Goal: Contribute content: Contribute content

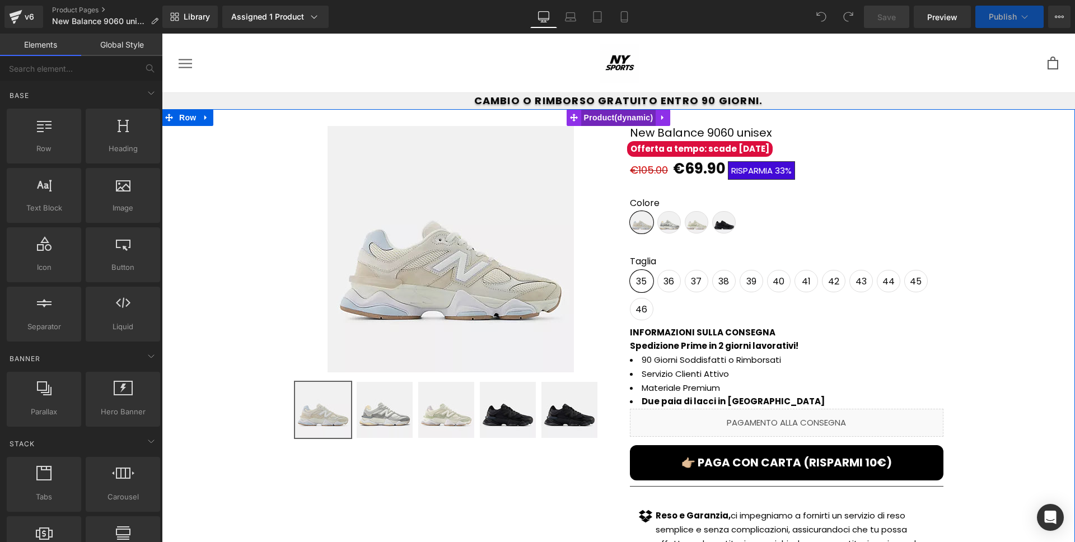
click at [612, 117] on span "Product" at bounding box center [618, 117] width 75 height 17
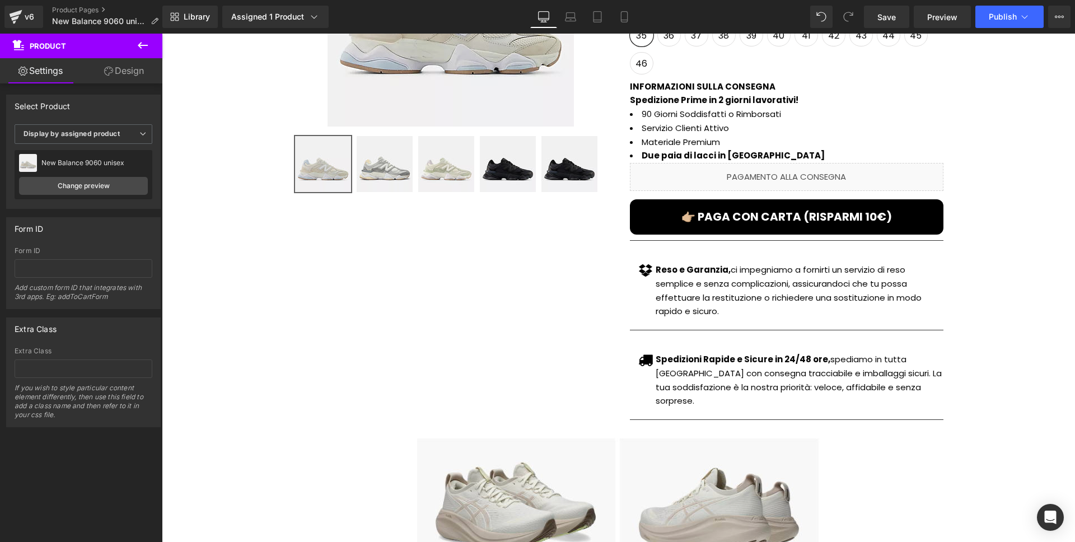
scroll to position [321, 0]
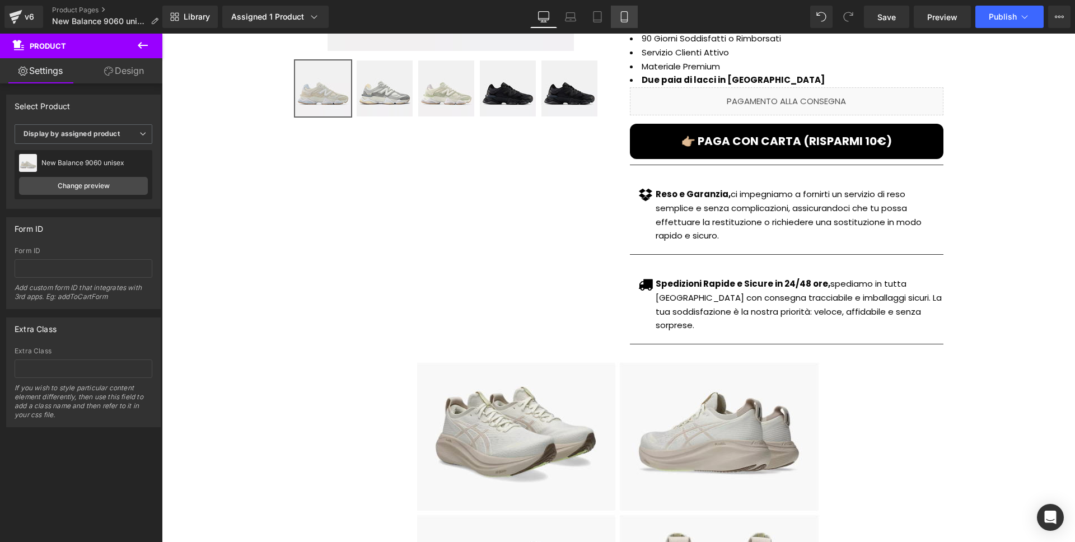
click at [615, 18] on link "Mobile" at bounding box center [624, 17] width 27 height 22
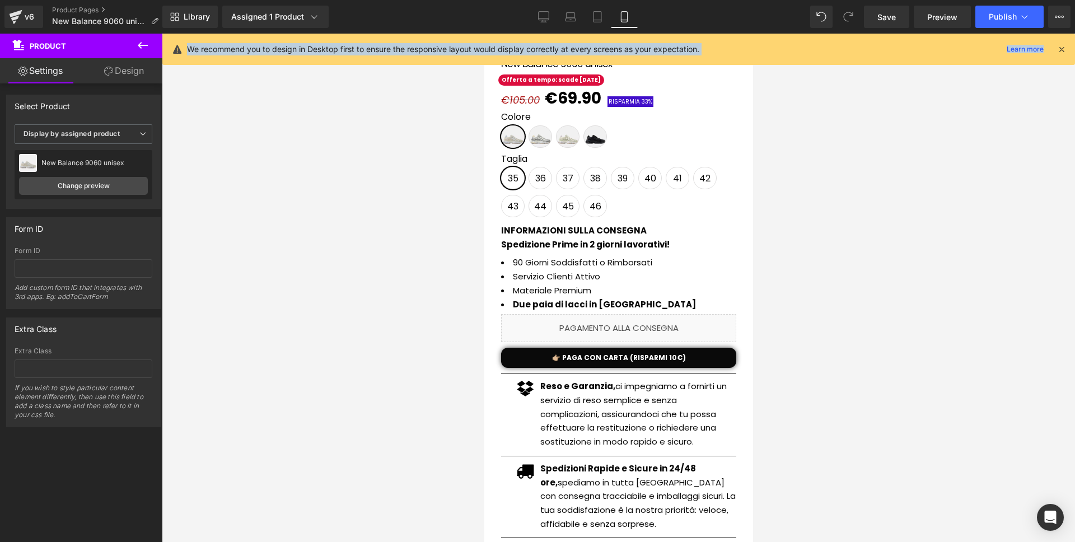
scroll to position [0, 0]
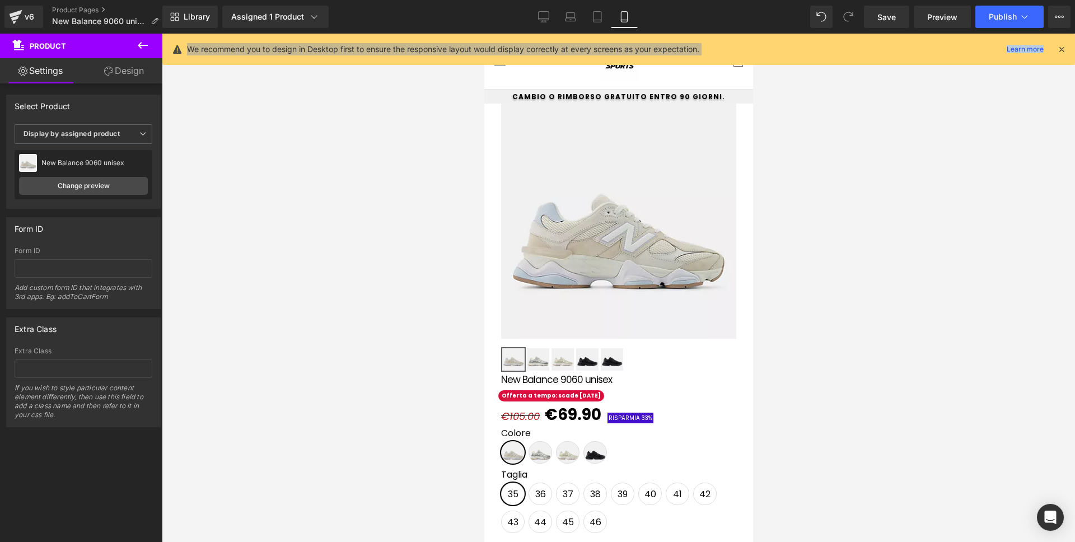
click at [598, 212] on img at bounding box center [618, 221] width 235 height 235
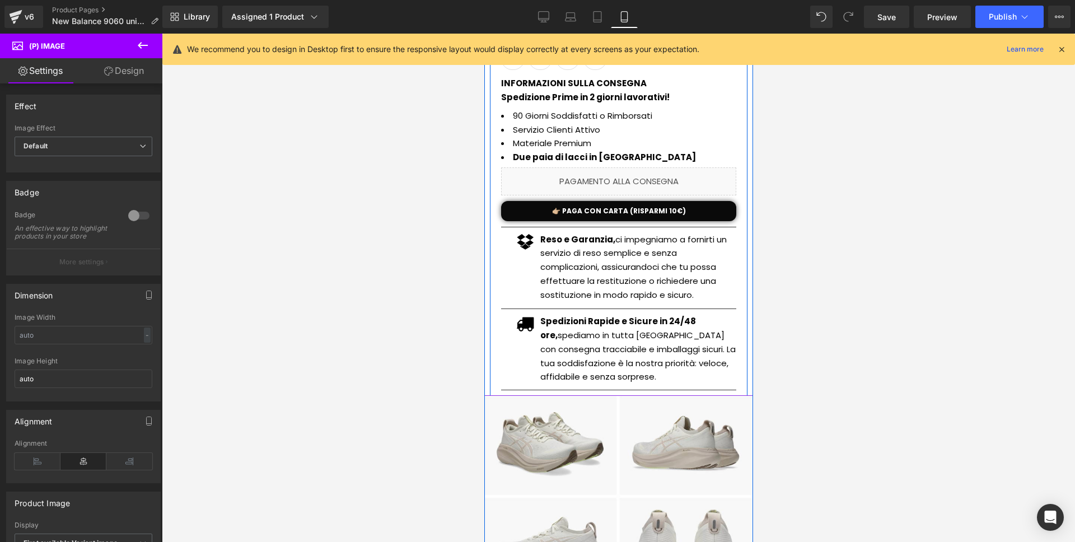
scroll to position [488, 0]
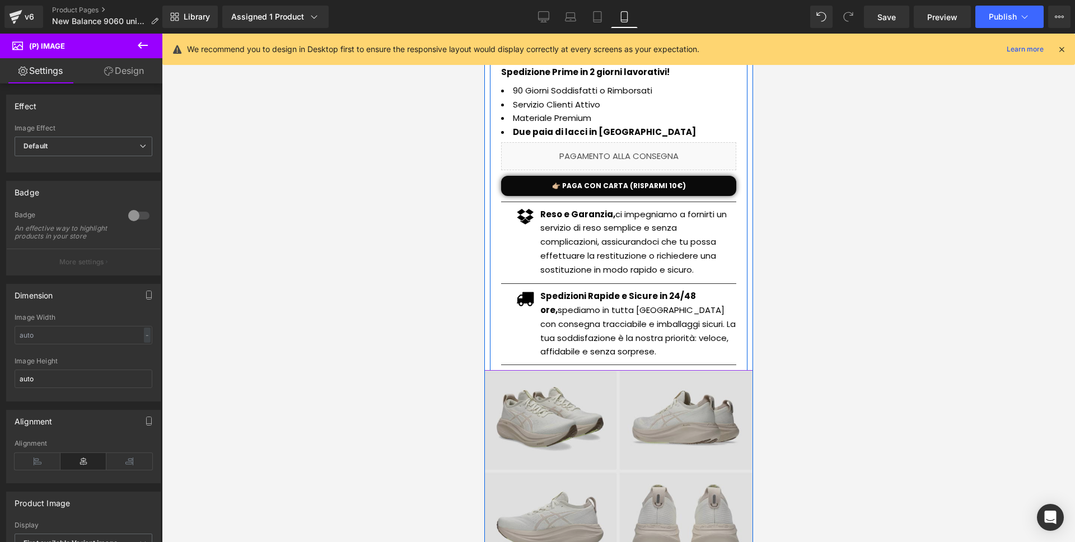
click at [618, 454] on img at bounding box center [618, 471] width 269 height 201
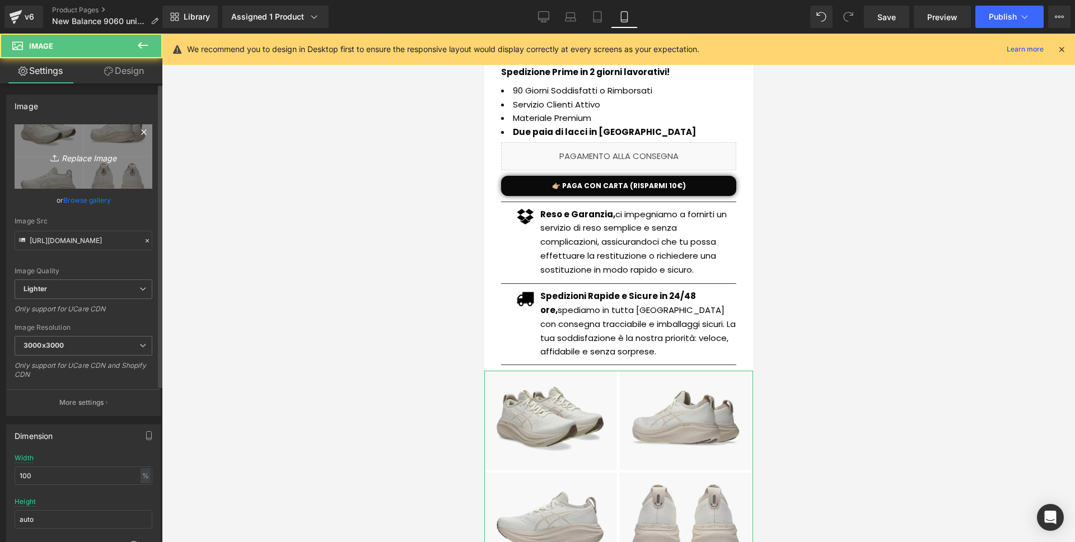
click at [73, 177] on link "Replace Image" at bounding box center [84, 156] width 138 height 64
type input "C:\fakepath\Screenshot 2025-09-03 alle 15.44.00.png"
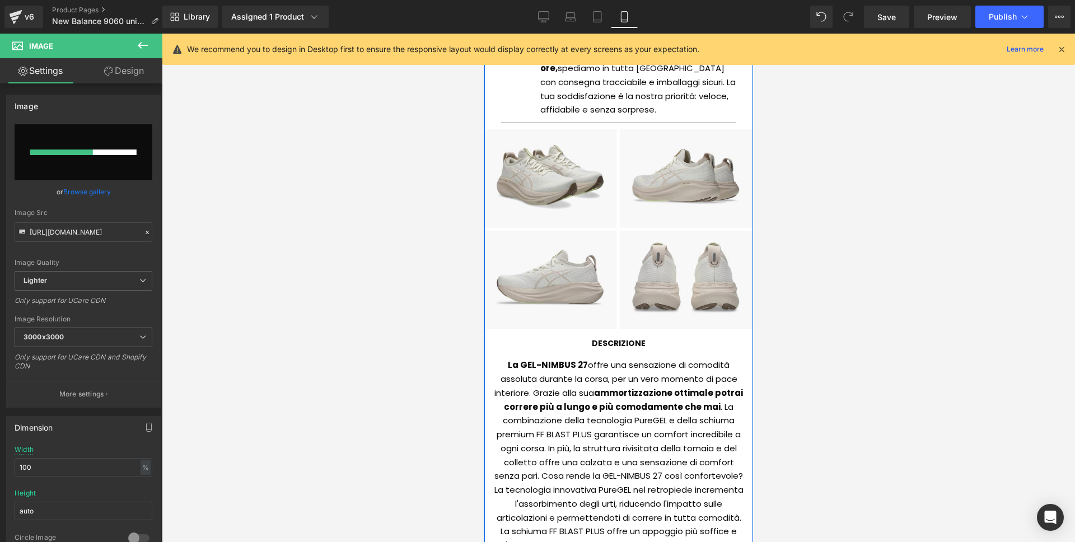
scroll to position [757, 0]
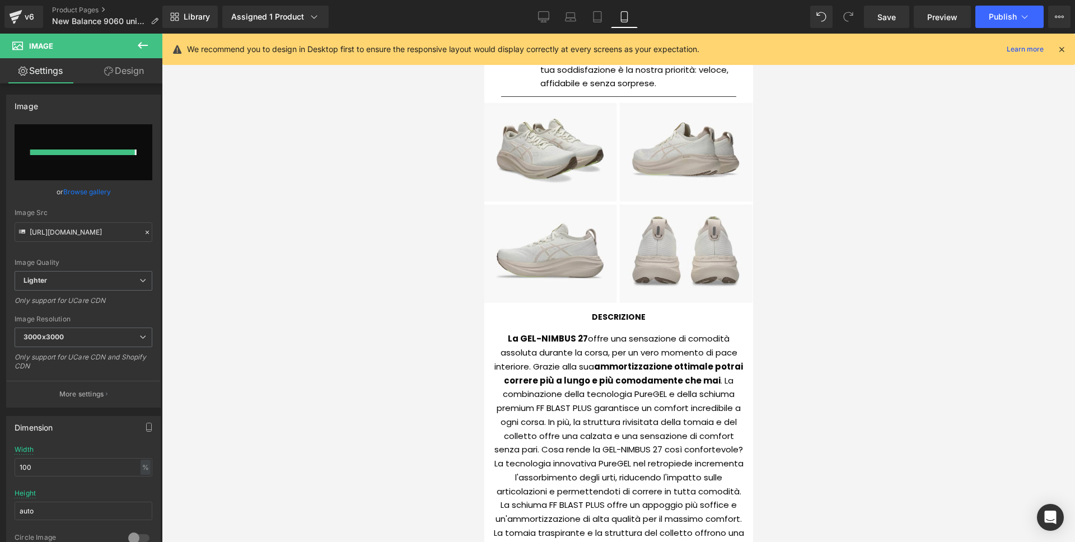
type input "https://ucarecdn.com/972ecafa-409e-4396-ab4a-1227b83a3a9f/-/format/auto/-/previ…"
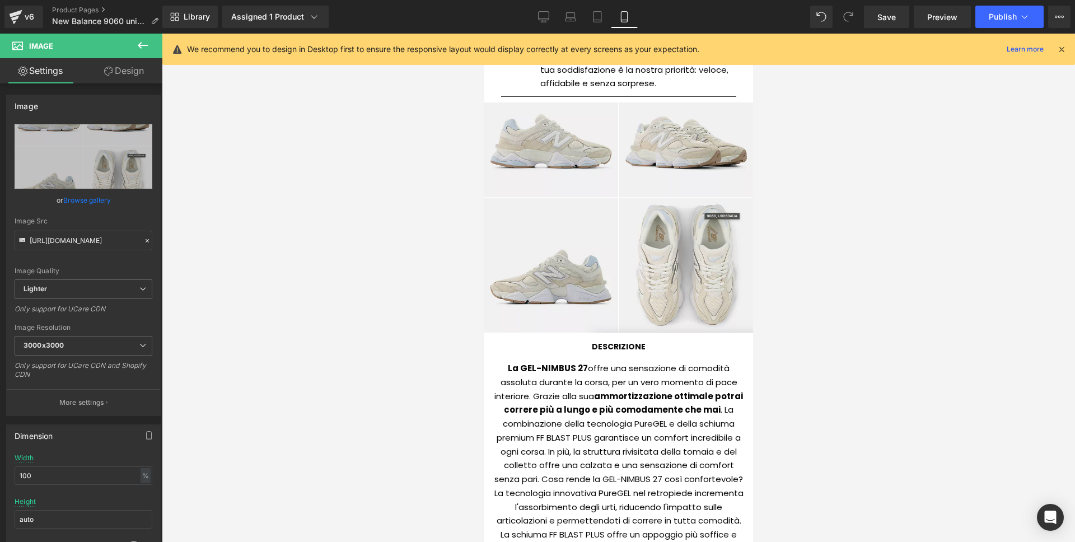
click at [577, 409] on strong "ammortizzazione ottimale potrai correre più a lungo e più comodamente che mai" at bounding box center [622, 403] width 239 height 26
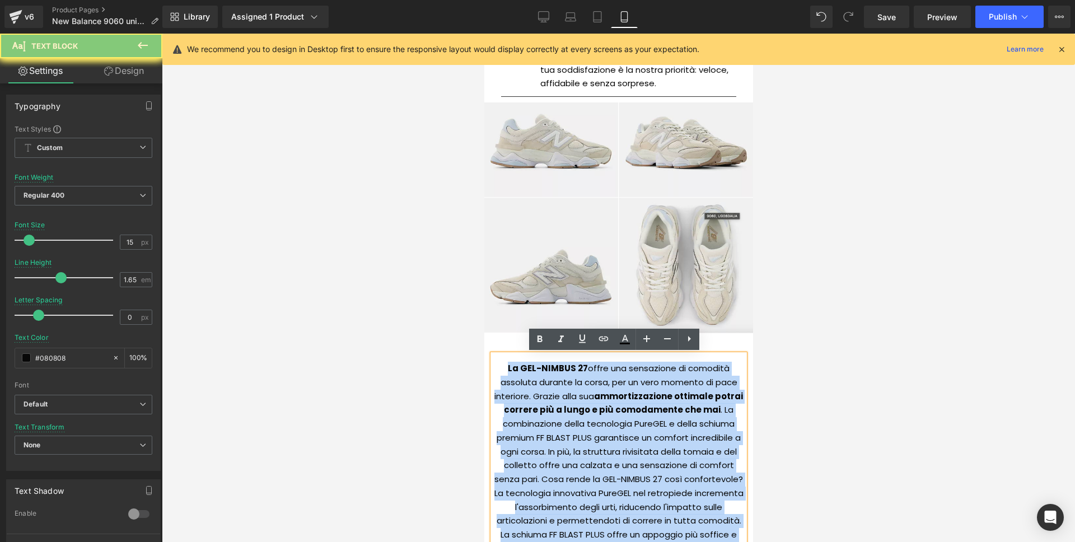
paste div
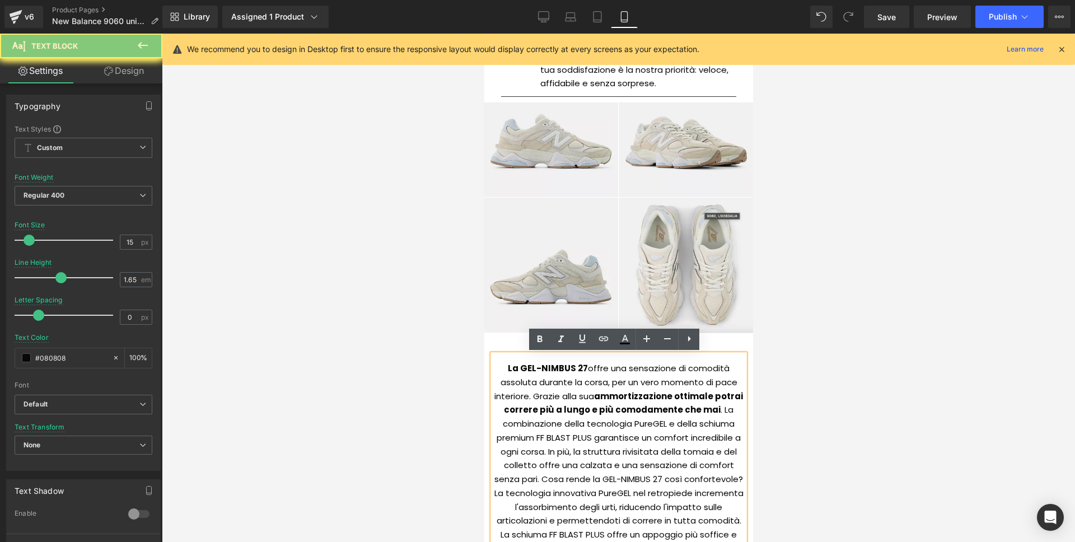
scroll to position [715, 0]
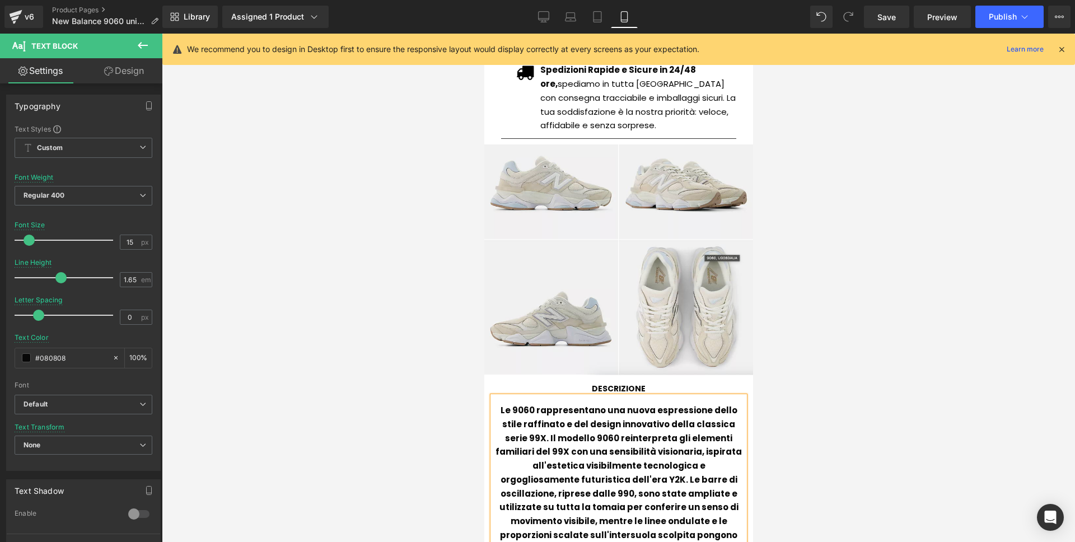
click at [577, 409] on b "Le 9060 rappresentano una nuova espressione dello stile raffinato e del design …" at bounding box center [618, 486] width 246 height 164
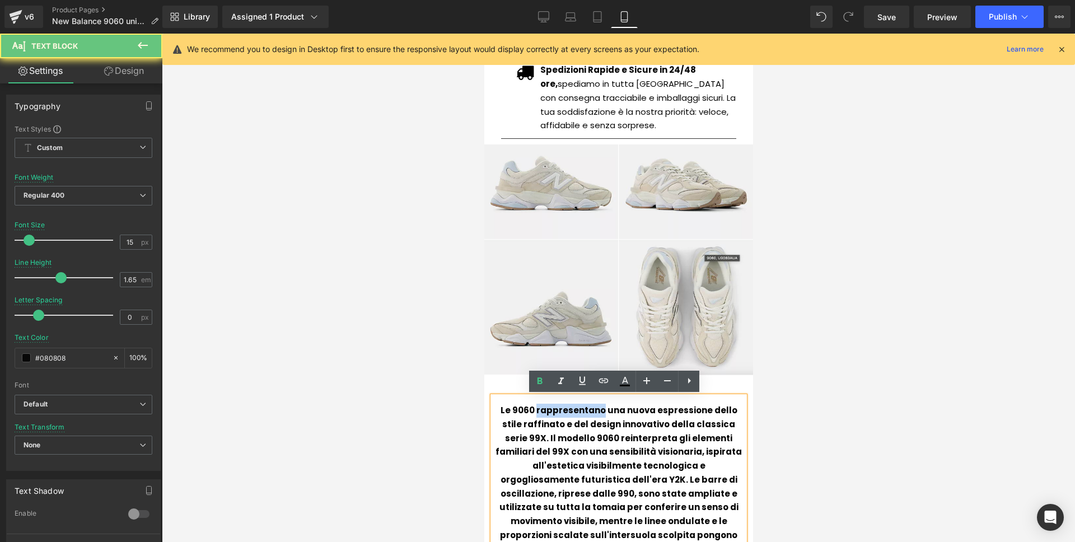
click at [577, 409] on b "Le 9060 rappresentano una nuova espressione dello stile raffinato e del design …" at bounding box center [618, 486] width 246 height 164
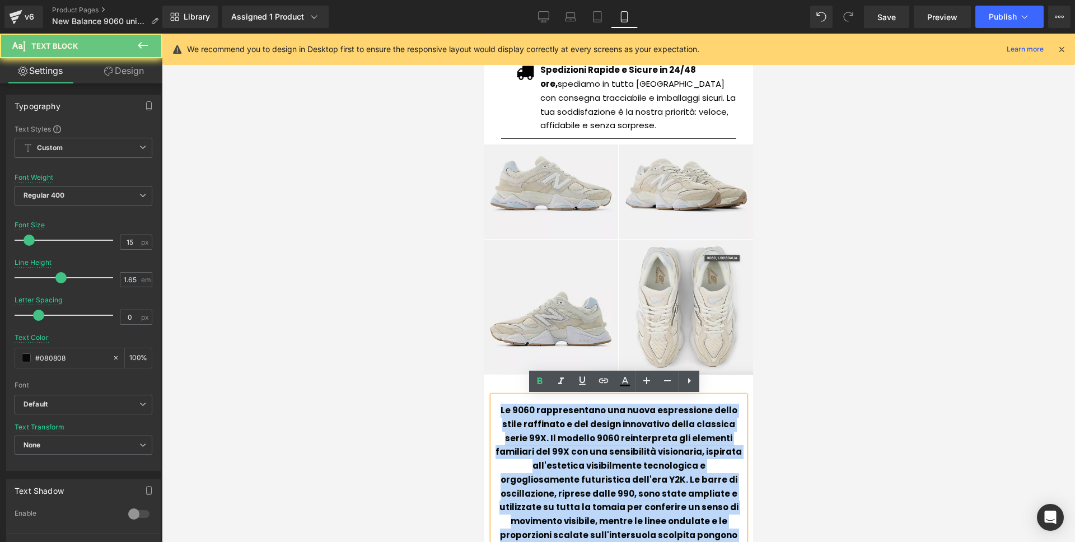
click at [577, 409] on b "Le 9060 rappresentano una nuova espressione dello stile raffinato e del design …" at bounding box center [618, 486] width 246 height 164
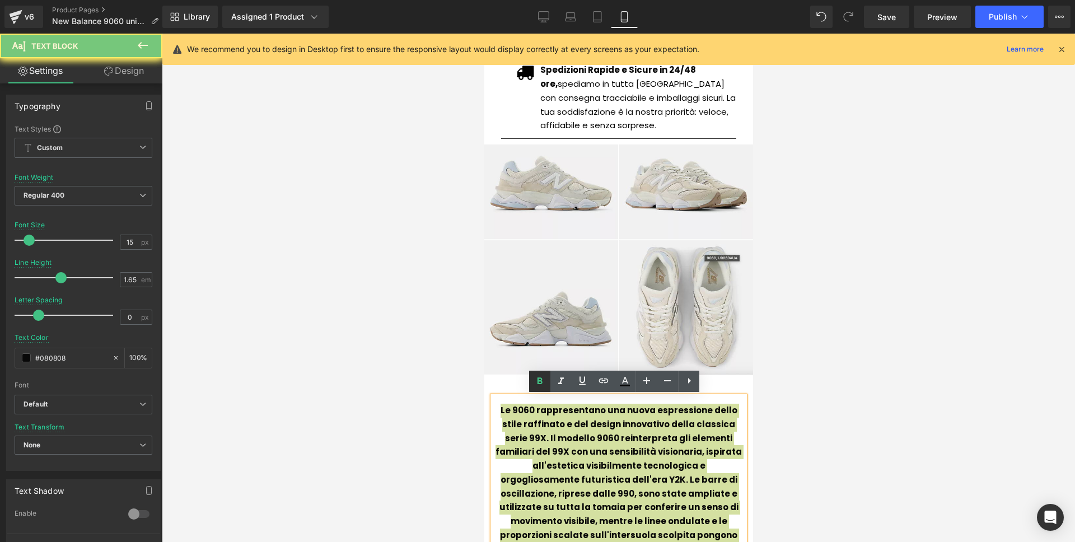
click at [536, 385] on icon at bounding box center [539, 381] width 13 height 13
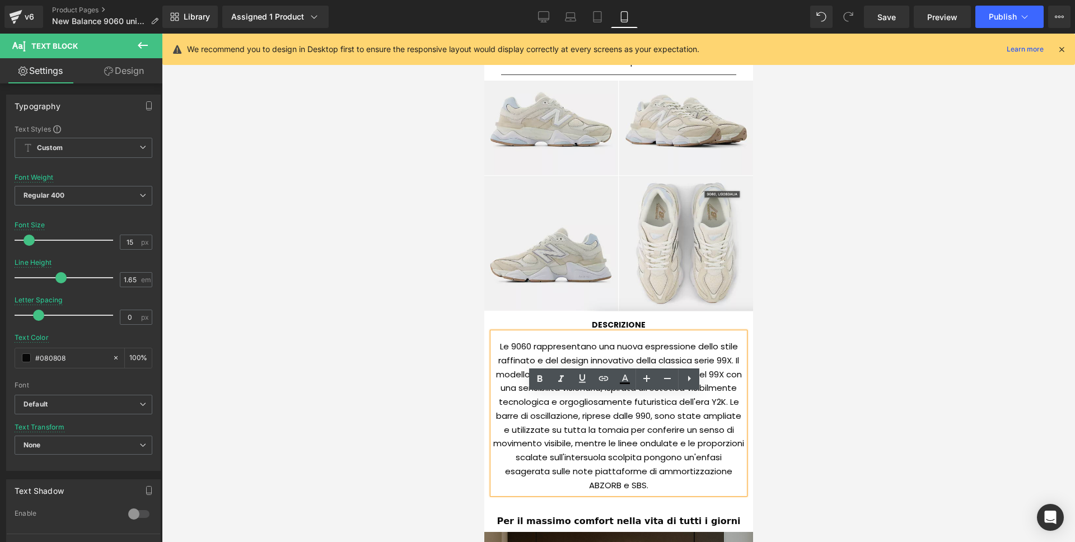
scroll to position [838, 0]
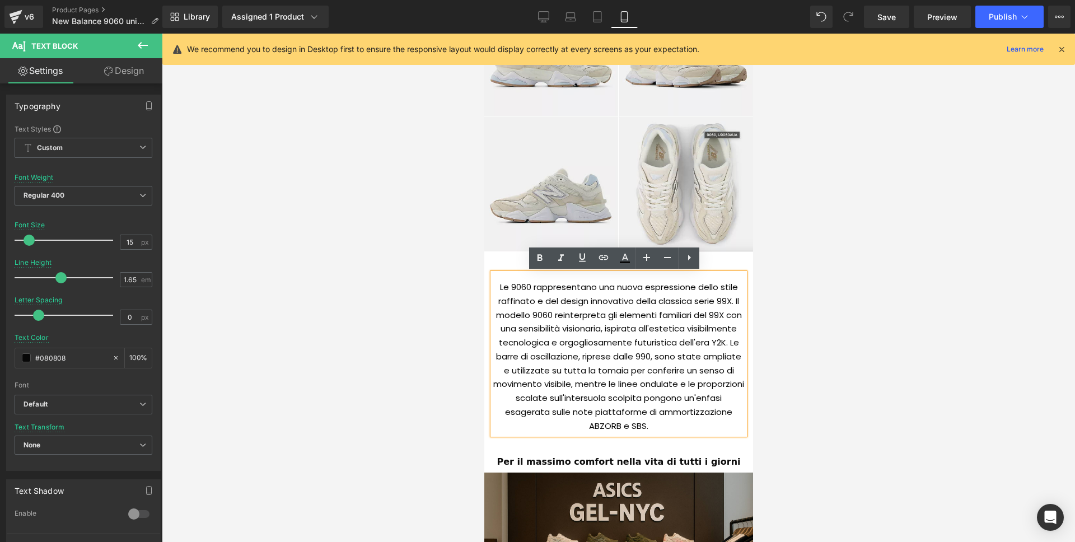
click at [646, 338] on div "Le 9060 rappresentano una nuova espressione dello stile raffinato e del design …" at bounding box center [618, 353] width 252 height 161
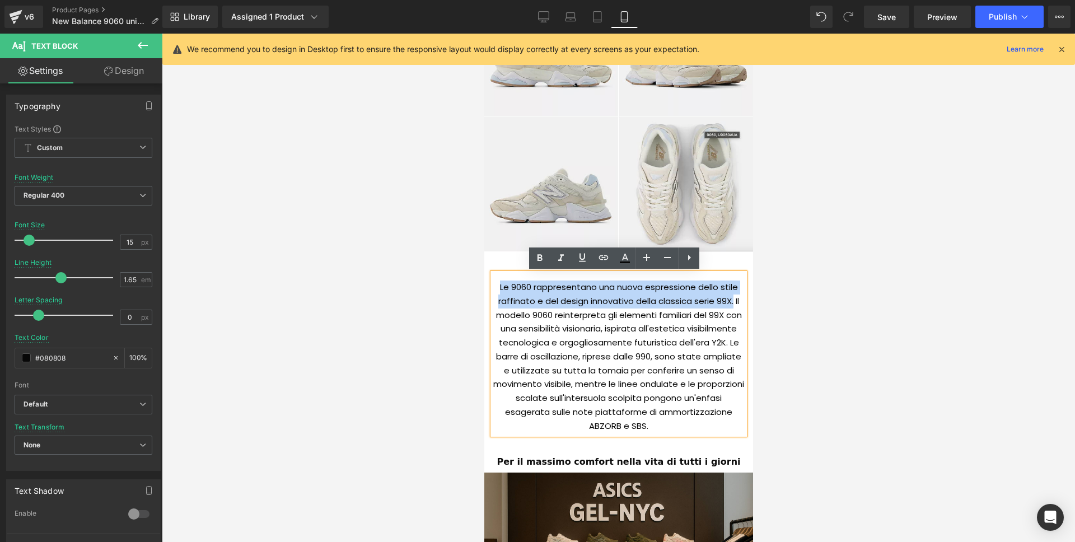
drag, startPoint x: 554, startPoint y: 285, endPoint x: 730, endPoint y: 298, distance: 175.8
click at [730, 298] on div "Le 9060 rappresentano una nuova espressione dello stile raffinato e del design …" at bounding box center [618, 353] width 252 height 161
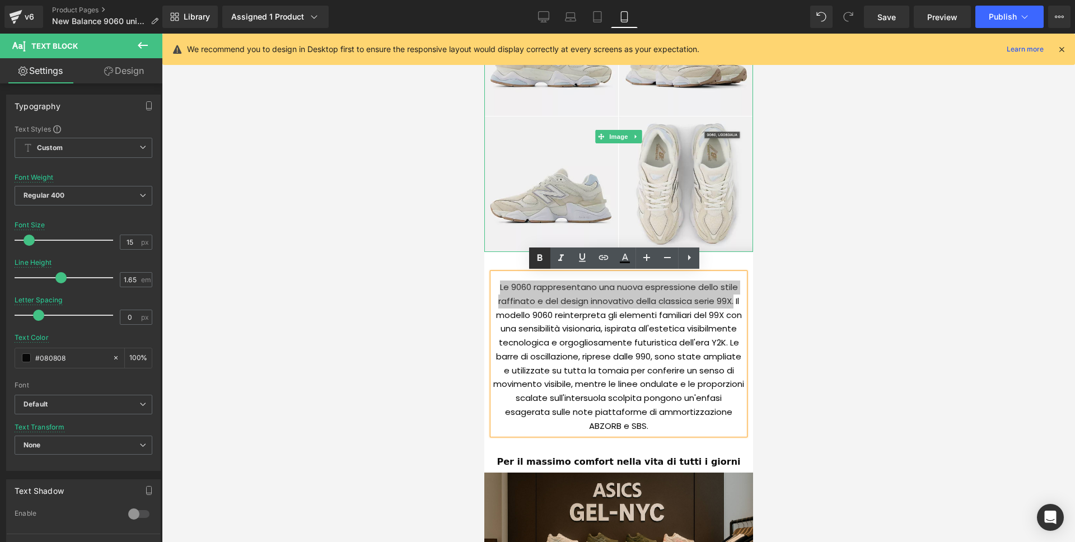
click at [536, 254] on icon at bounding box center [539, 257] width 13 height 13
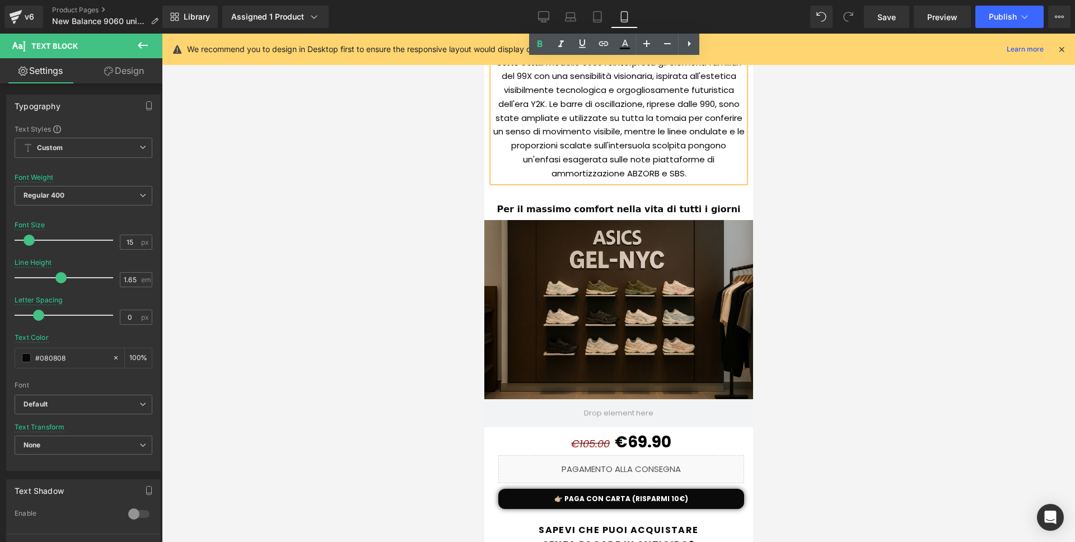
click at [861, 310] on div at bounding box center [618, 288] width 913 height 508
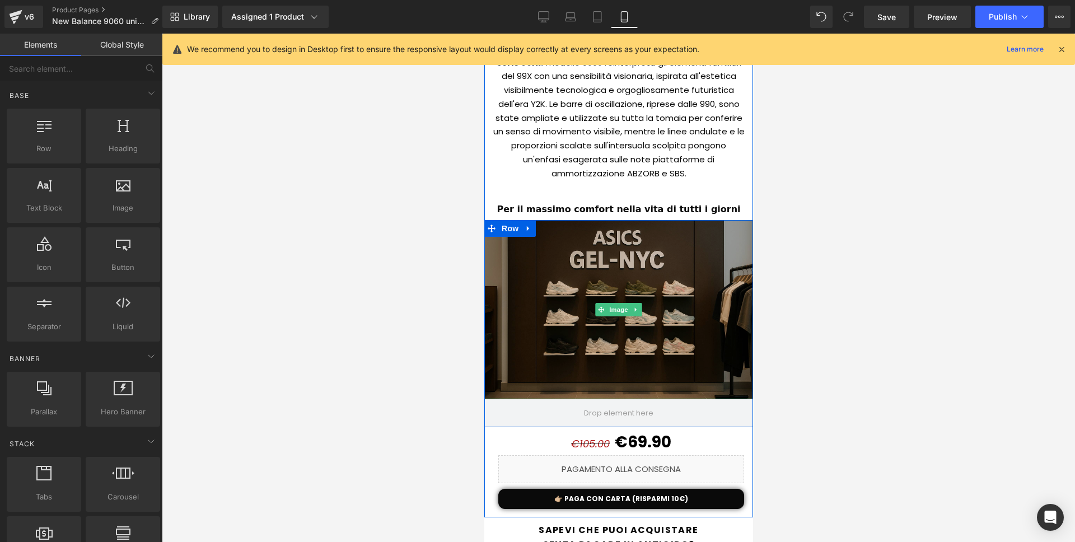
scroll to position [1093, 0]
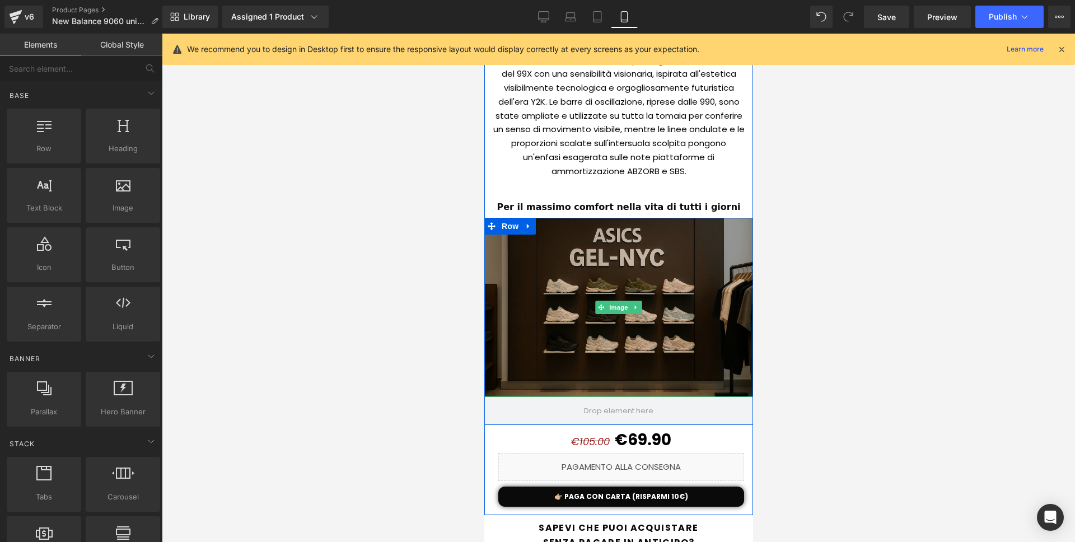
click at [620, 298] on img at bounding box center [618, 307] width 269 height 179
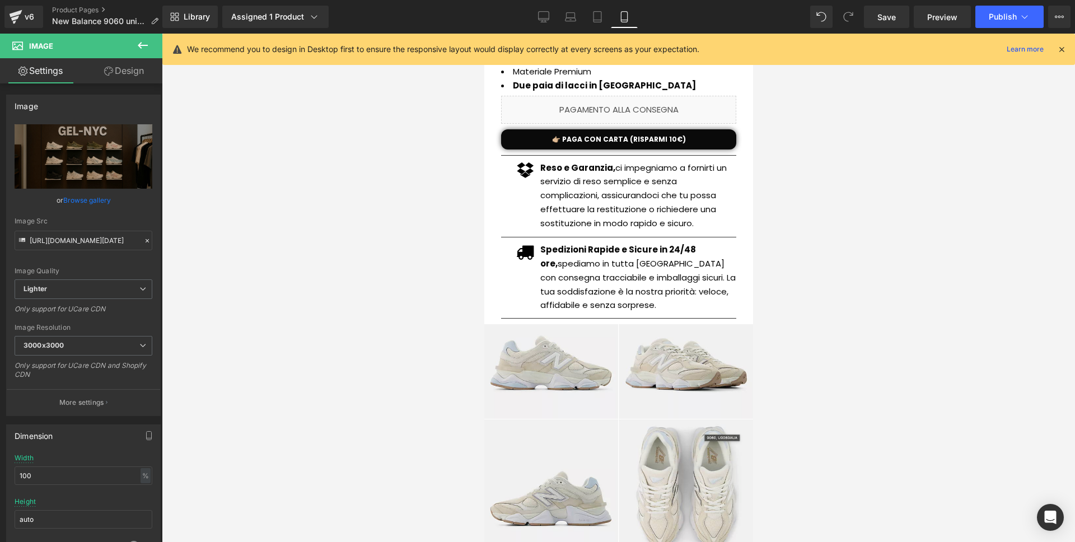
scroll to position [101, 0]
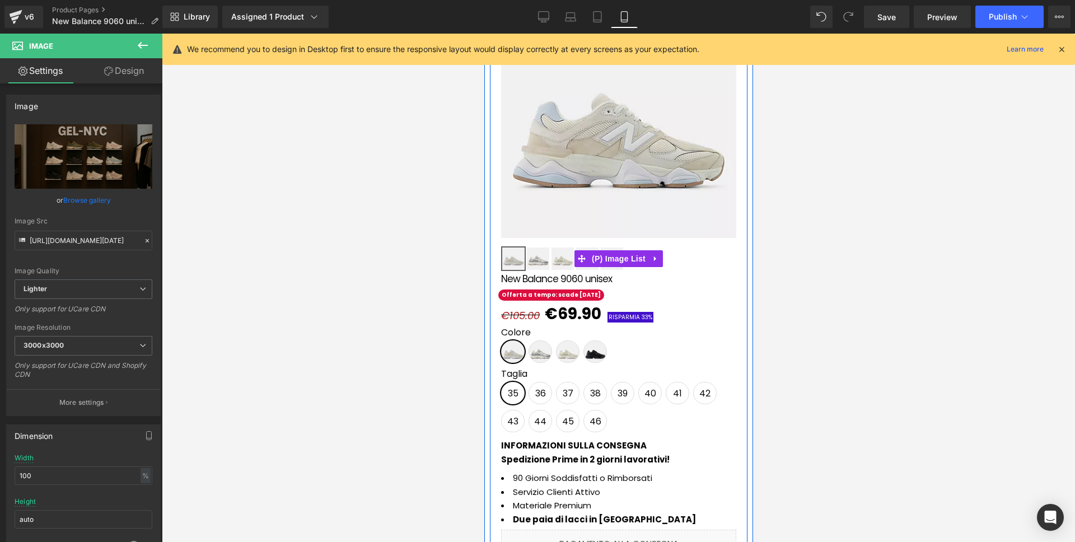
click at [600, 262] on span "(P) Image List" at bounding box center [618, 258] width 59 height 17
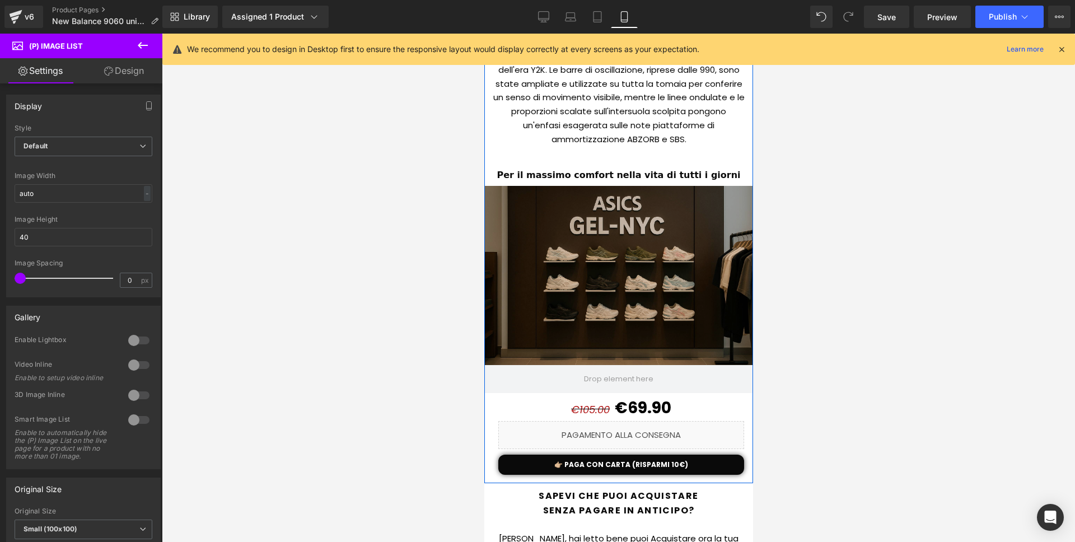
scroll to position [1127, 0]
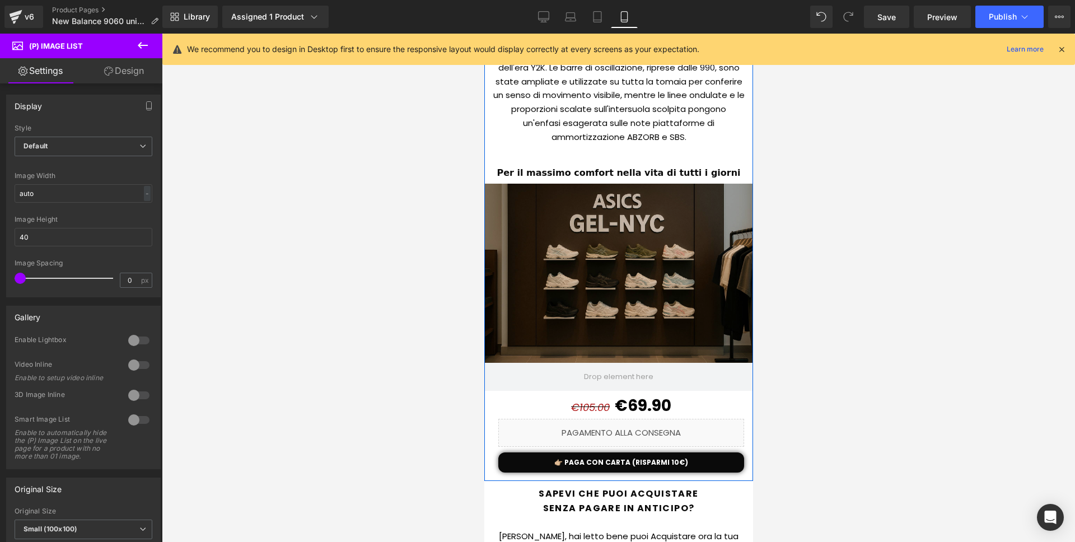
click at [592, 251] on img at bounding box center [618, 273] width 269 height 179
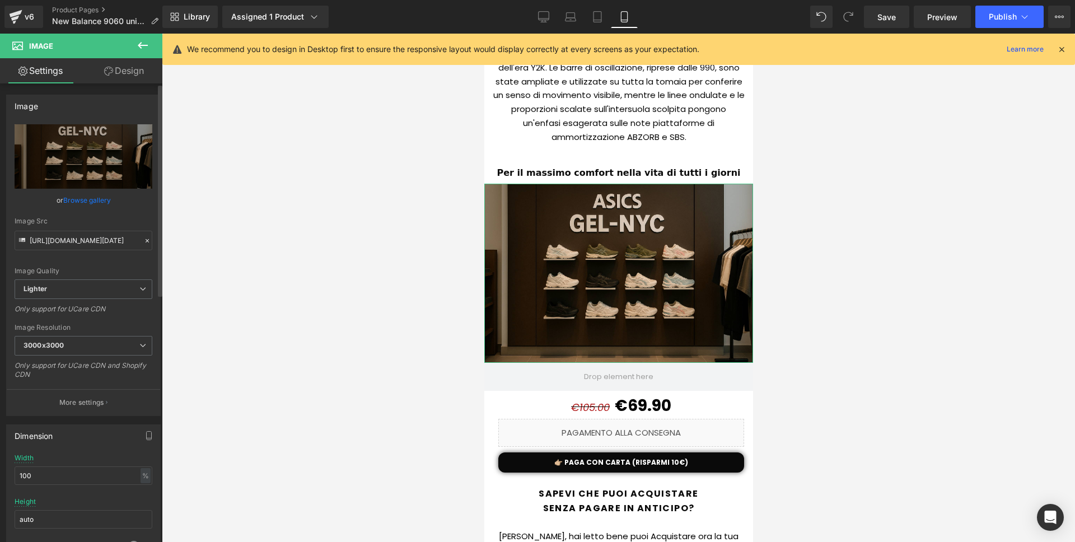
click at [132, 189] on div "Image Quality Lighter Lightest Lighter Lighter Lightest Only support for UCare …" at bounding box center [84, 201] width 138 height 155
click at [132, 181] on link "Replace Image" at bounding box center [84, 156] width 138 height 64
type input "C:\fakepath\ChatGPT Image 3 set 2025, 15_49_07.png"
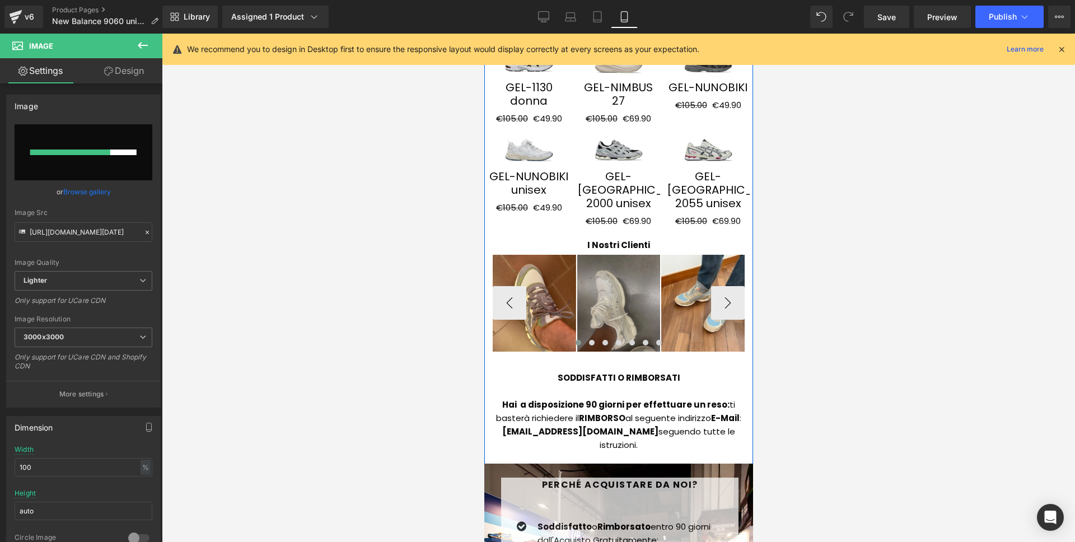
scroll to position [2002, 0]
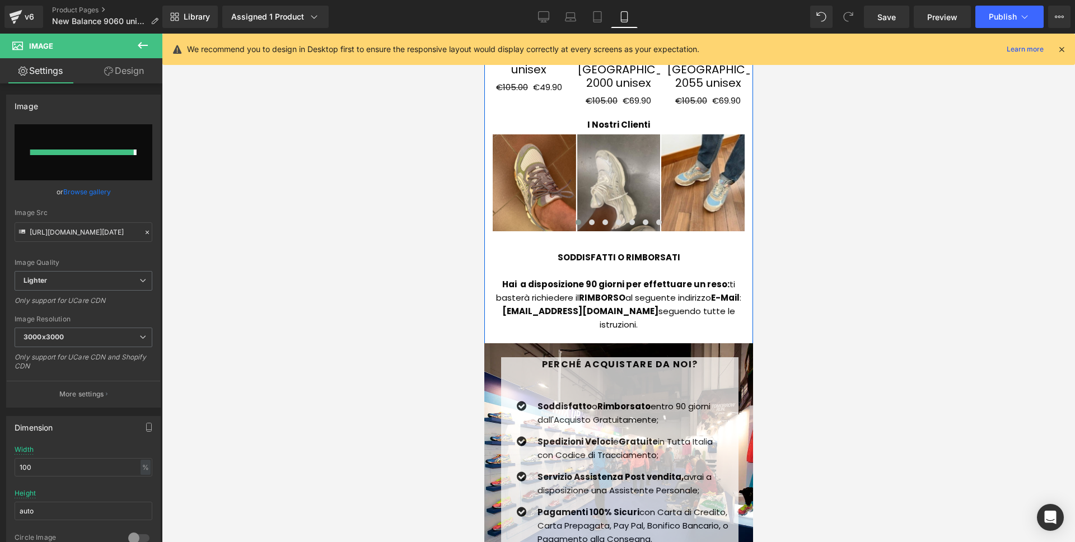
type input "https://ucarecdn.com/b79f24f6-ca2e-4c1d-956b-d3b9d90949c8/-/format/auto/-/previ…"
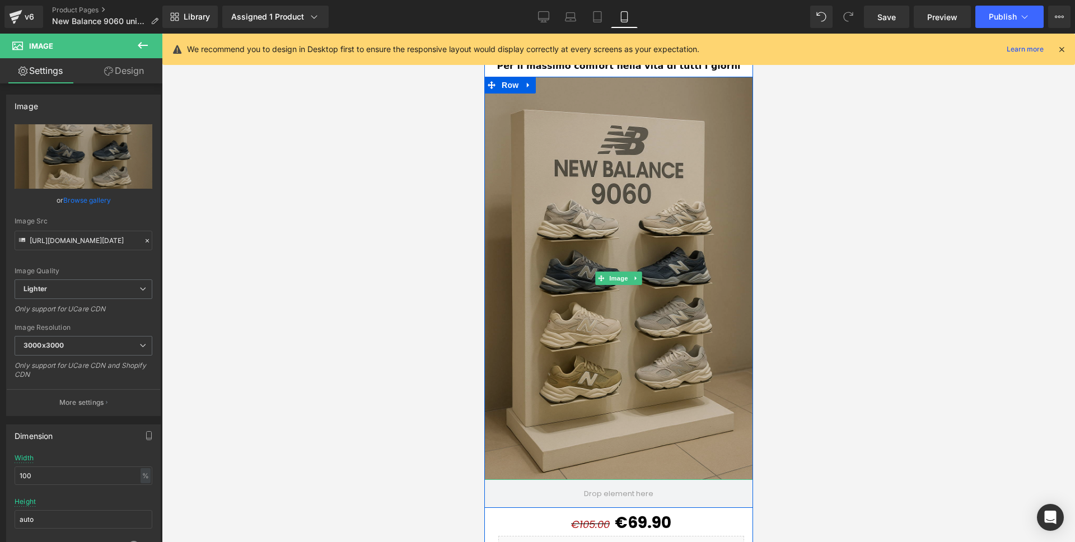
scroll to position [1243, 0]
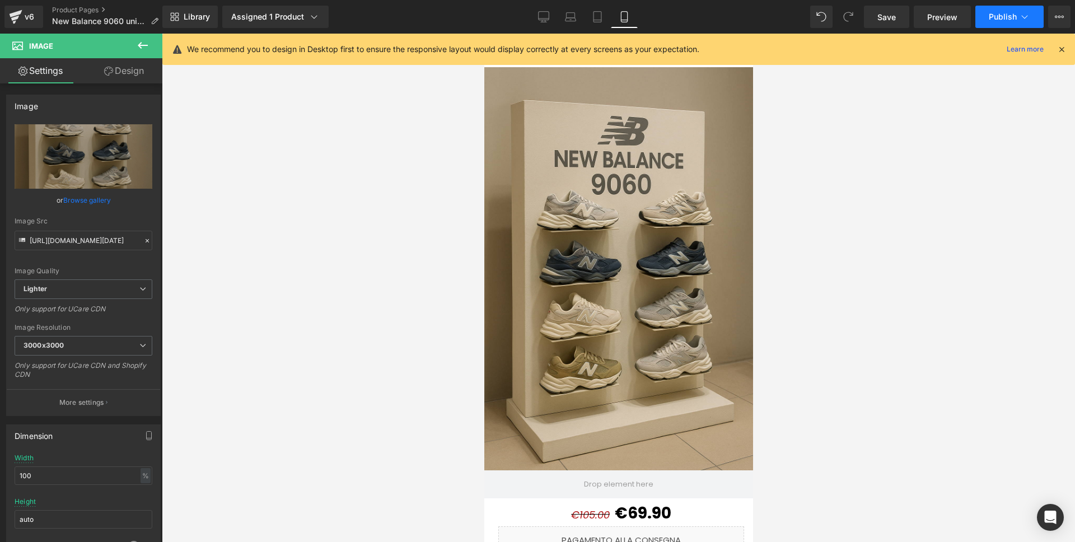
click at [1004, 14] on span "Publish" at bounding box center [1003, 16] width 28 height 9
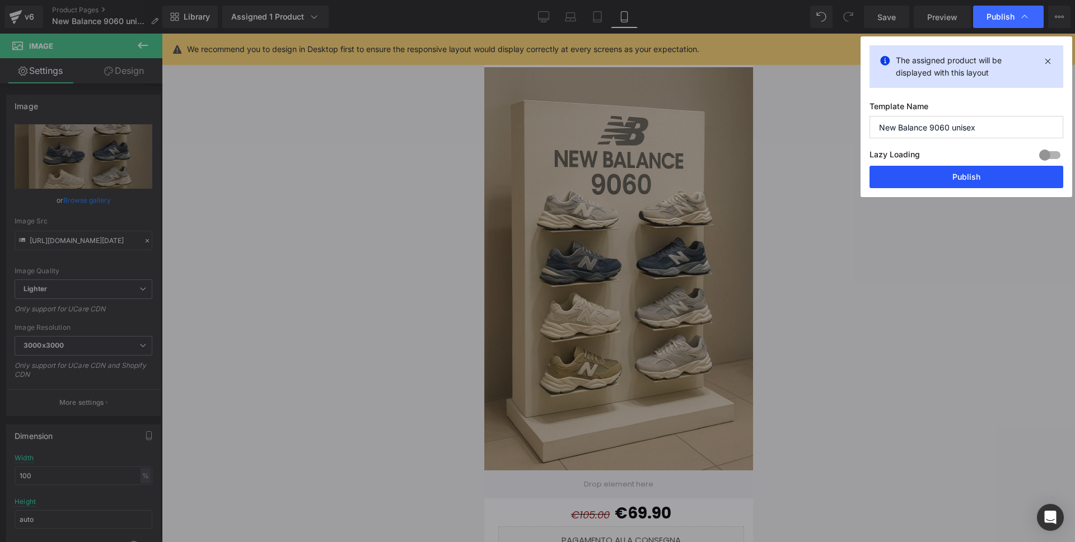
click at [988, 186] on button "Publish" at bounding box center [967, 177] width 194 height 22
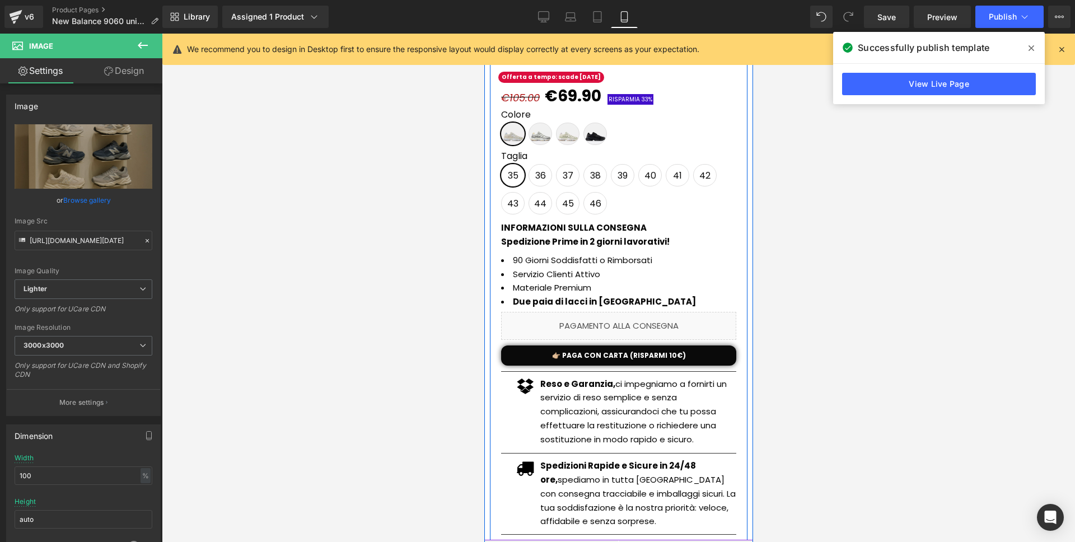
scroll to position [0, 0]
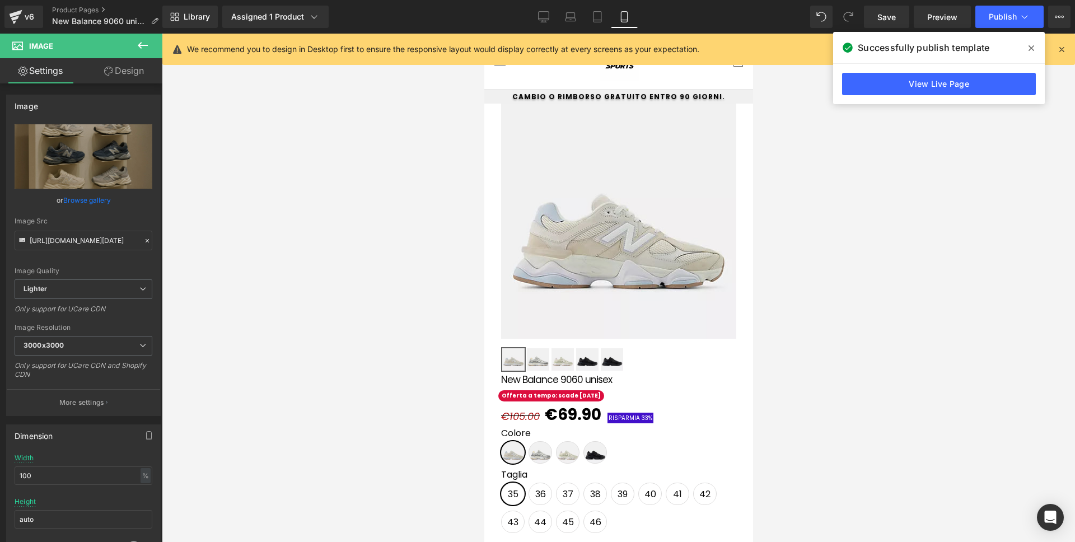
click at [1032, 49] on icon at bounding box center [1032, 48] width 6 height 6
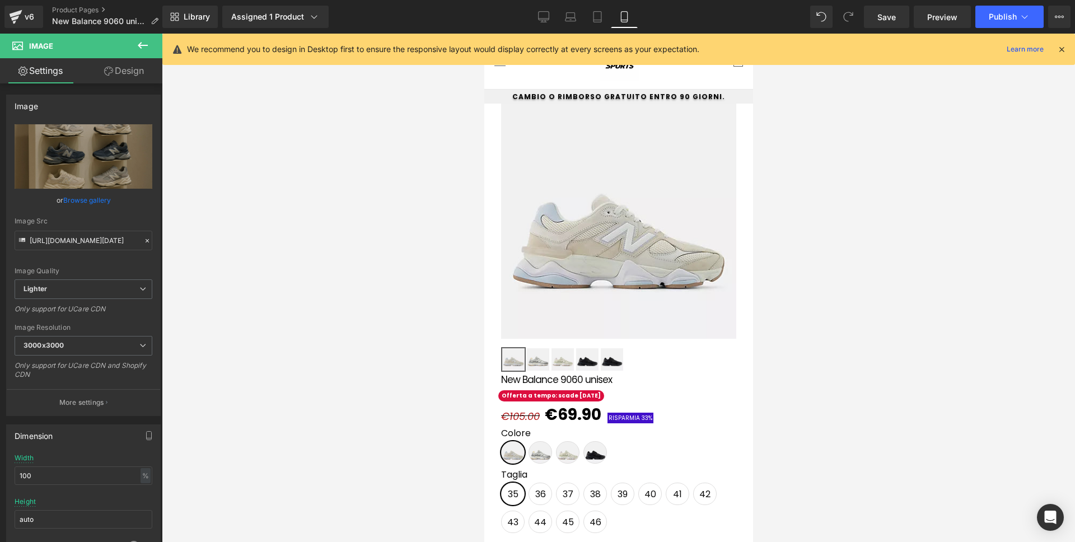
click at [1070, 46] on div "We recommend you to design in Desktop first to ensure the responsive layout wou…" at bounding box center [618, 49] width 913 height 31
click at [1067, 46] on div "We recommend you to design in Desktop first to ensure the responsive layout wou…" at bounding box center [618, 49] width 913 height 31
click at [1065, 48] on icon at bounding box center [1062, 49] width 10 height 10
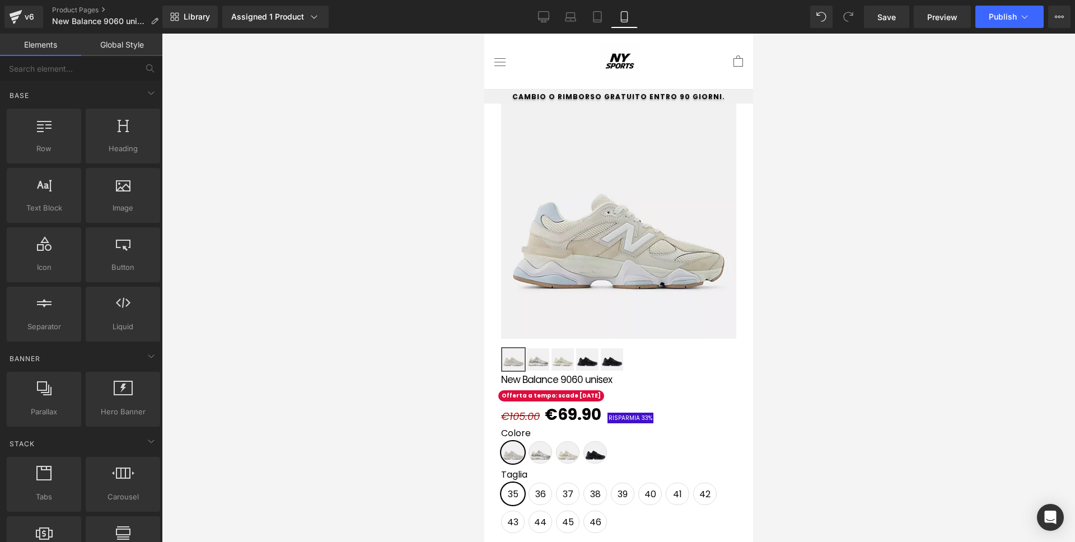
click at [972, 135] on div at bounding box center [618, 288] width 913 height 508
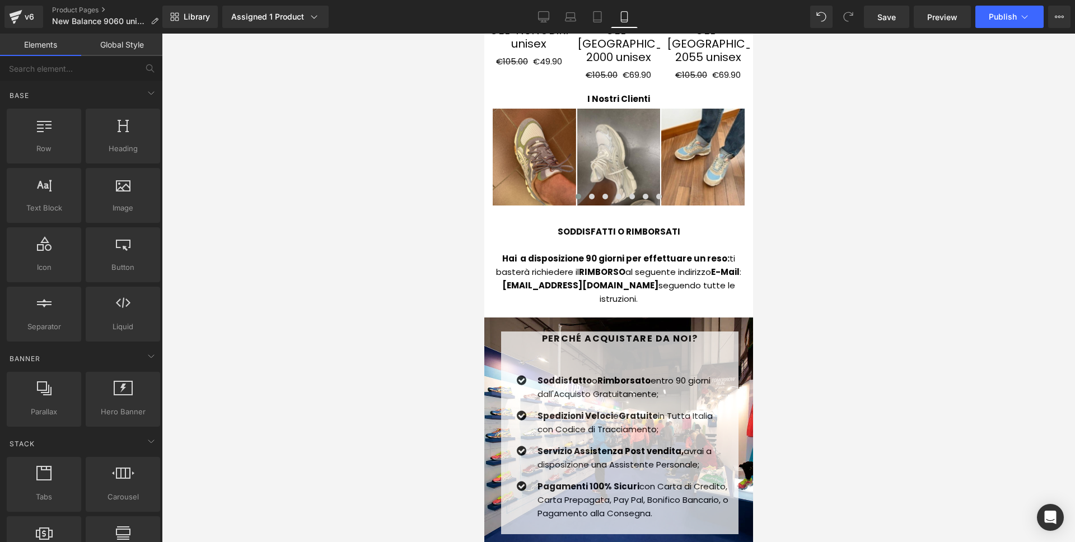
scroll to position [2429, 0]
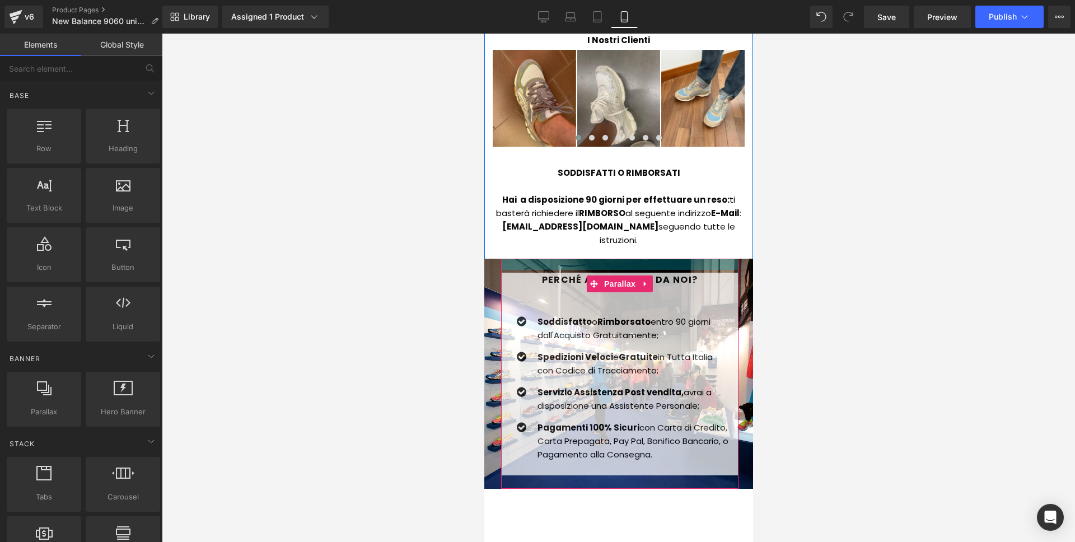
click at [613, 260] on span "Hero Banner" at bounding box center [618, 266] width 44 height 13
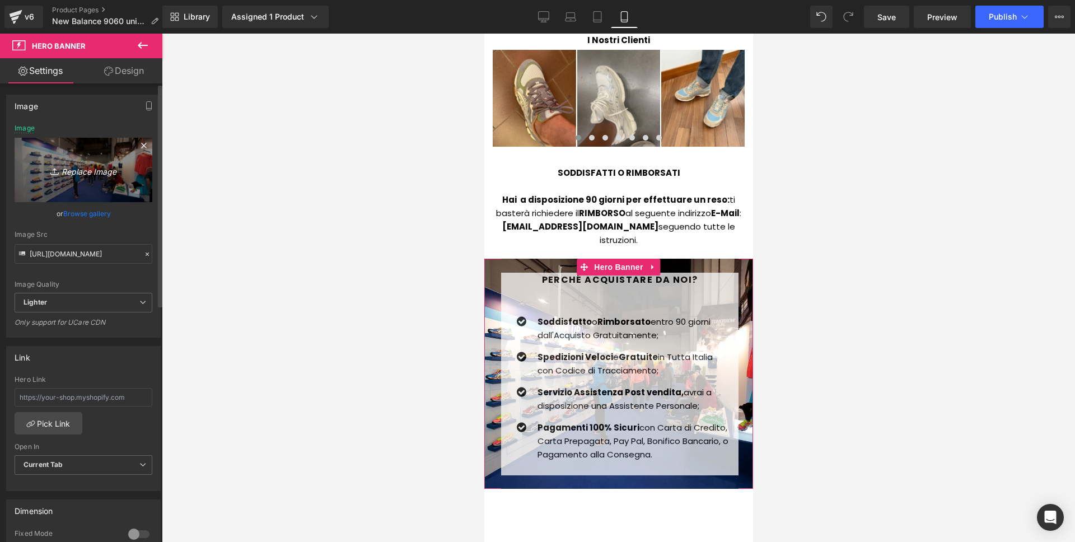
click at [104, 189] on link "Replace Image" at bounding box center [84, 170] width 138 height 64
type input "C:\fakepath\NEW-BALANCE_LDN_08052025-1820.webp"
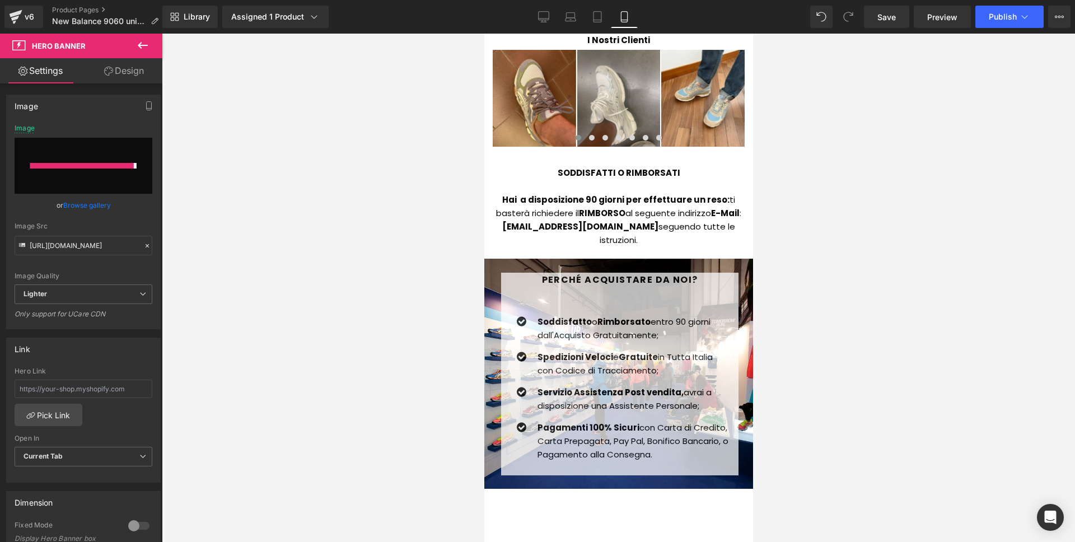
type input "https://ucarecdn.com/39738091-e6df-4bdf-9c5d-66b12804c34e/-/format/auto/-/previ…"
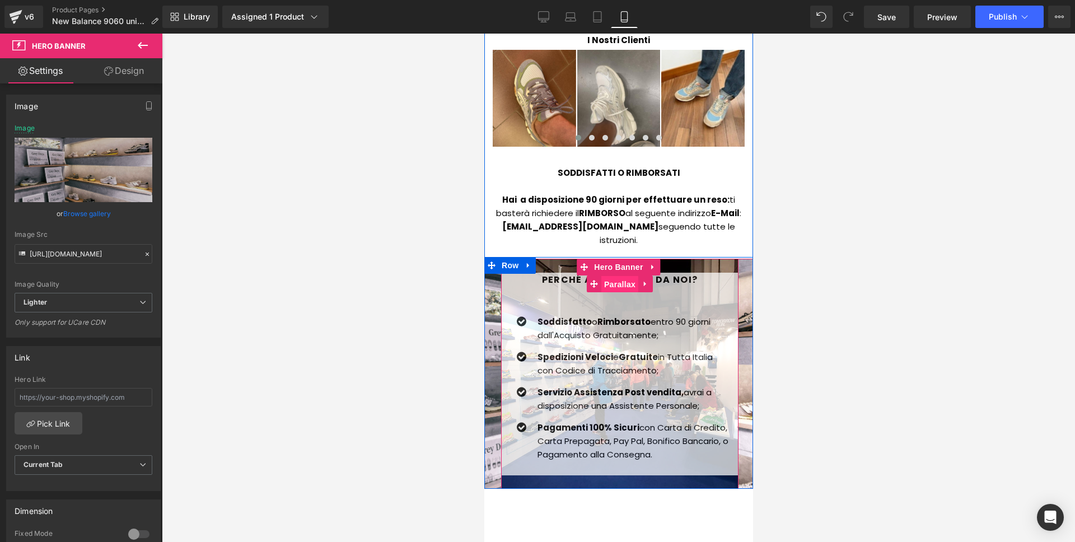
click at [618, 276] on span "Parallax" at bounding box center [619, 284] width 37 height 17
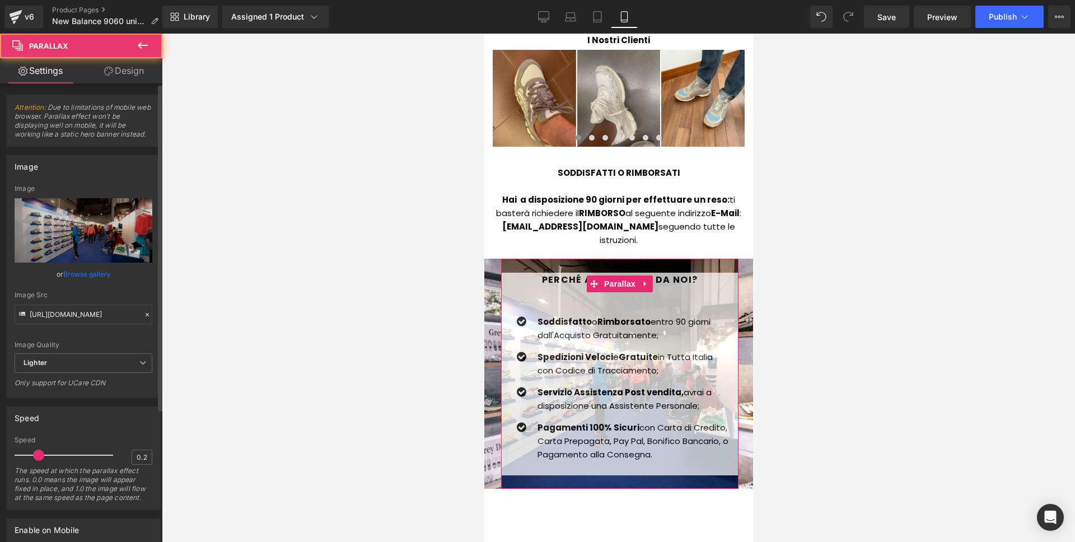
click at [102, 271] on link "Browse gallery" at bounding box center [87, 274] width 48 height 20
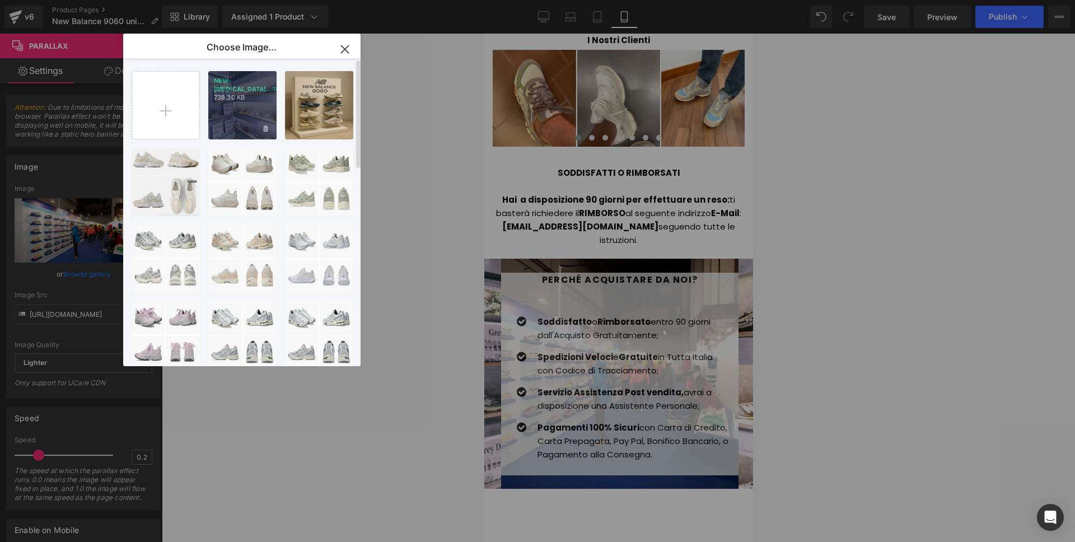
click at [231, 109] on div "NEW-BAL...1820.webp 738.30 KB" at bounding box center [242, 105] width 68 height 68
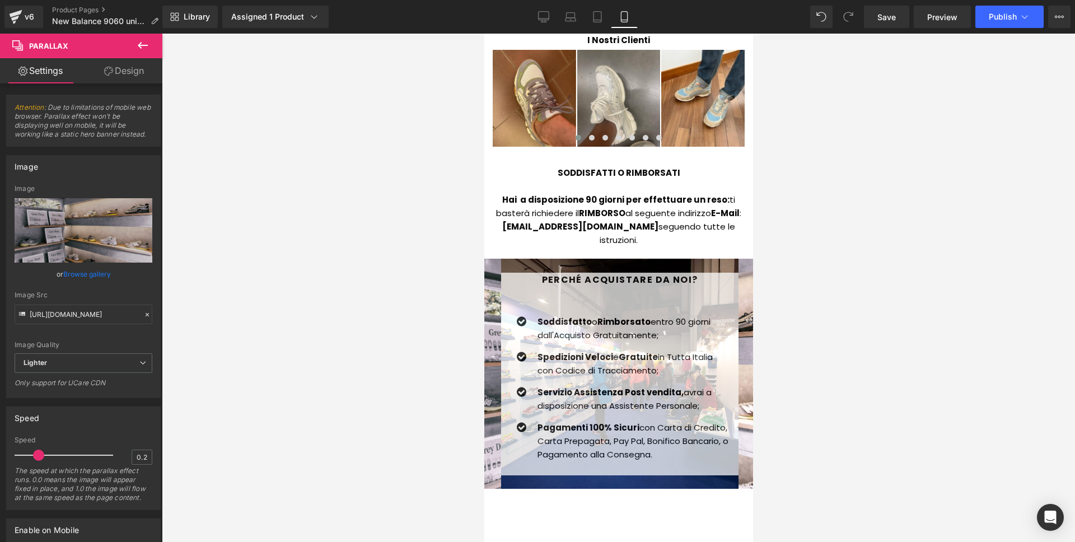
type input "https://ucarecdn.com/39738091-e6df-4bdf-9c5d-66b12804c34e/-/format/auto/-/previ…"
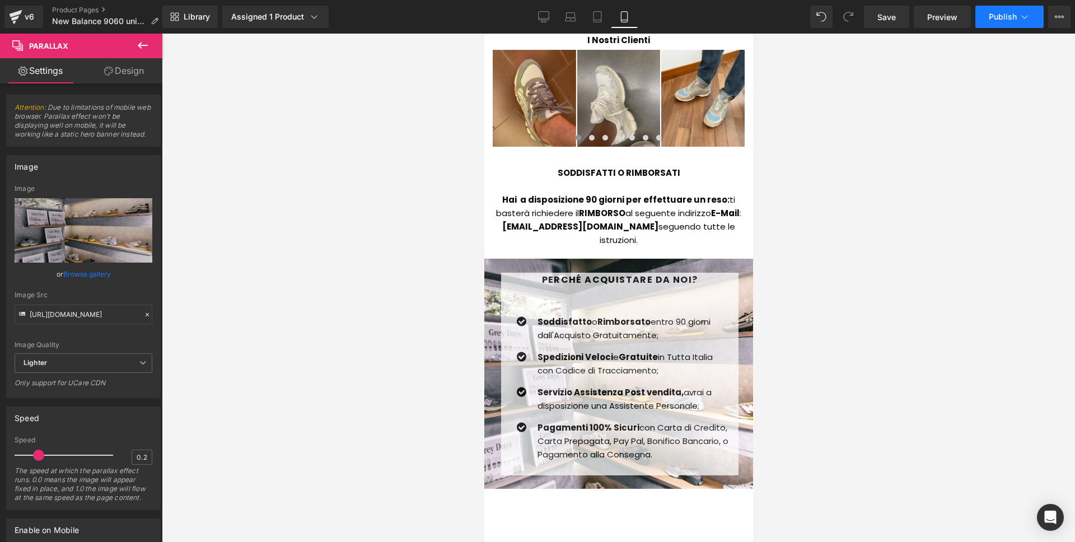
click at [1032, 22] on button "Publish" at bounding box center [1010, 17] width 68 height 22
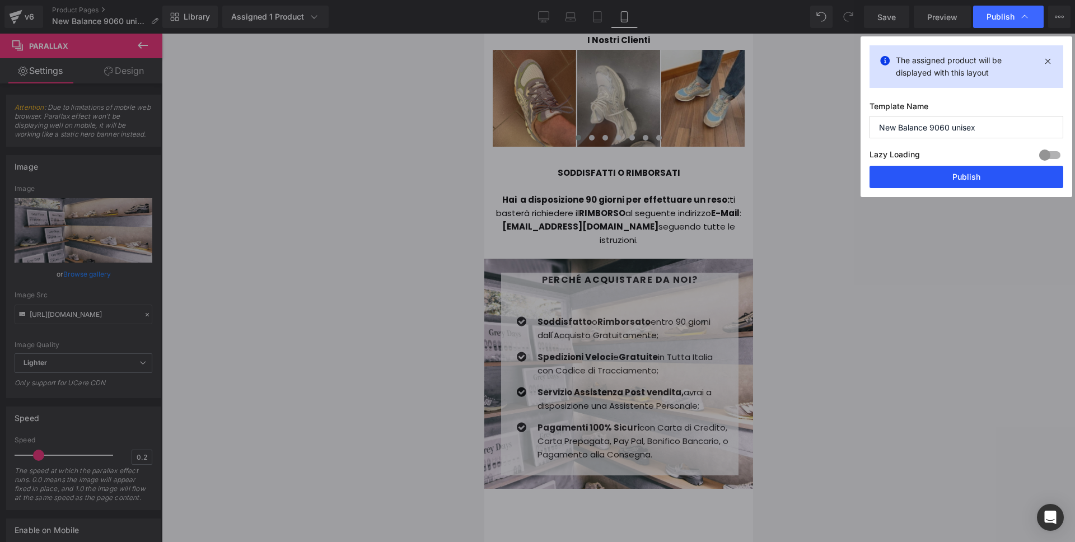
drag, startPoint x: 942, startPoint y: 183, endPoint x: 142, endPoint y: 224, distance: 801.3
click at [942, 183] on button "Publish" at bounding box center [967, 177] width 194 height 22
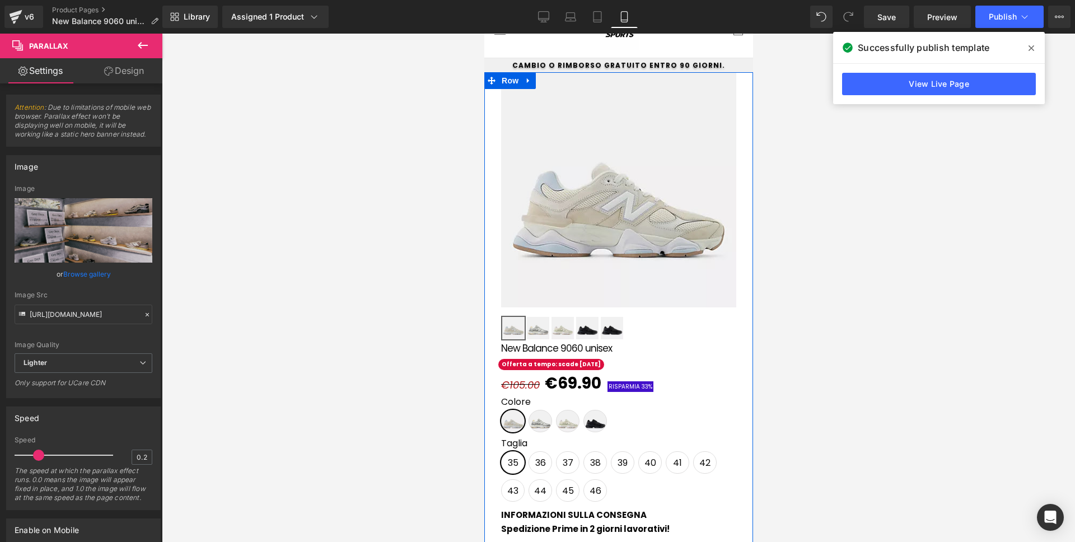
scroll to position [0, 0]
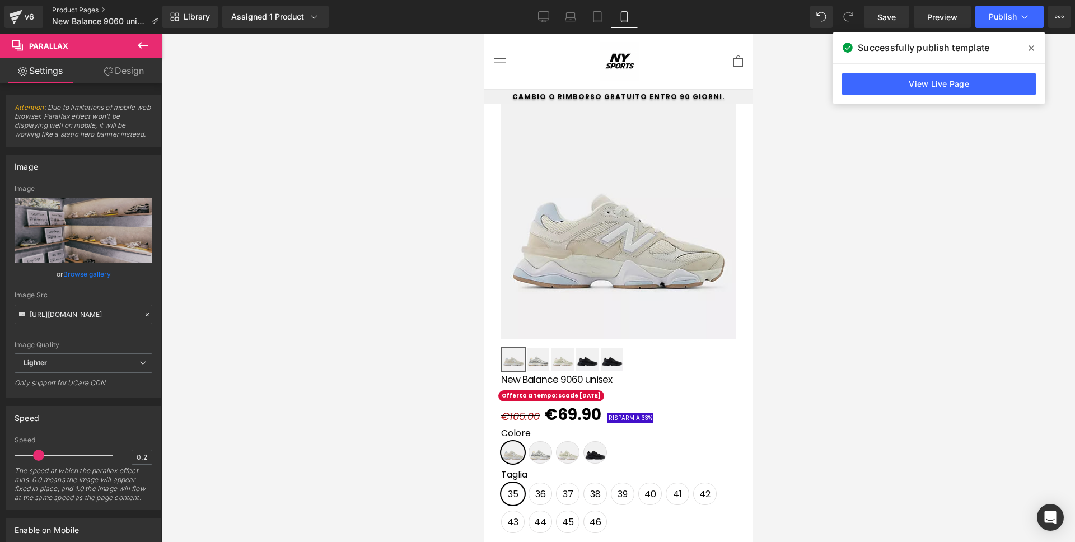
click at [99, 9] on link "Product Pages" at bounding box center [109, 10] width 115 height 9
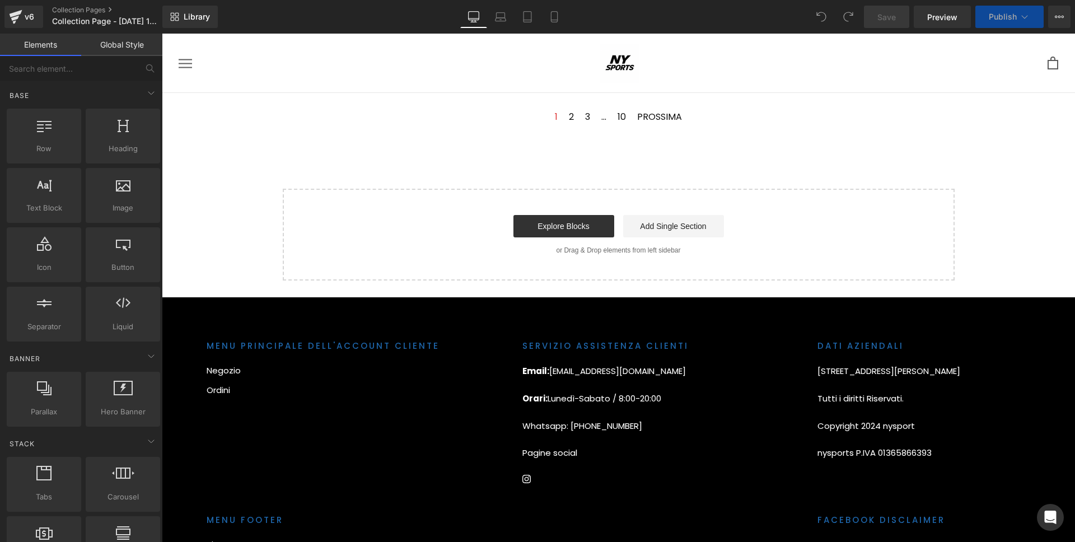
click at [1007, 15] on span "Publish" at bounding box center [1003, 16] width 28 height 9
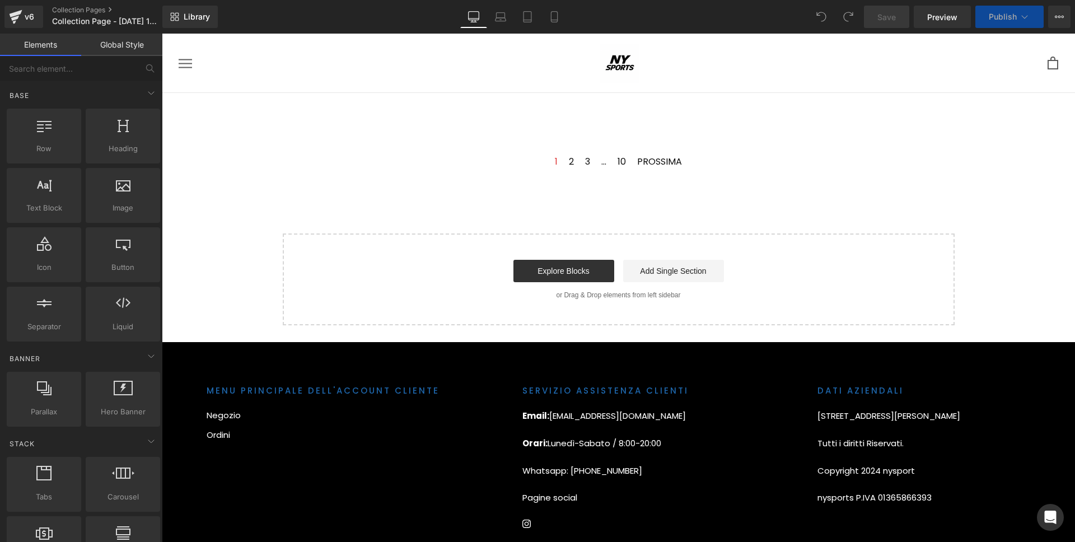
drag, startPoint x: 0, startPoint y: 0, endPoint x: 1007, endPoint y: 15, distance: 1007.6
click at [1007, 15] on span "Publish" at bounding box center [1003, 16] width 28 height 9
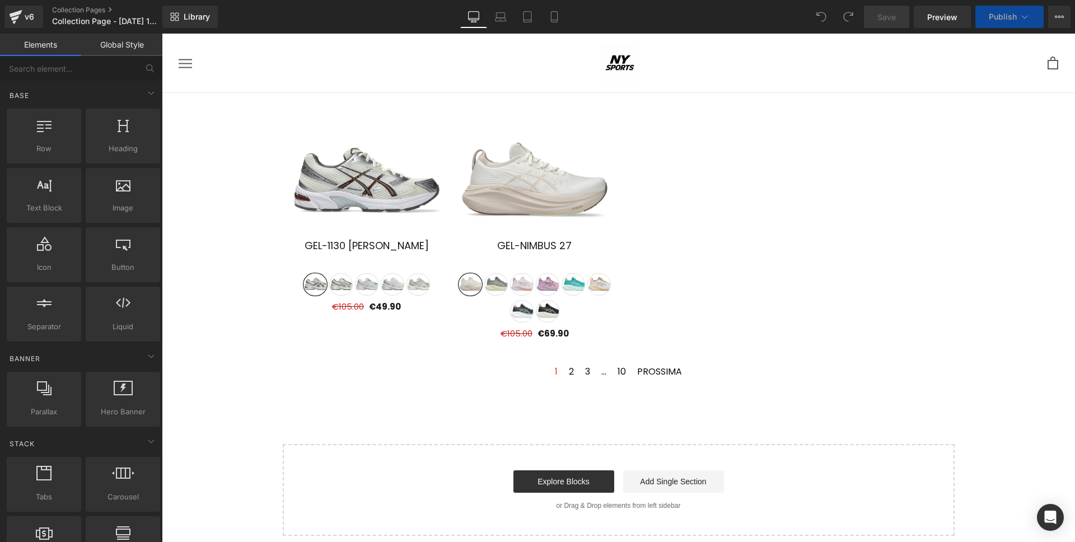
click at [1007, 15] on span "Publish" at bounding box center [1003, 16] width 28 height 9
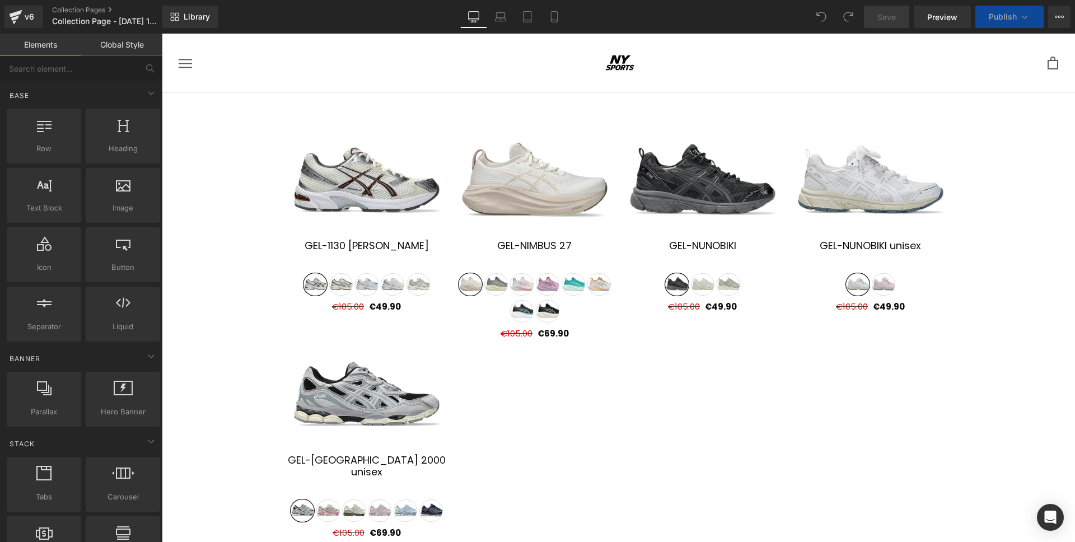
click at [1007, 15] on span "Publish" at bounding box center [1003, 16] width 28 height 9
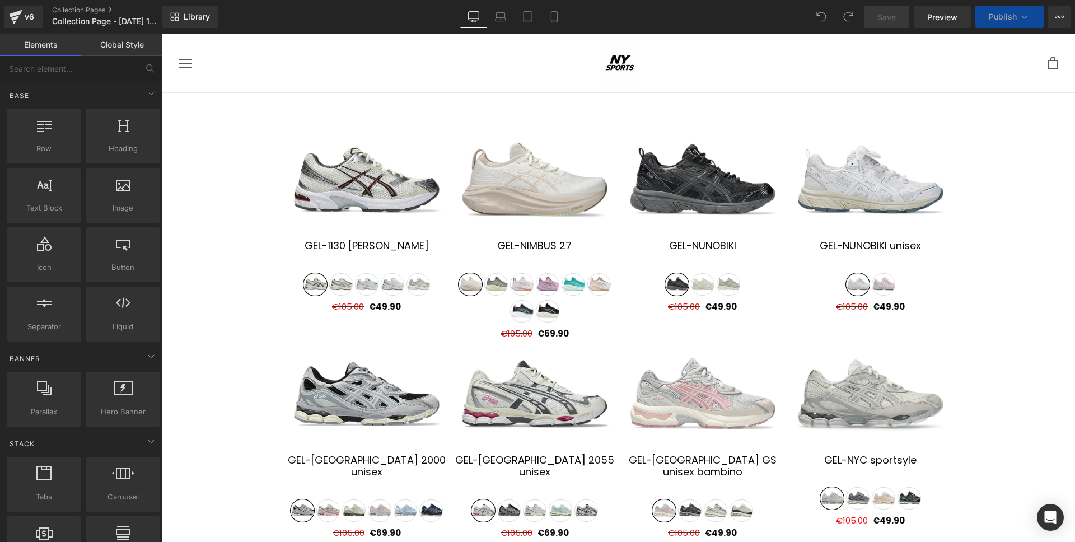
click at [1007, 15] on span "Publish" at bounding box center [1003, 16] width 28 height 9
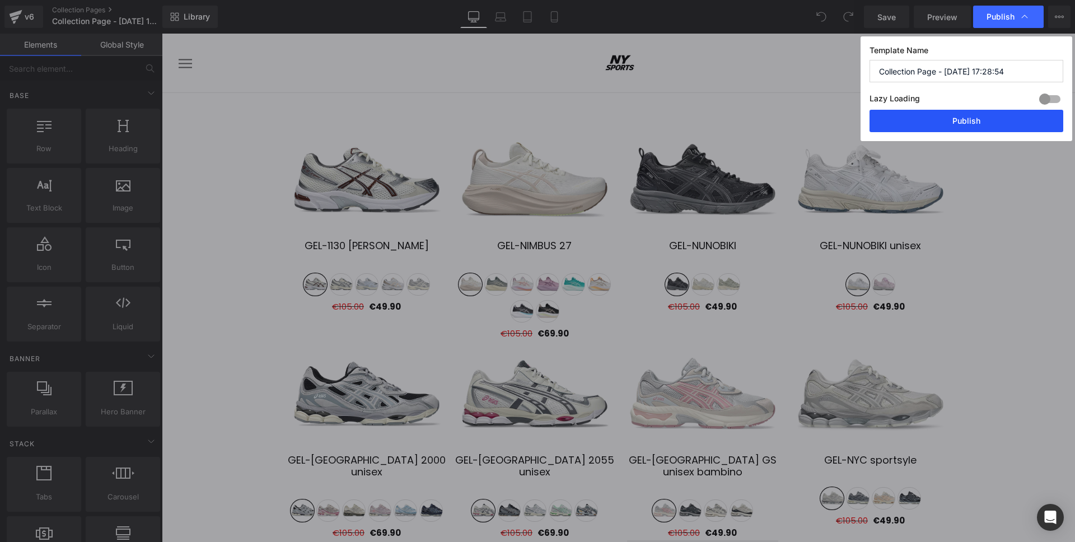
click at [967, 124] on button "Publish" at bounding box center [967, 121] width 194 height 22
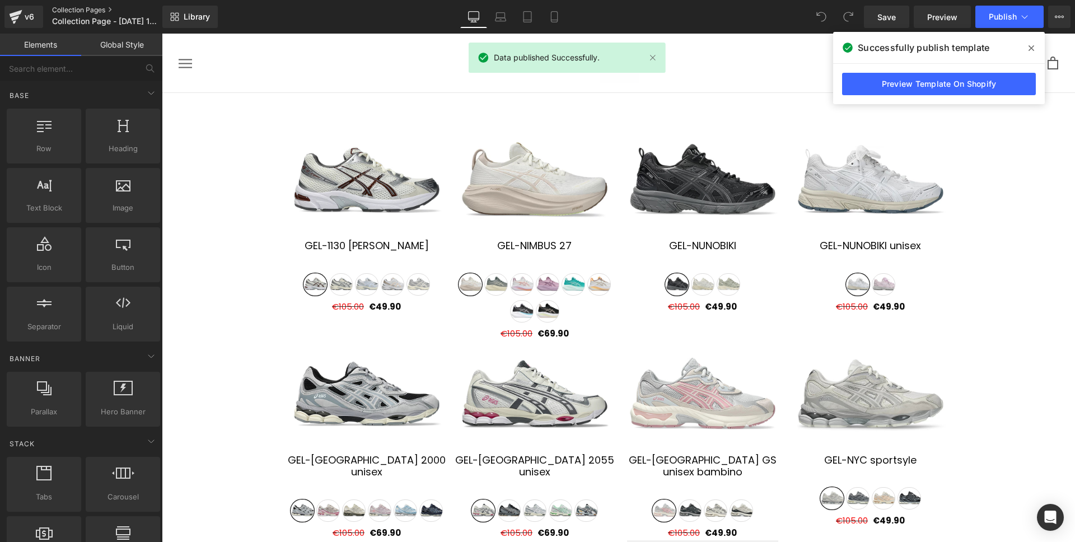
click at [94, 9] on link "Collection Pages" at bounding box center [116, 10] width 129 height 9
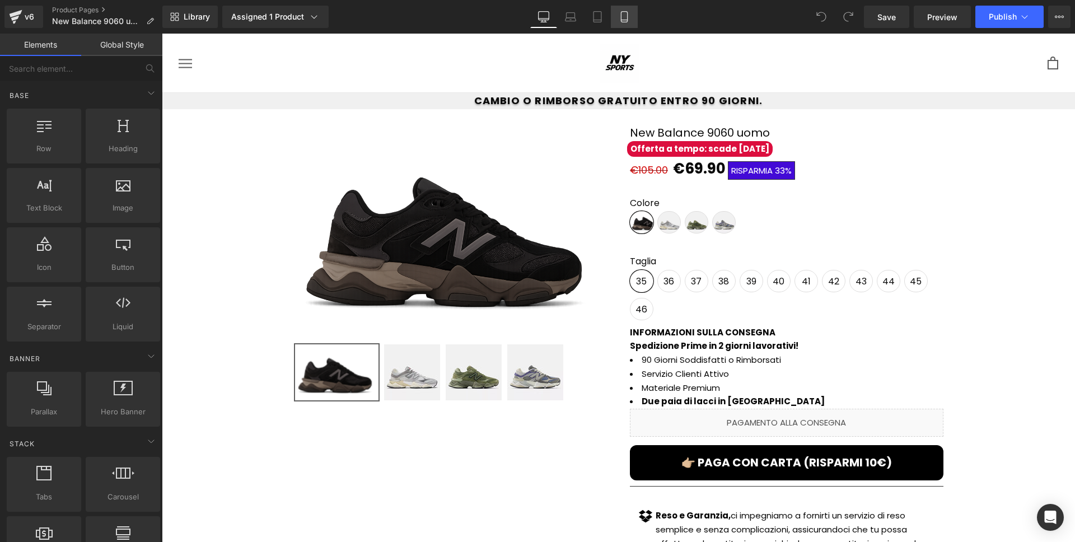
click at [617, 18] on link "Mobile" at bounding box center [624, 17] width 27 height 22
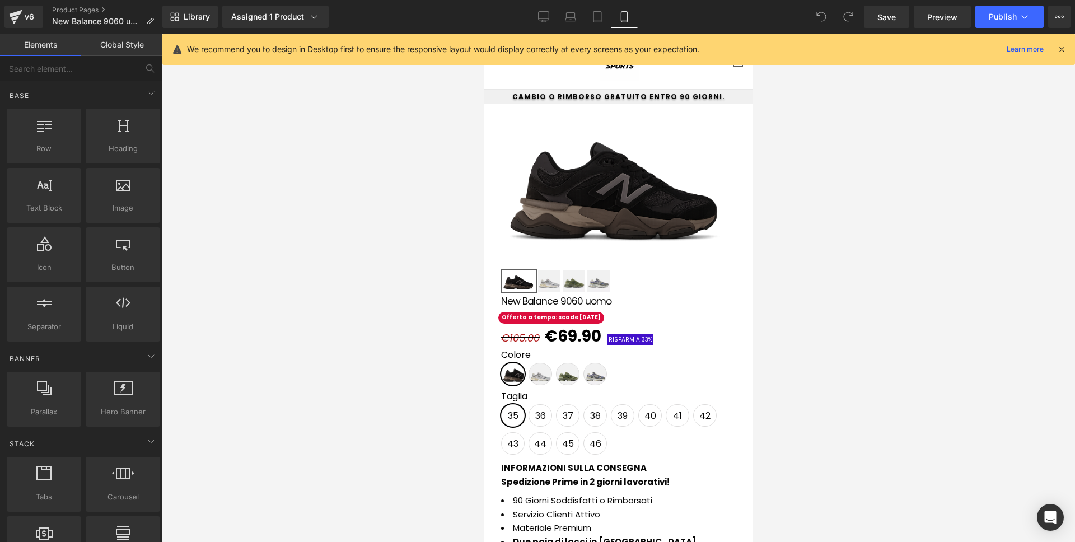
click at [550, 283] on img at bounding box center [549, 281] width 22 height 22
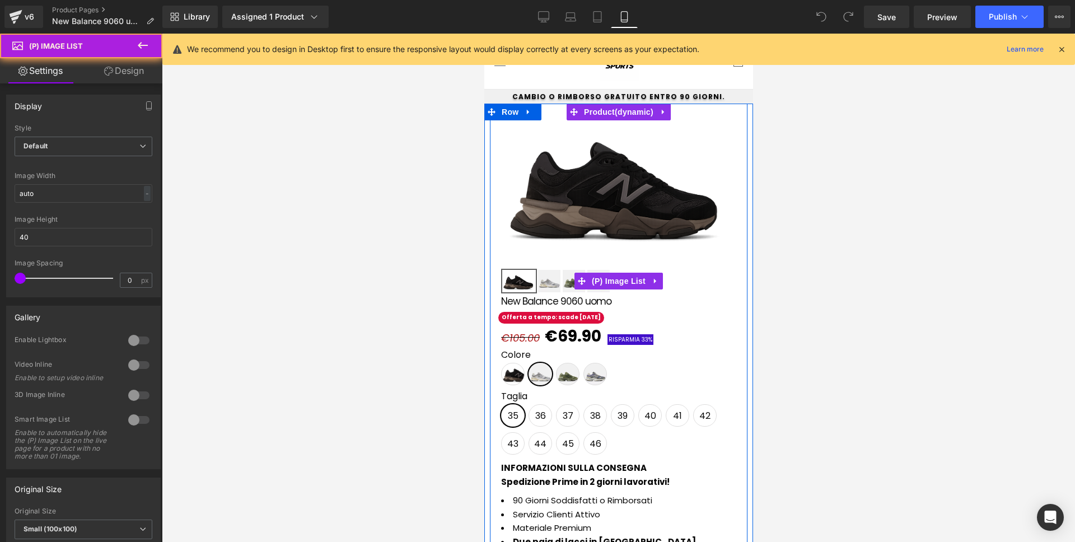
click at [545, 284] on img at bounding box center [549, 281] width 22 height 22
click at [563, 292] on img at bounding box center [573, 281] width 22 height 22
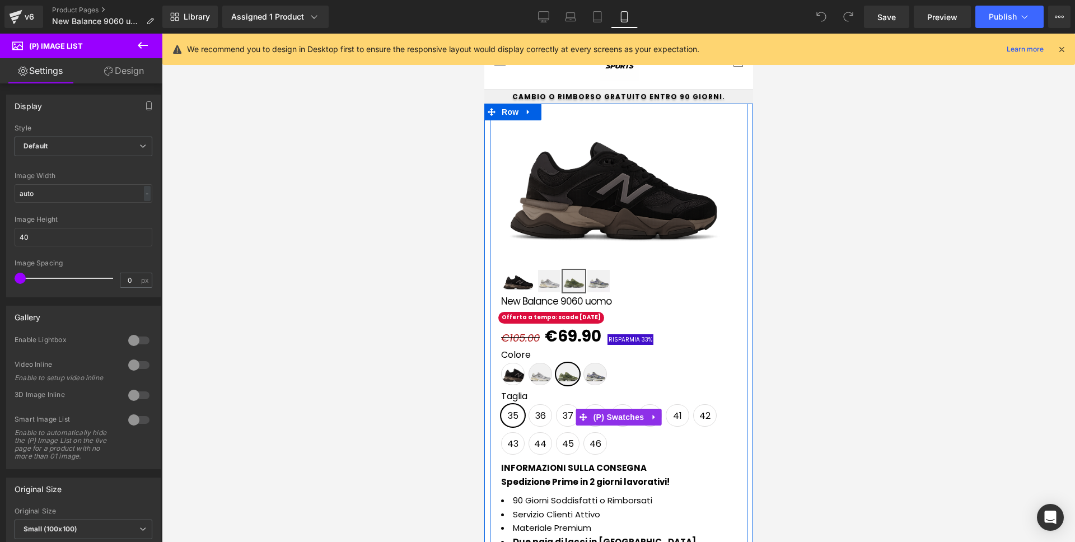
click at [591, 381] on div "Colore BLACK con CASTLEROCK RAINCLOUD con CASTLEROCK Dark Olivine Dusk Shower T…" at bounding box center [618, 417] width 235 height 86
click at [590, 374] on div "Colore BLACK con CASTLEROCK RAINCLOUD con CASTLEROCK Dark Olivine Dusk Shower T…" at bounding box center [618, 417] width 235 height 86
click at [587, 371] on span "Dusk Shower" at bounding box center [595, 374] width 24 height 22
click at [587, 377] on div "Colore BLACK con CASTLEROCK RAINCLOUD con CASTLEROCK Dark Olivine Dusk Shower T…" at bounding box center [618, 417] width 235 height 86
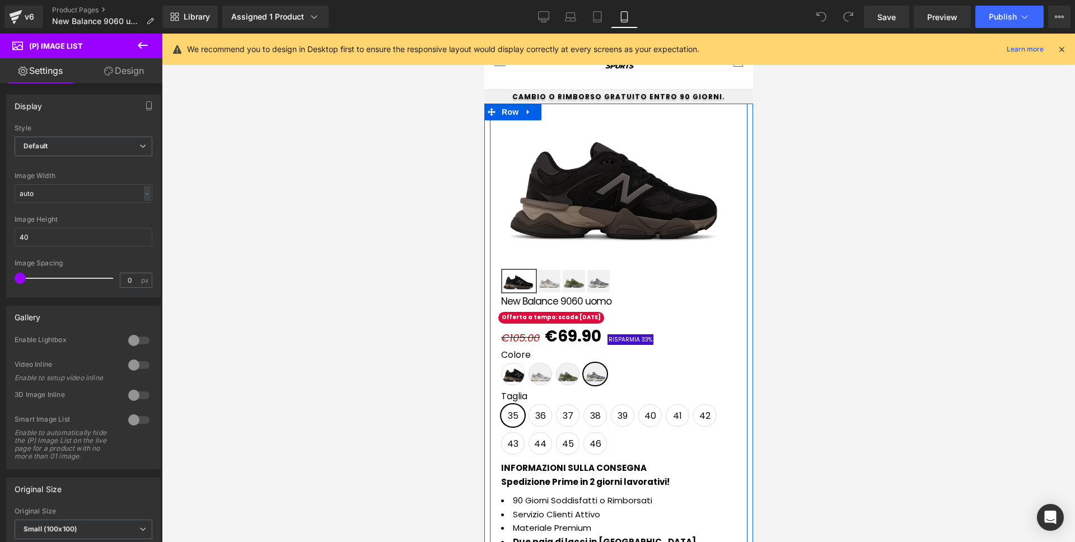
click at [594, 295] on link "New Balance 9060 uomo" at bounding box center [556, 301] width 110 height 16
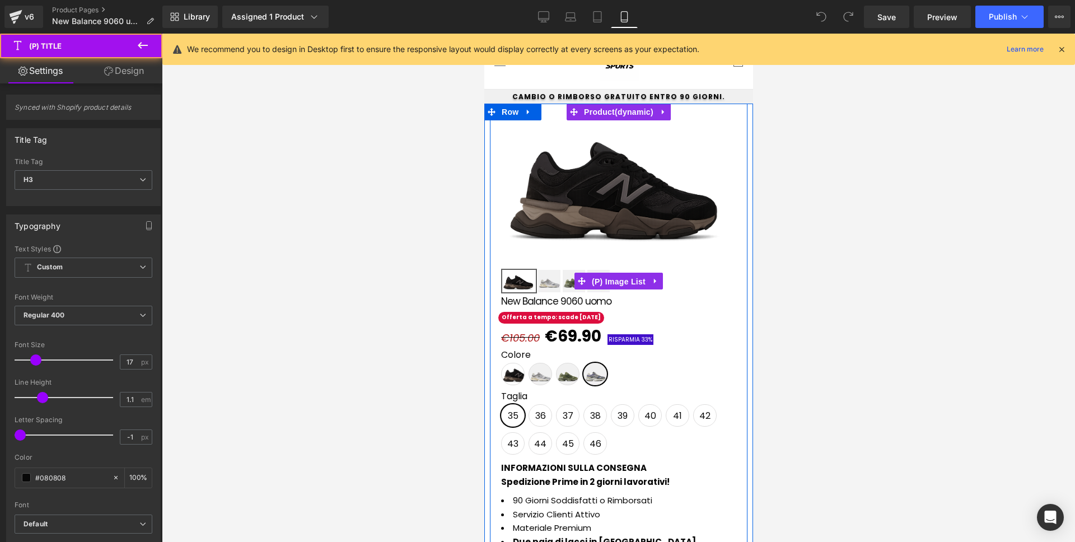
click at [595, 288] on span "(P) Image List" at bounding box center [618, 281] width 59 height 17
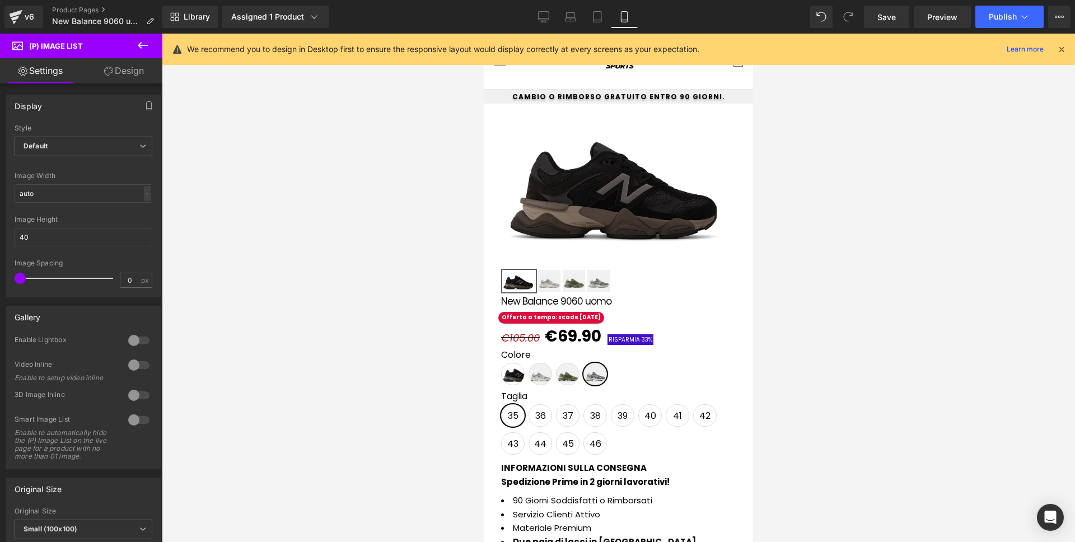
click at [373, 274] on div at bounding box center [618, 288] width 913 height 508
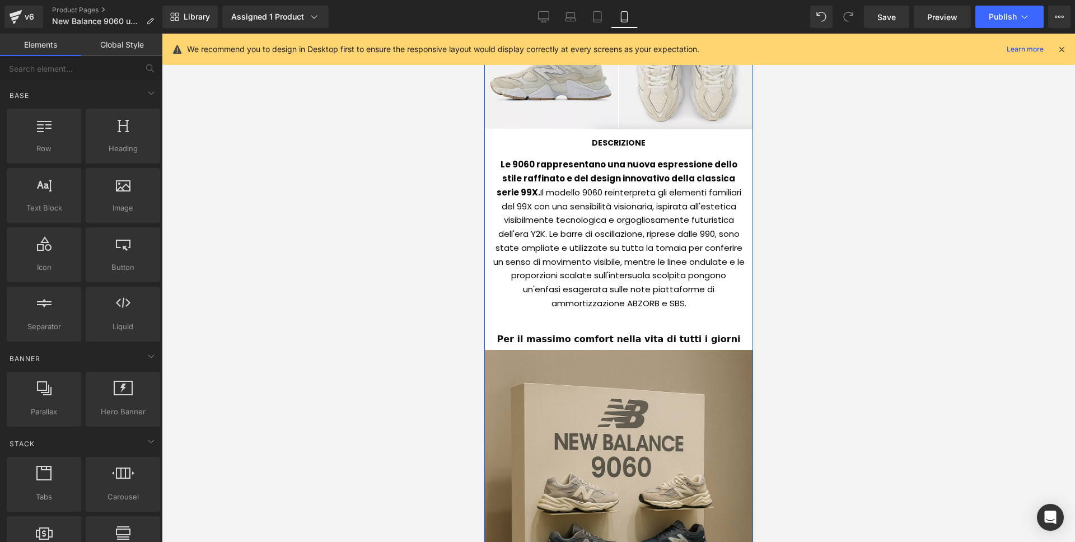
click at [628, 138] on div "DESCRIZIONE Heading" at bounding box center [618, 141] width 252 height 19
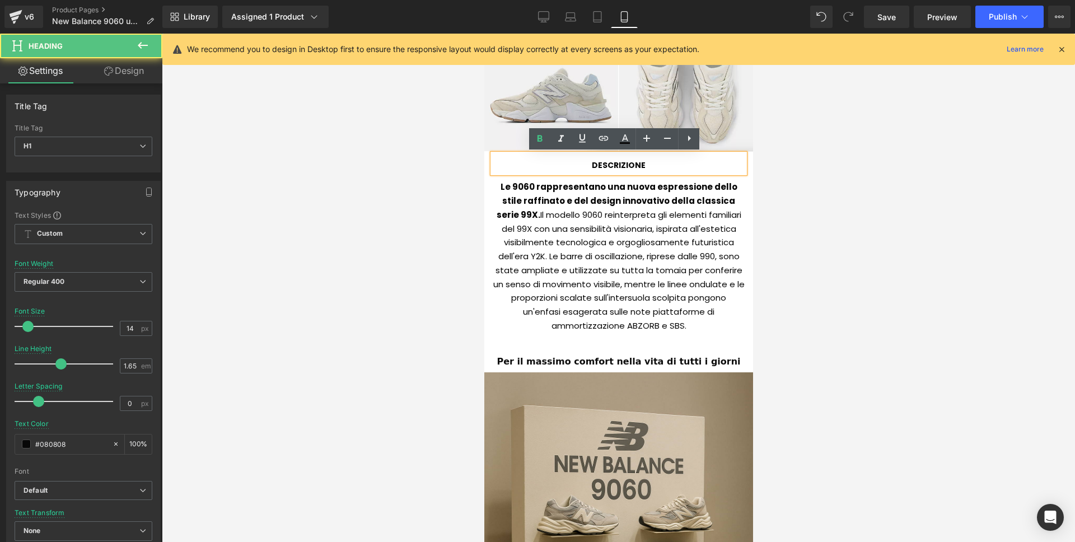
scroll to position [853, 0]
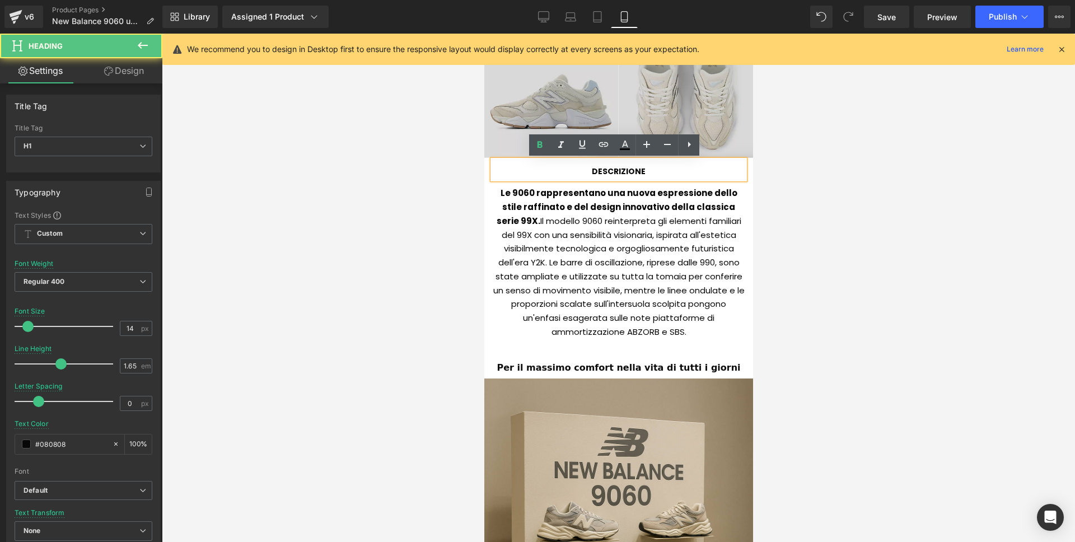
click at [619, 120] on img at bounding box center [618, 42] width 269 height 231
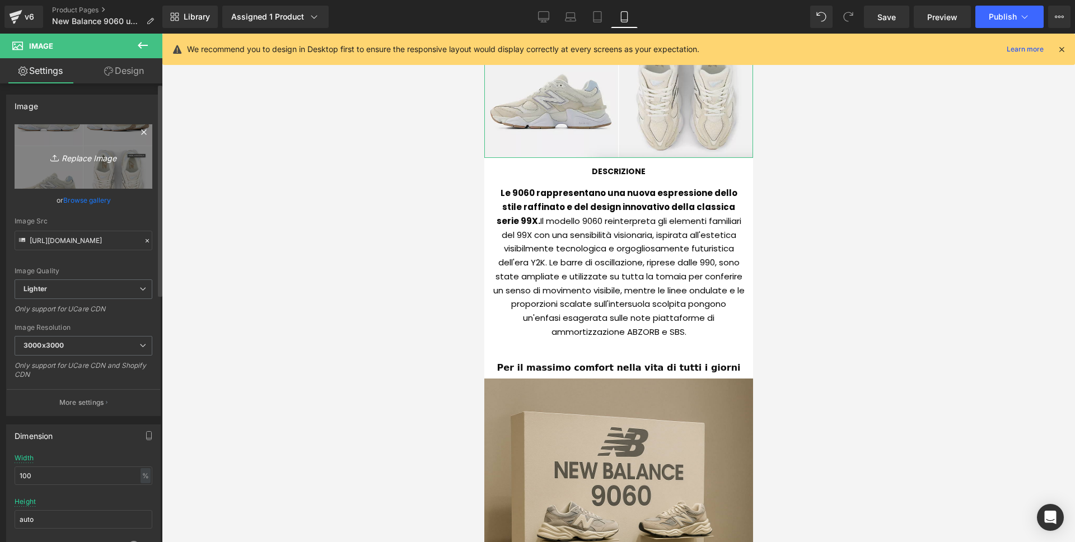
click at [111, 152] on icon "Replace Image" at bounding box center [84, 157] width 90 height 14
type input "C:\fakepath\Screenshot 2025-09-03 alle 16.07.41.png"
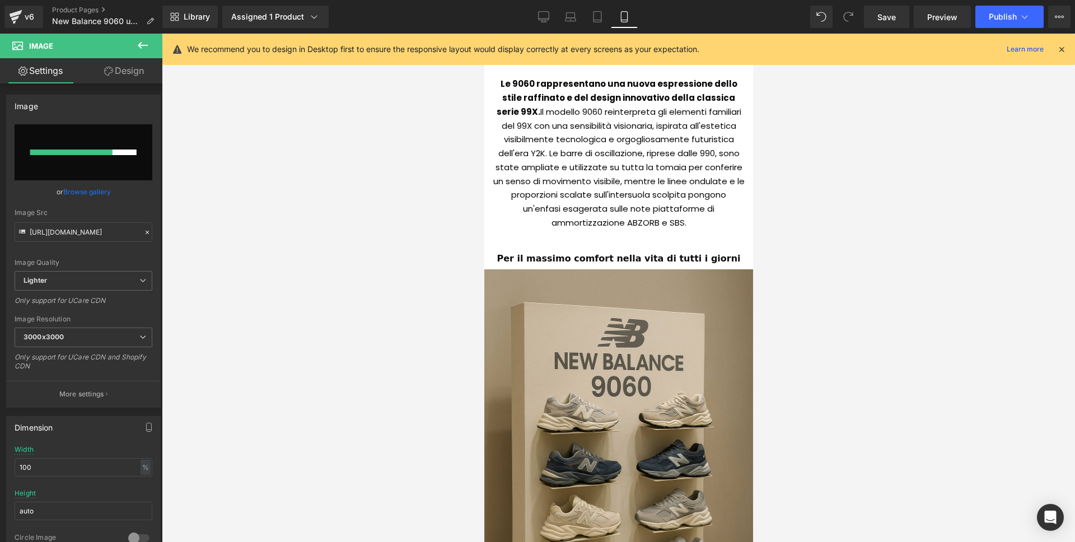
scroll to position [1013, 0]
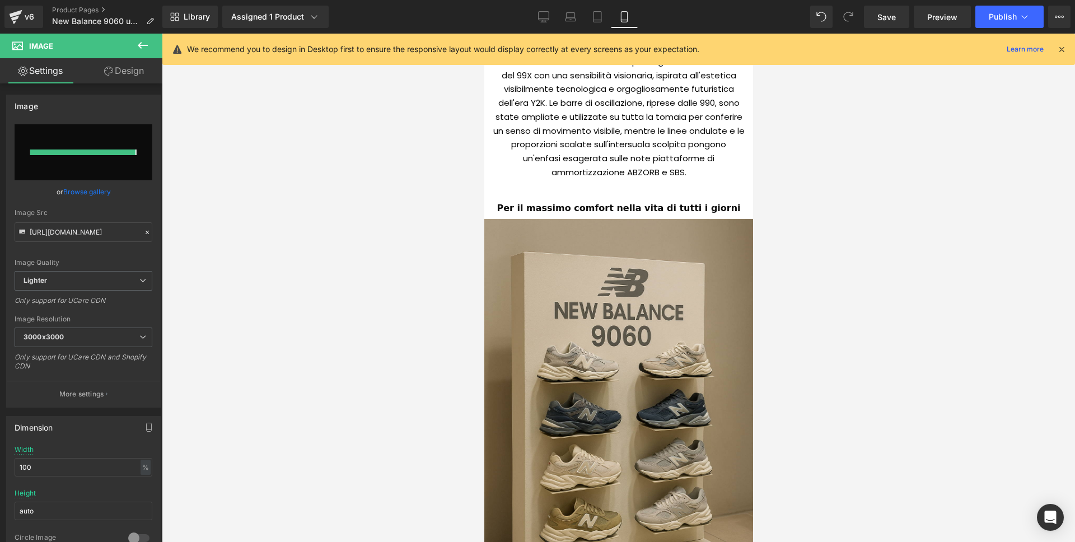
type input "https://ucarecdn.com/6fe13634-3474-42a3-98a4-fb8850b0b6af/-/format/auto/-/previ…"
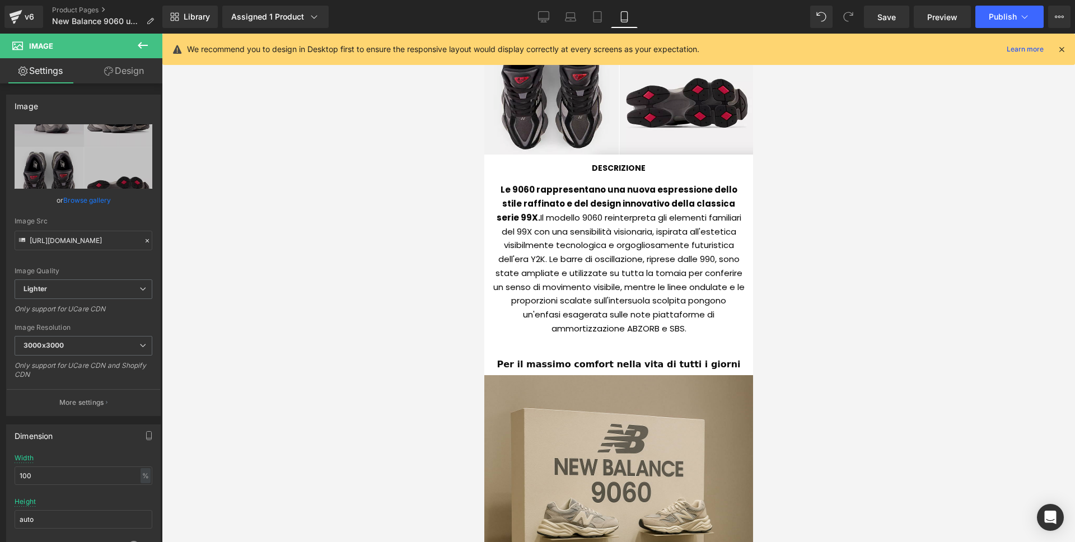
scroll to position [847, 0]
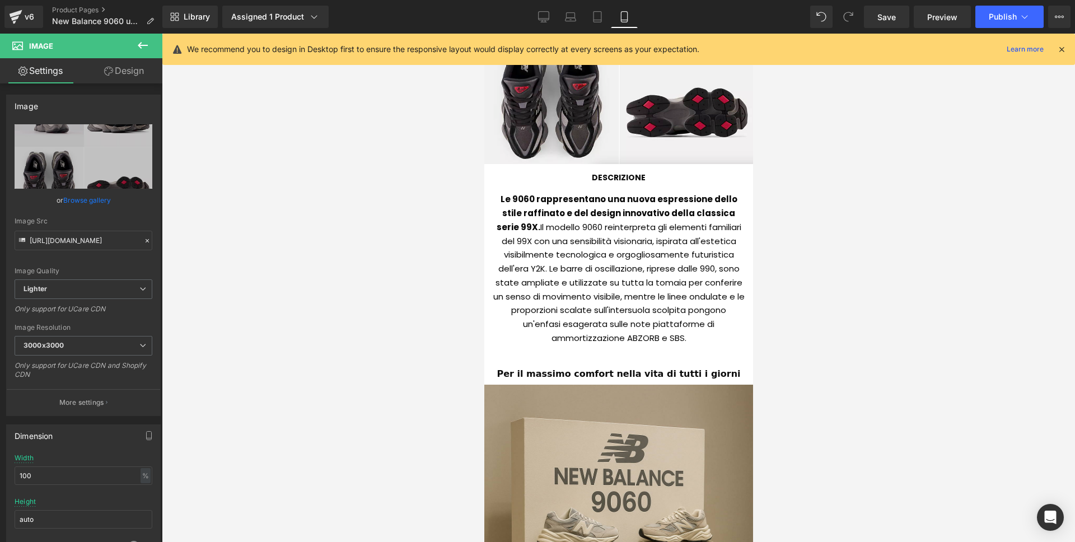
click at [623, 277] on div "Le 9060 rappresentano una nuova espressione dello stile raffinato e del design …" at bounding box center [618, 265] width 252 height 161
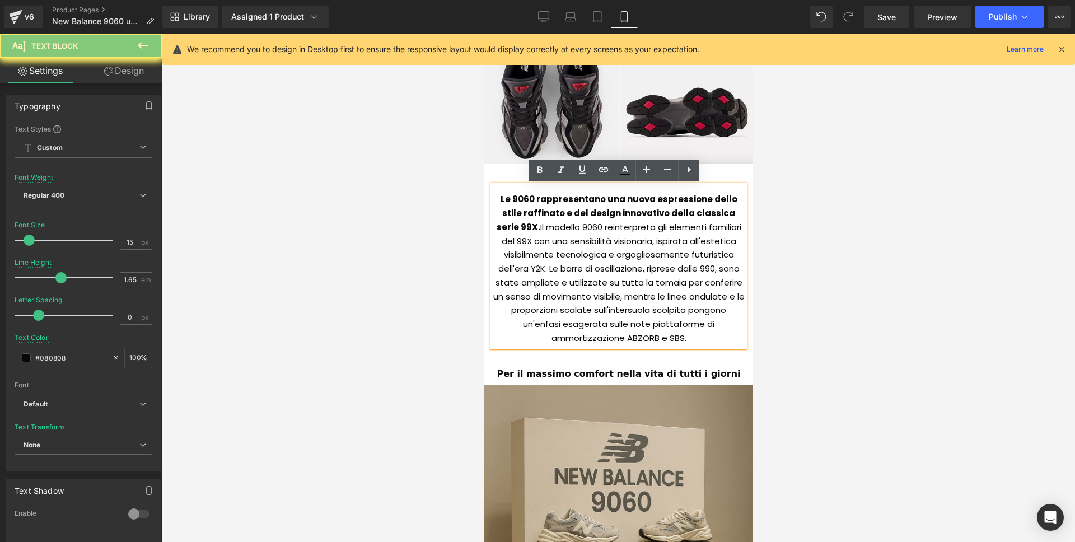
click at [623, 277] on div "Le 9060 rappresentano una nuova espressione dello stile raffinato e del design …" at bounding box center [618, 265] width 252 height 161
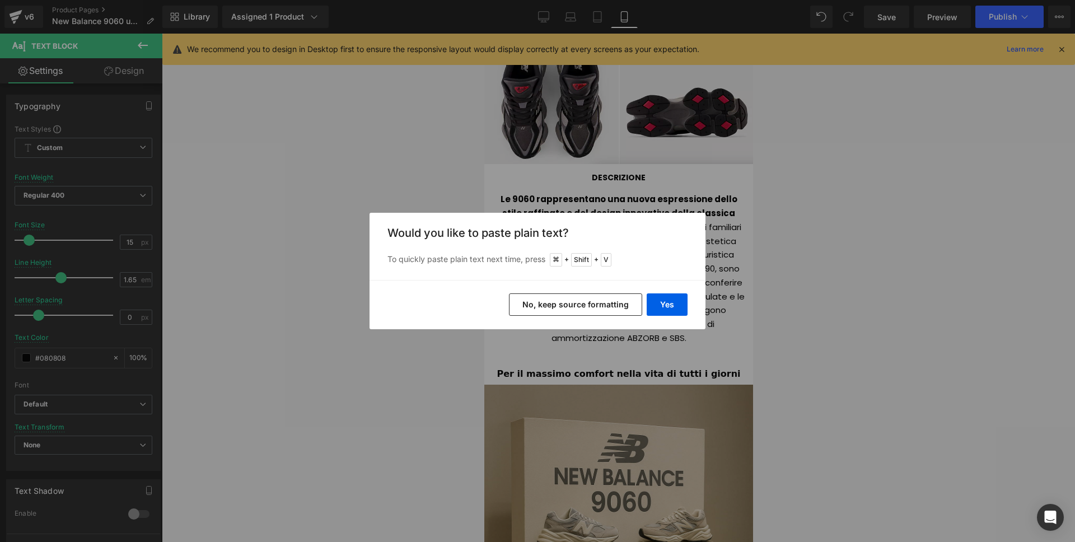
click at [596, 300] on button "No, keep source formatting" at bounding box center [575, 304] width 133 height 22
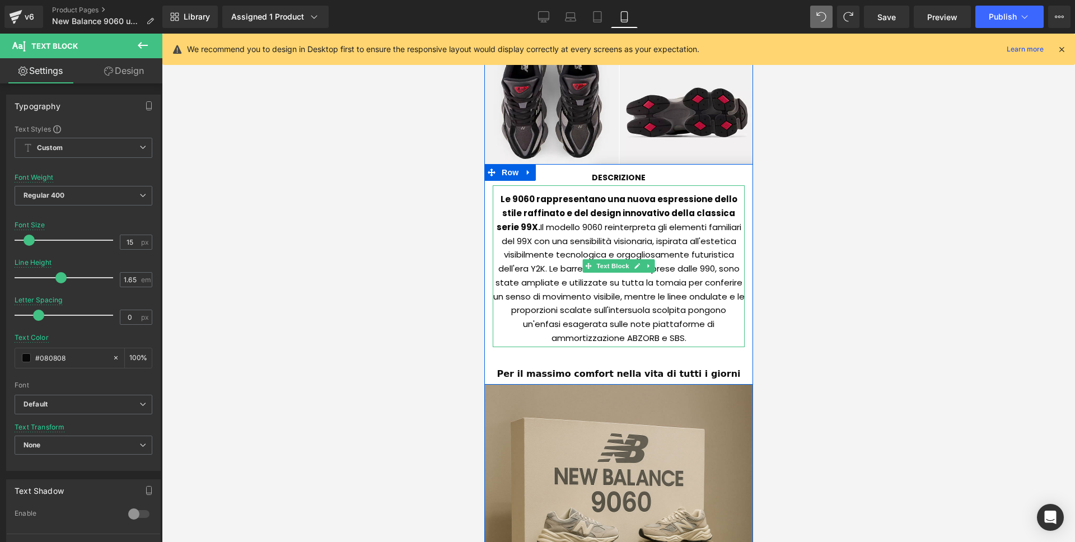
click at [626, 230] on div "Le 9060 rappresentano una nuova espressione dello stile raffinato e del design …" at bounding box center [618, 265] width 252 height 161
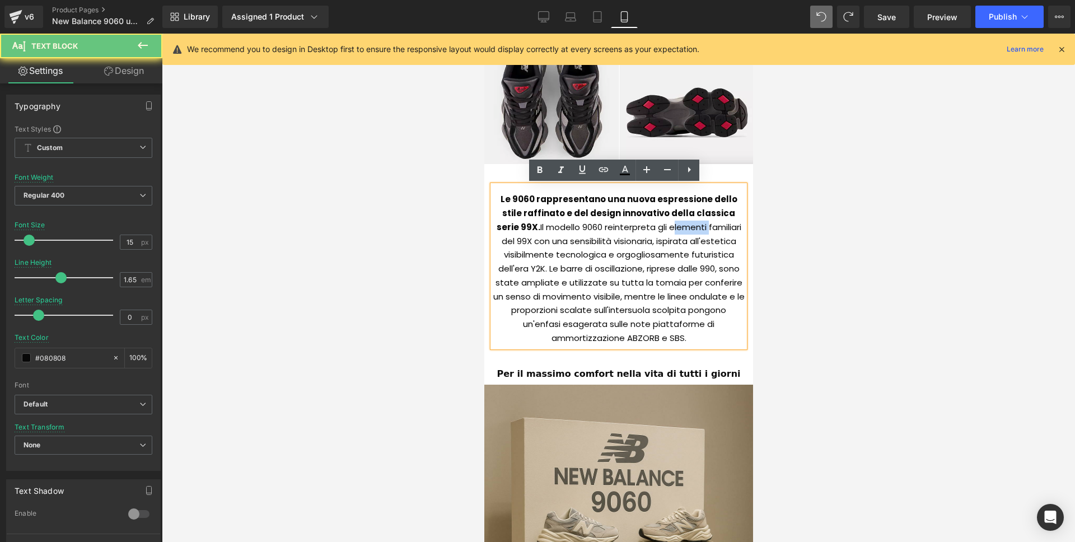
click at [626, 230] on div "Le 9060 rappresentano una nuova espressione dello stile raffinato e del design …" at bounding box center [618, 265] width 252 height 161
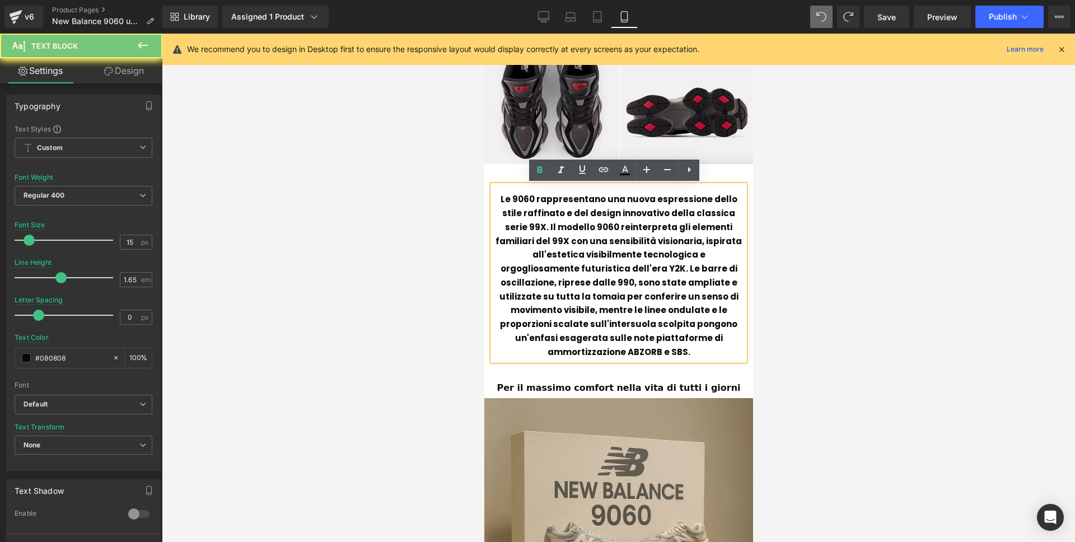
click at [539, 207] on b "Le 9060 rappresentano una nuova espressione dello stile raffinato e del design …" at bounding box center [618, 275] width 246 height 164
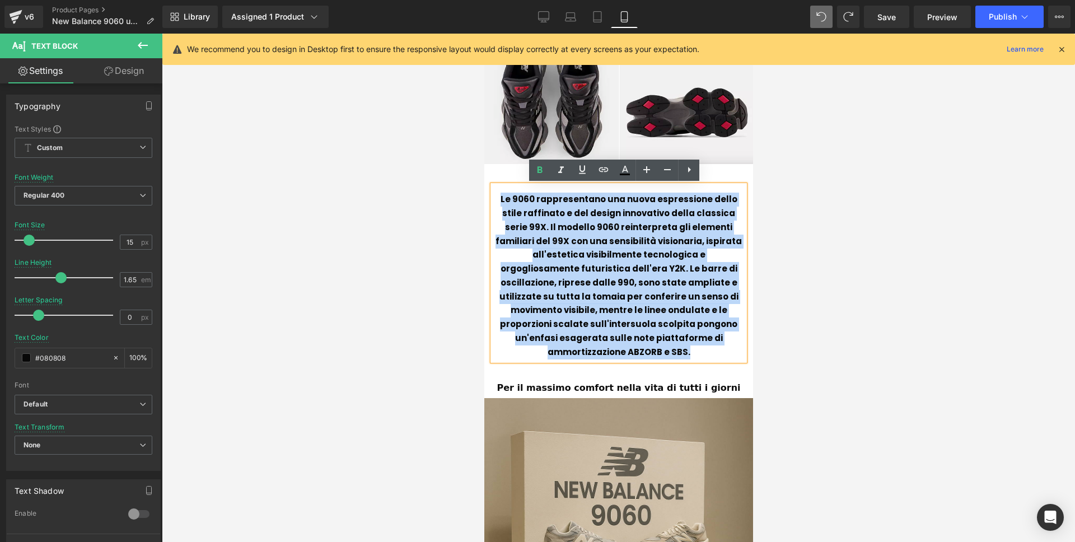
click at [539, 207] on b "Le 9060 rappresentano una nuova espressione dello stile raffinato e del design …" at bounding box center [618, 275] width 246 height 164
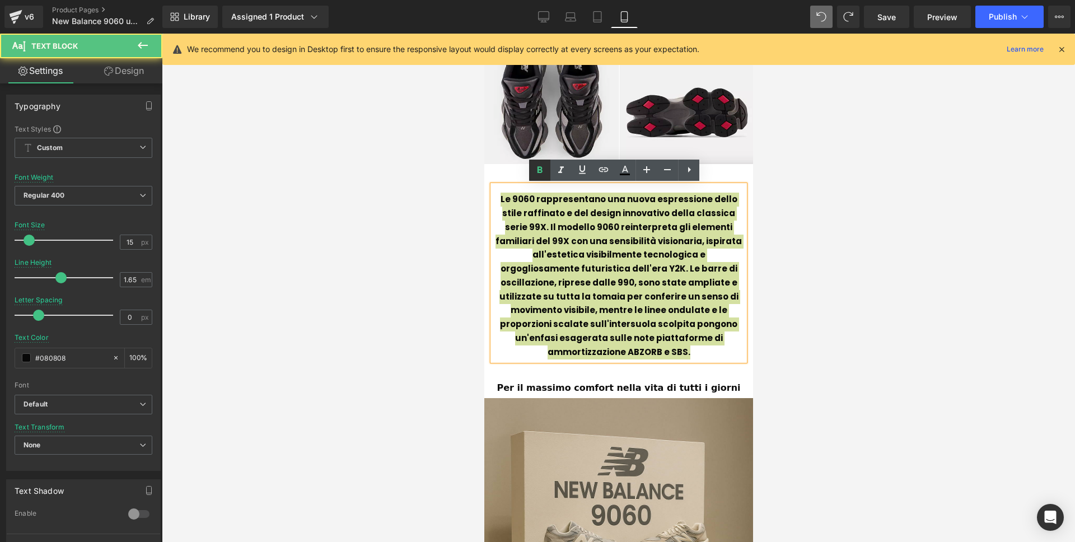
click at [539, 162] on link at bounding box center [539, 170] width 21 height 21
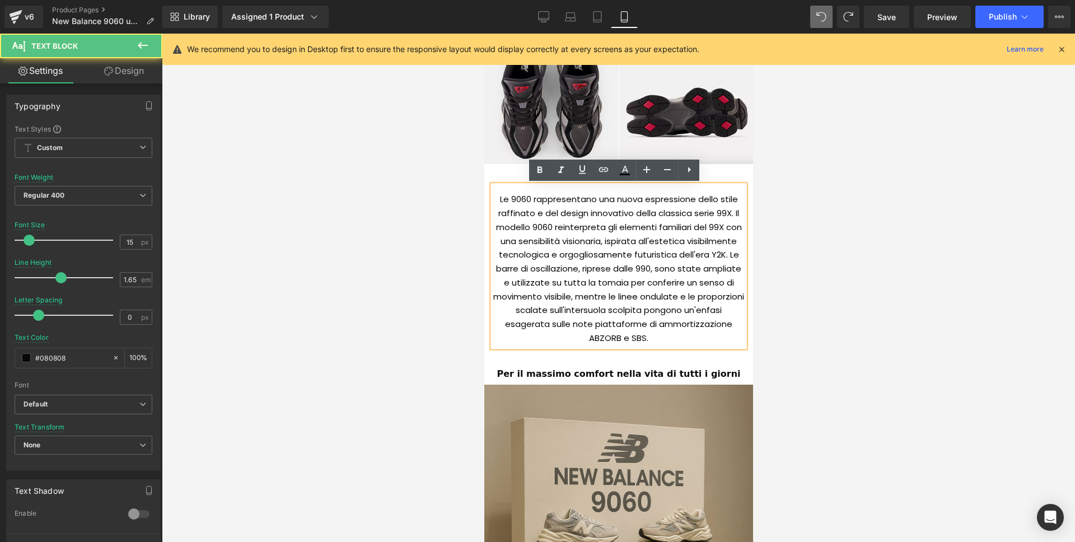
click at [522, 199] on div "Le 9060 rappresentano una nuova espressione dello stile raffinato e del design …" at bounding box center [618, 265] width 252 height 161
click at [497, 197] on div "Le 9060 rappresentano una nuova espressione dello stile raffinato e del design …" at bounding box center [618, 265] width 252 height 161
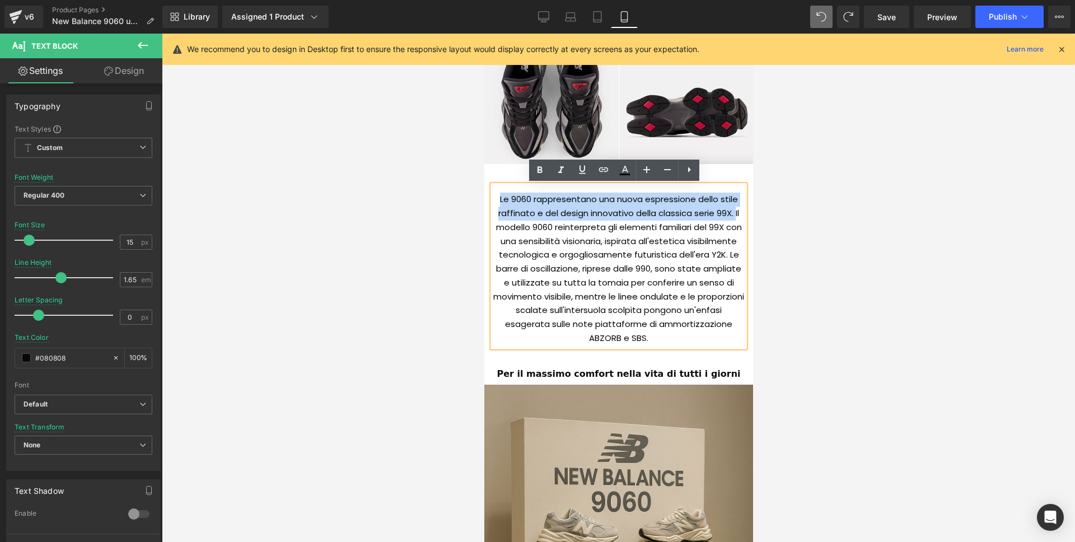
drag, startPoint x: 488, startPoint y: 197, endPoint x: 728, endPoint y: 209, distance: 240.5
click at [731, 209] on div "Le 9060 rappresentano una nuova espressione dello stile raffinato e del design …" at bounding box center [618, 265] width 252 height 161
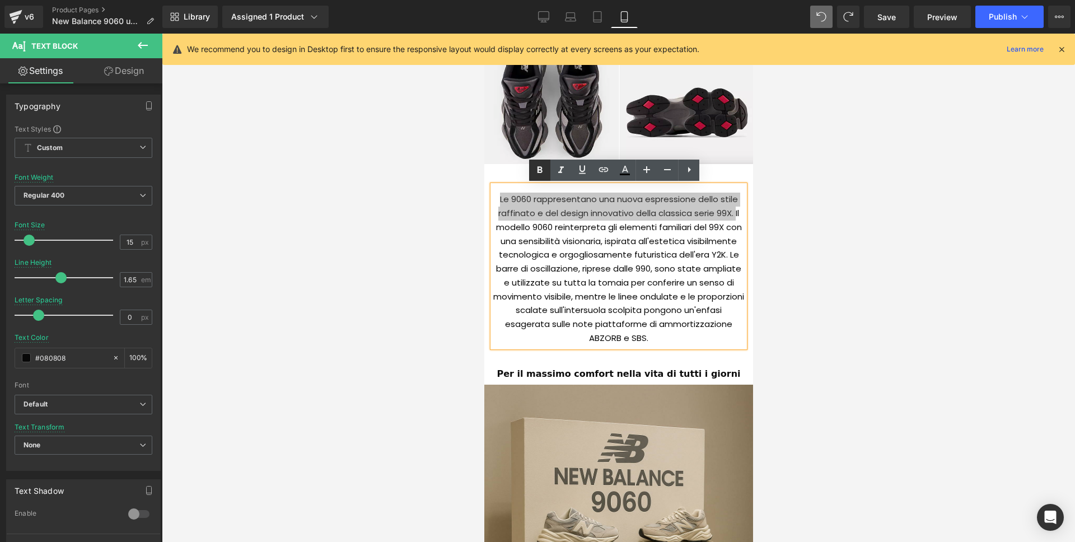
click at [533, 169] on icon at bounding box center [539, 170] width 13 height 13
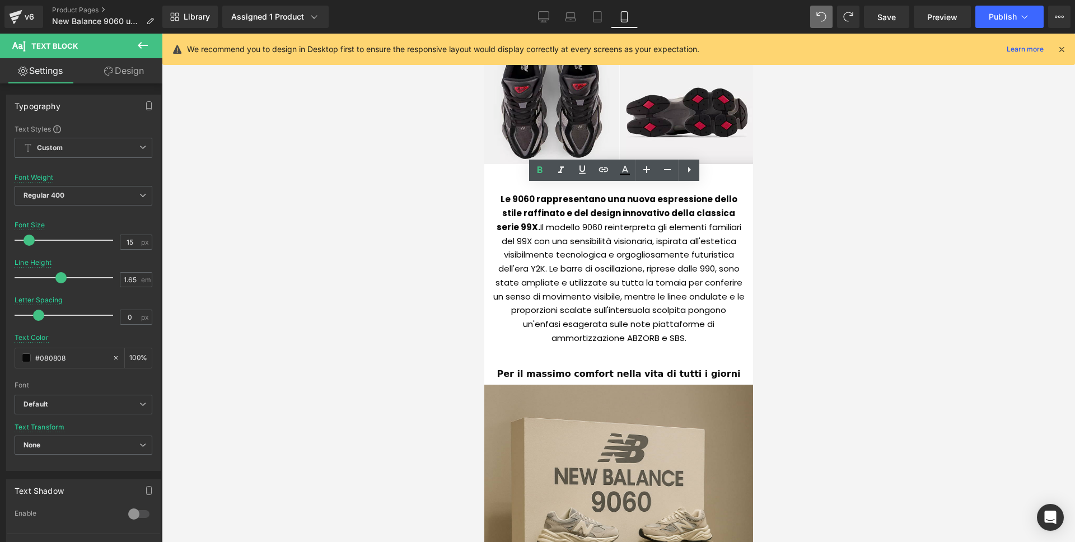
click at [934, 270] on div at bounding box center [618, 288] width 913 height 508
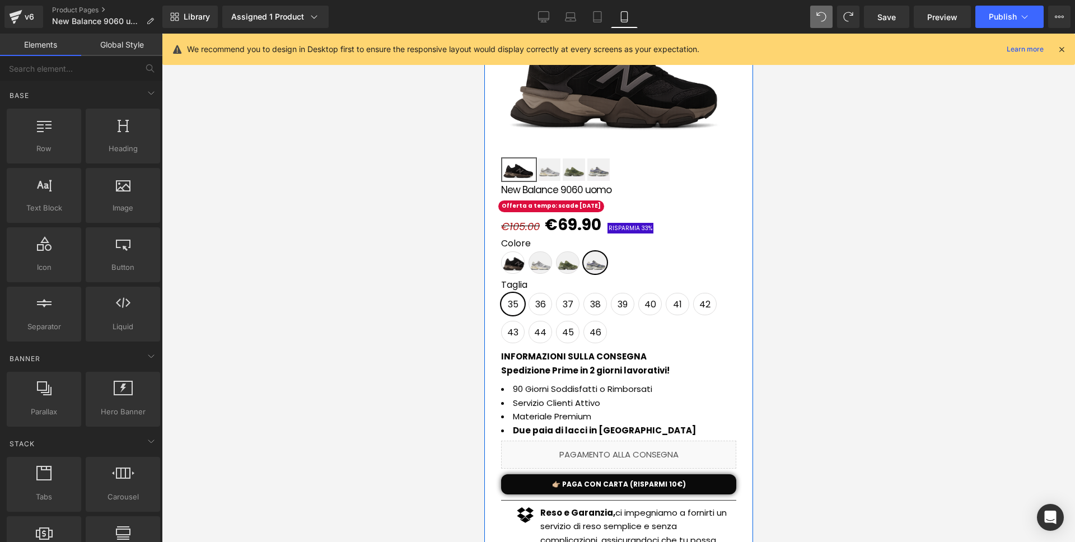
scroll to position [0, 0]
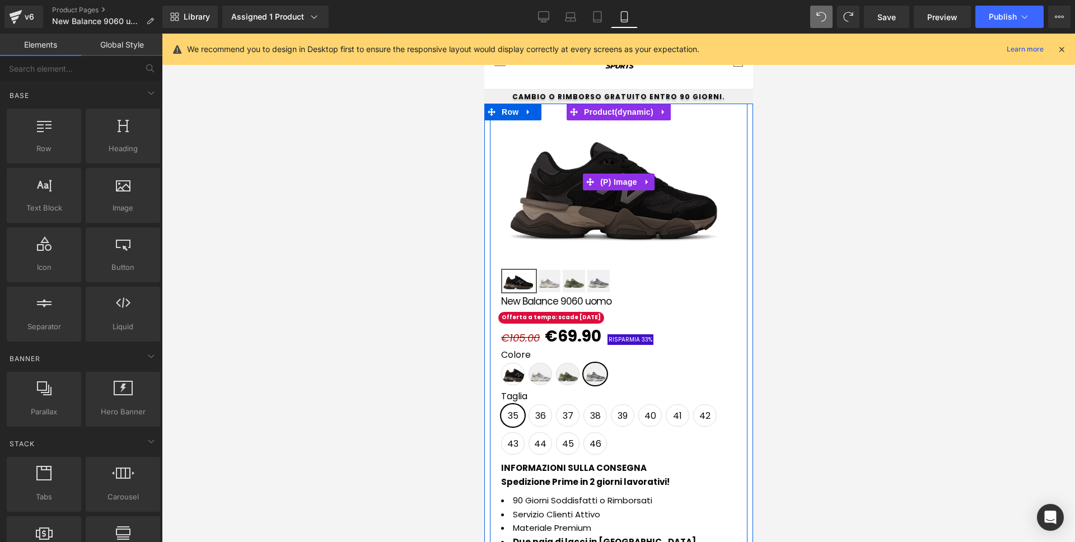
drag, startPoint x: 598, startPoint y: 182, endPoint x: 542, endPoint y: 195, distance: 57.0
click at [597, 182] on span "(P) Image" at bounding box center [618, 182] width 43 height 17
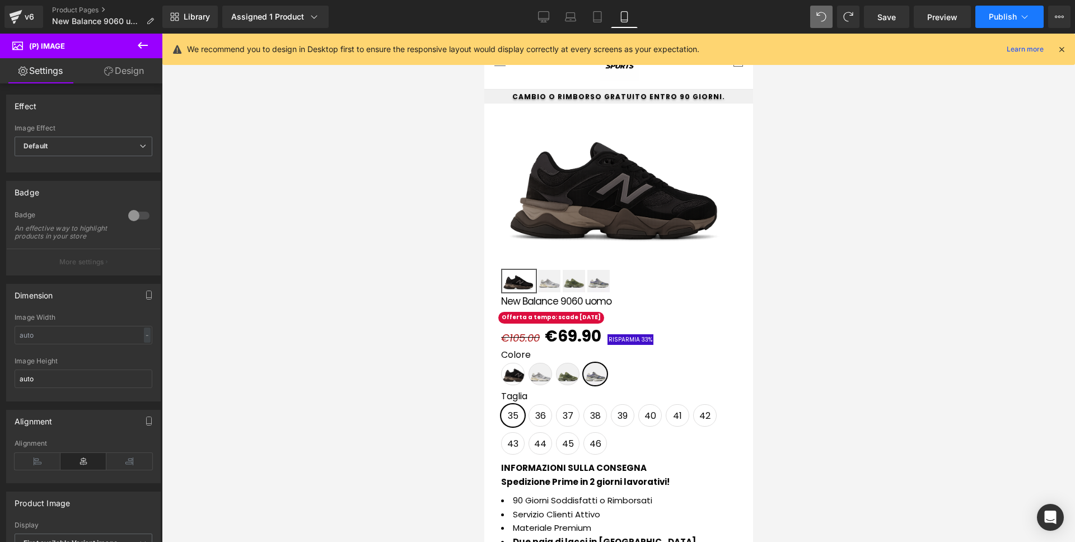
click at [987, 13] on button "Publish" at bounding box center [1010, 17] width 68 height 22
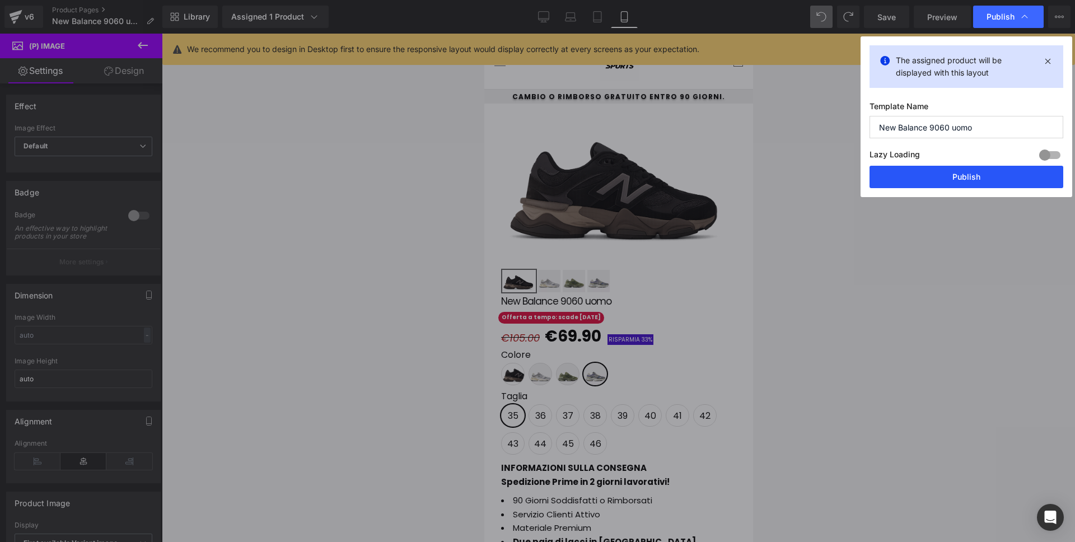
click at [988, 184] on button "Publish" at bounding box center [967, 177] width 194 height 22
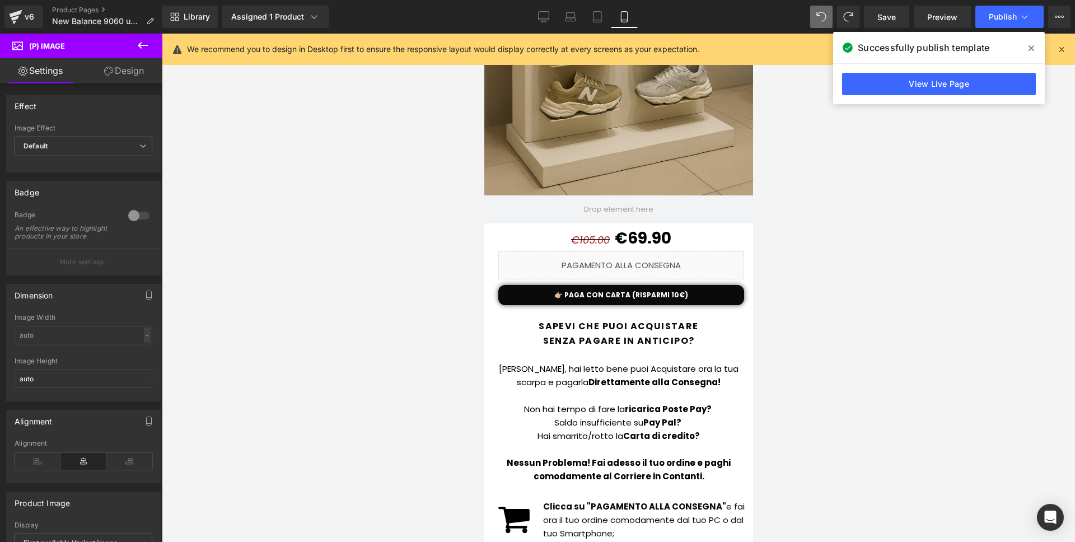
scroll to position [1531, 0]
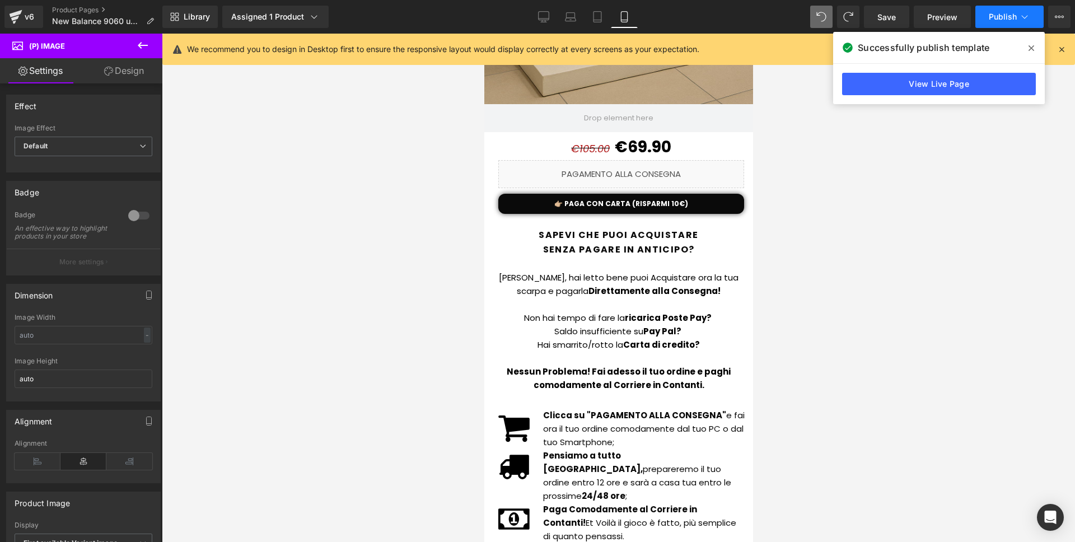
click at [1020, 11] on icon at bounding box center [1024, 16] width 11 height 11
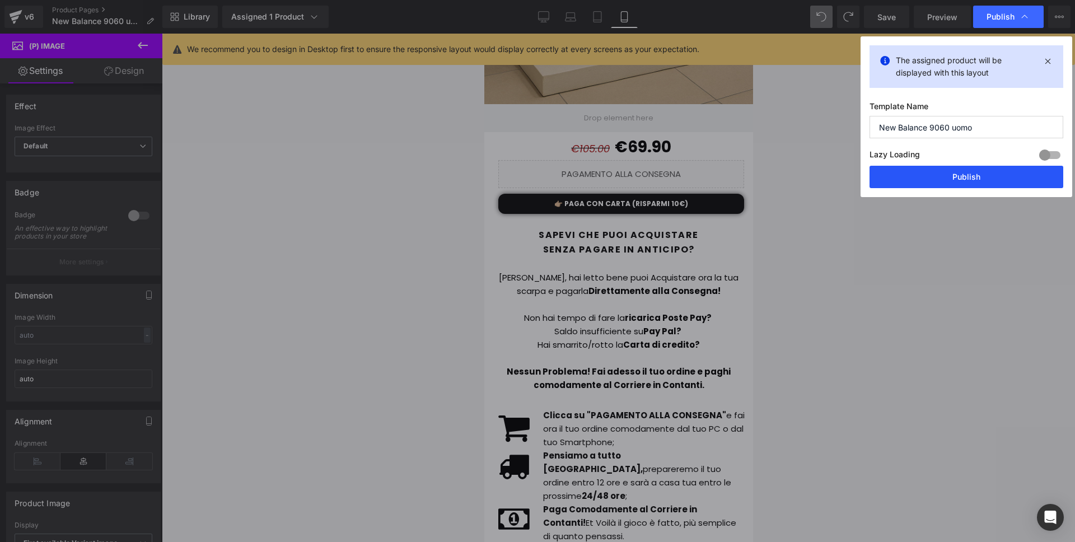
click at [967, 169] on button "Publish" at bounding box center [967, 177] width 194 height 22
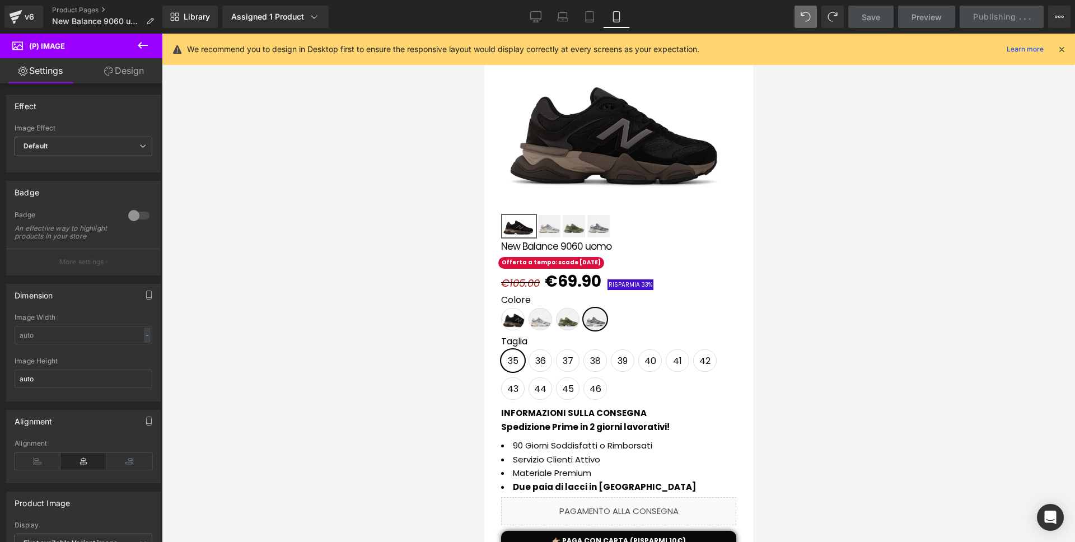
scroll to position [0, 0]
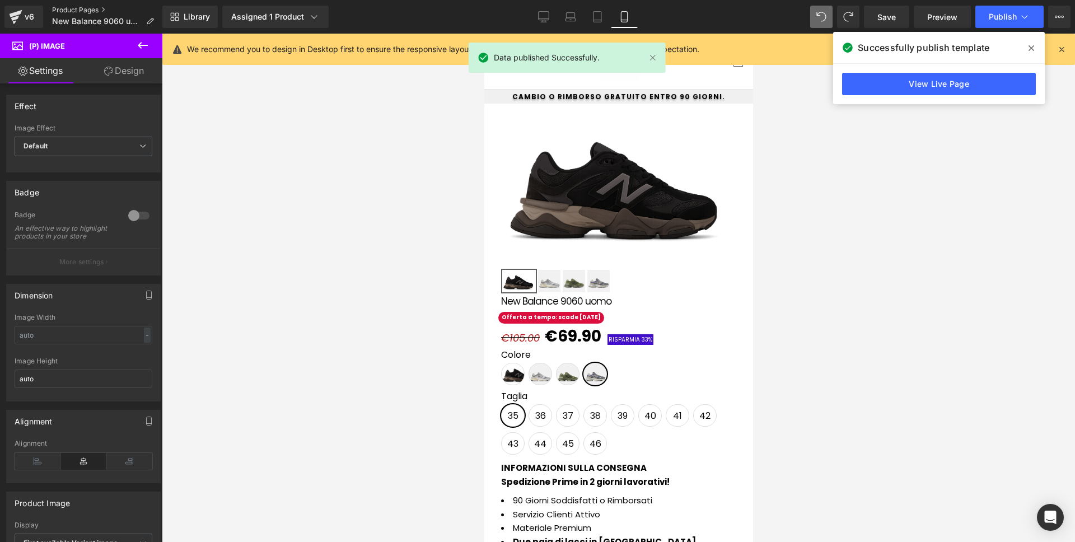
click at [92, 8] on link "Product Pages" at bounding box center [107, 10] width 111 height 9
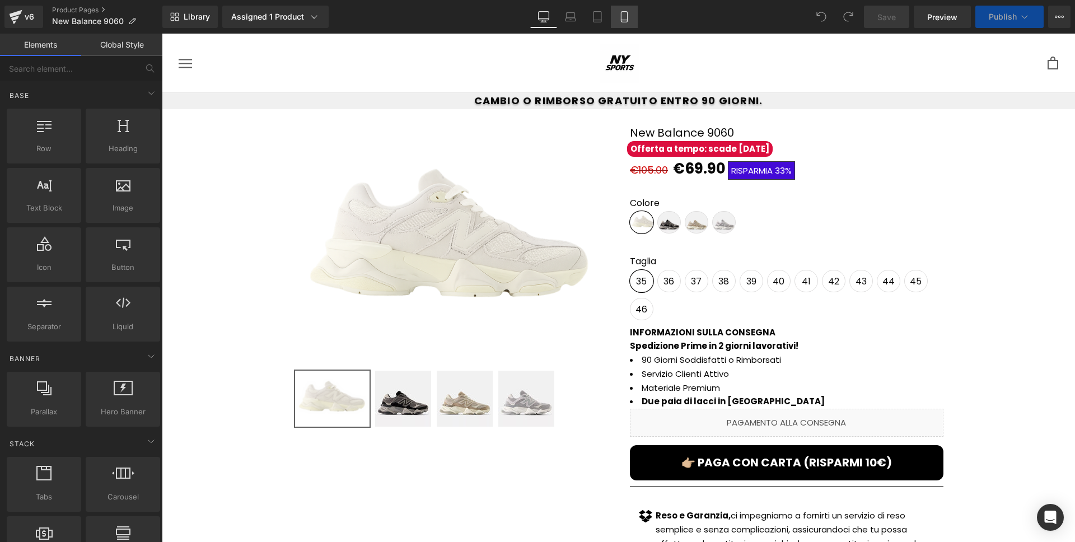
click at [634, 22] on link "Mobile" at bounding box center [624, 17] width 27 height 22
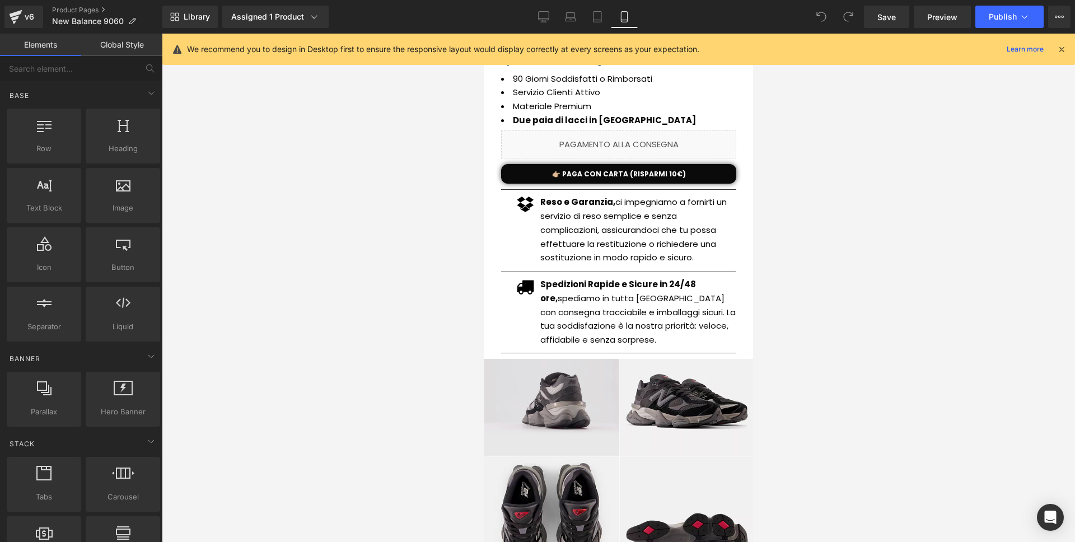
scroll to position [606, 0]
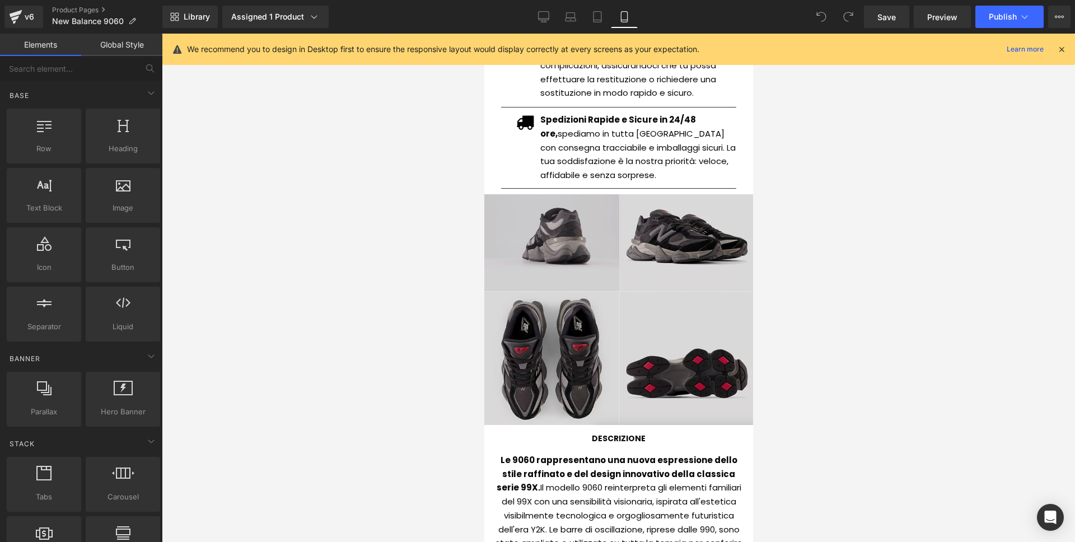
click at [606, 296] on img at bounding box center [618, 309] width 269 height 231
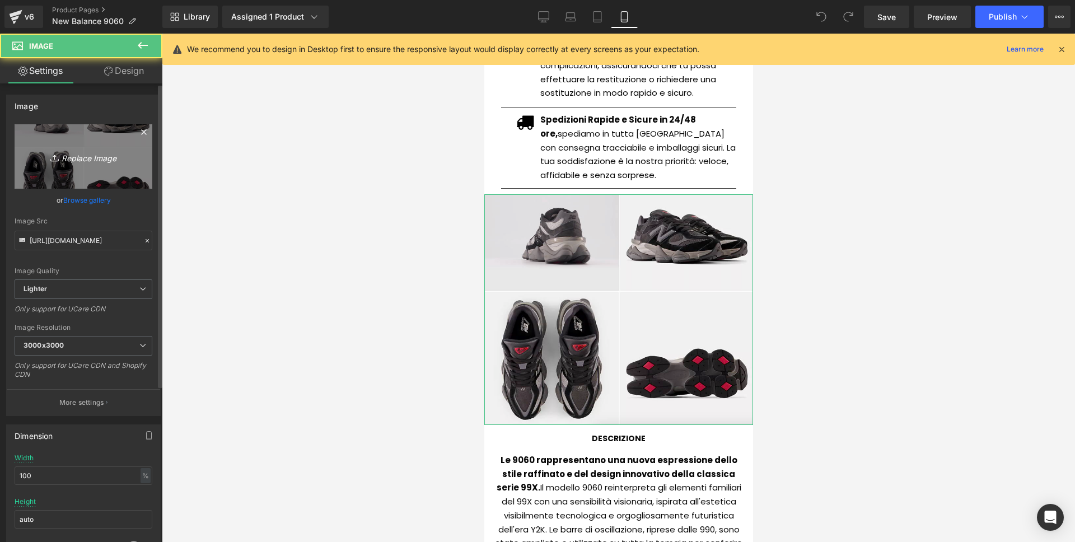
click at [46, 146] on link "Replace Image" at bounding box center [84, 156] width 138 height 64
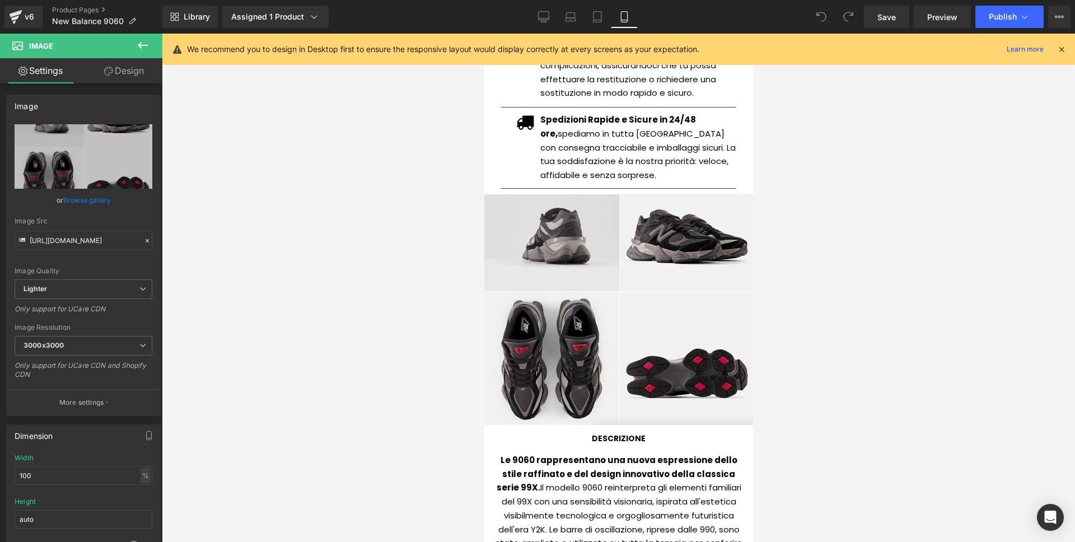
type input "C:\fakepath\Screenshot [DATE] alle 16.18.46.png"
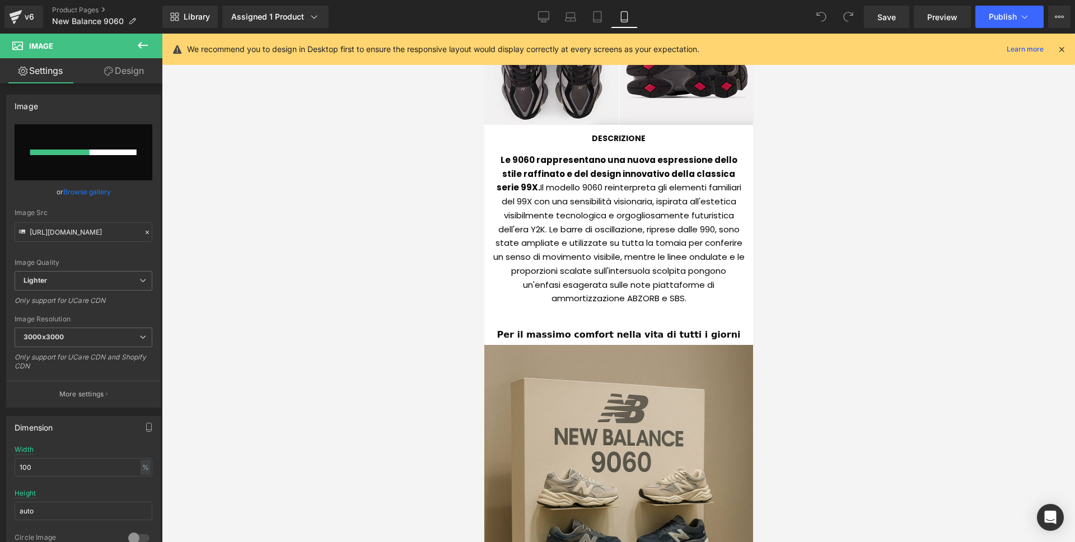
scroll to position [773, 0]
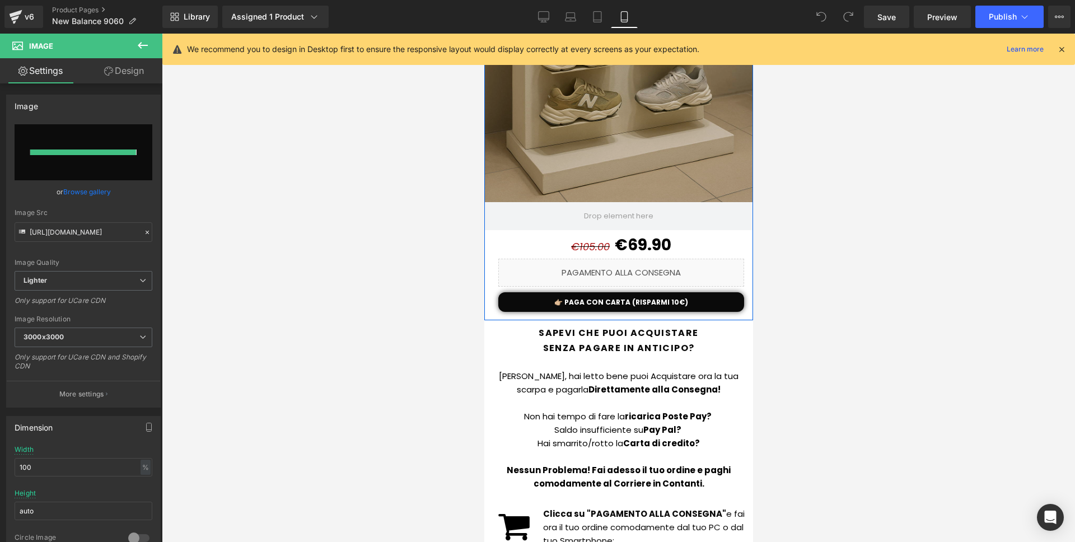
type input "[URL][DOMAIN_NAME]"
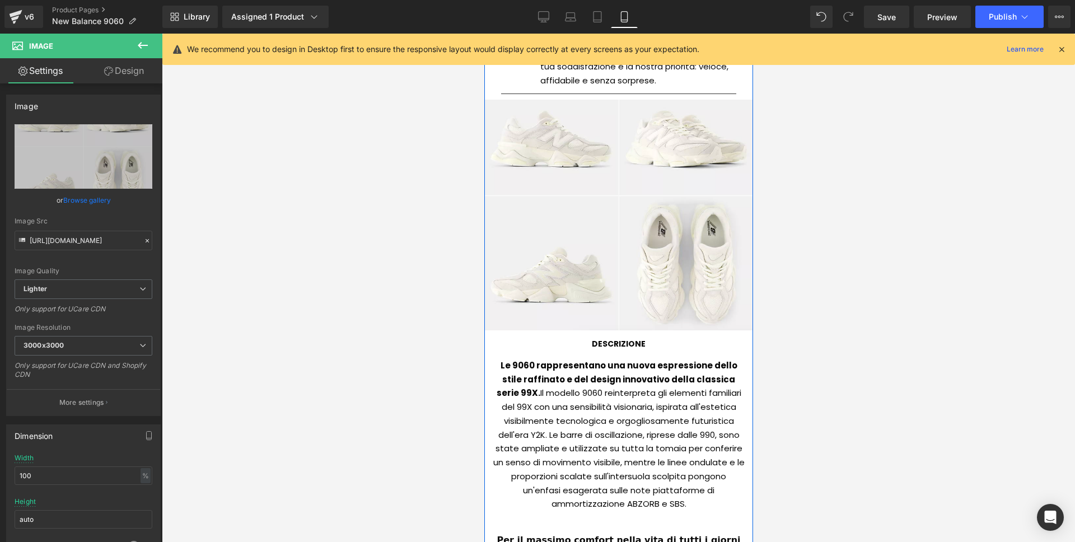
scroll to position [699, 0]
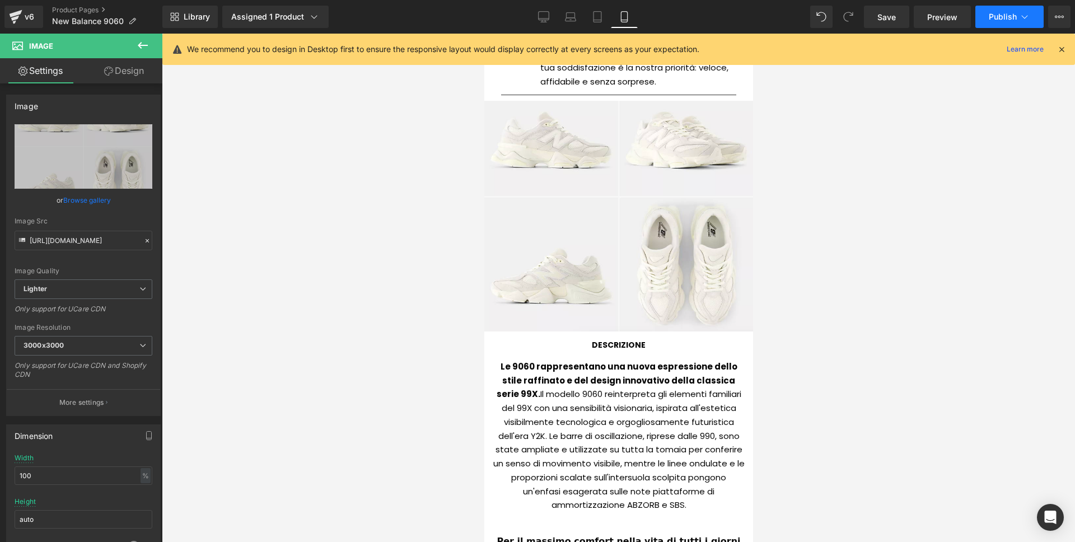
click at [1006, 27] on button "Publish" at bounding box center [1010, 17] width 68 height 22
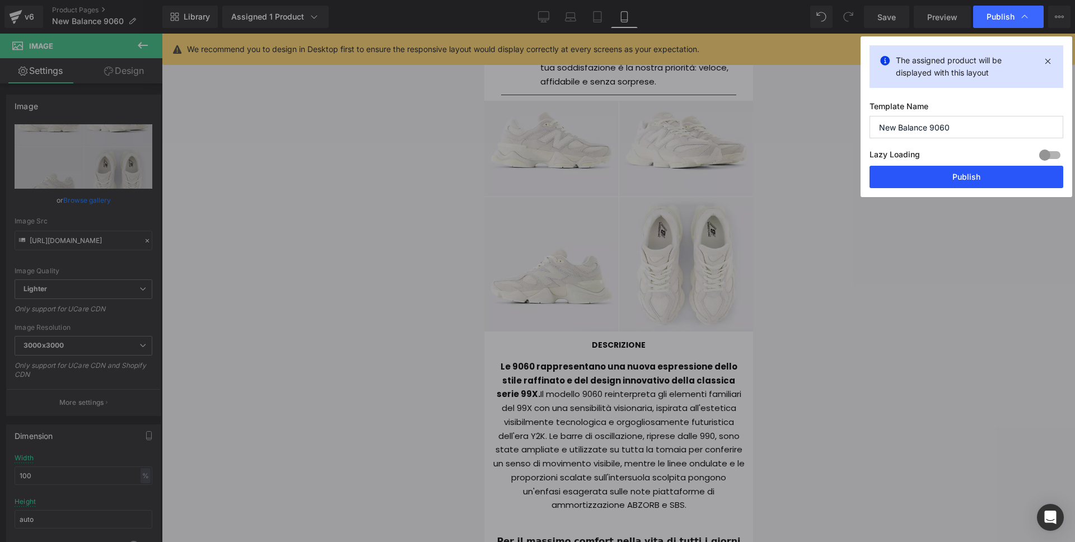
click at [963, 167] on button "Publish" at bounding box center [967, 177] width 194 height 22
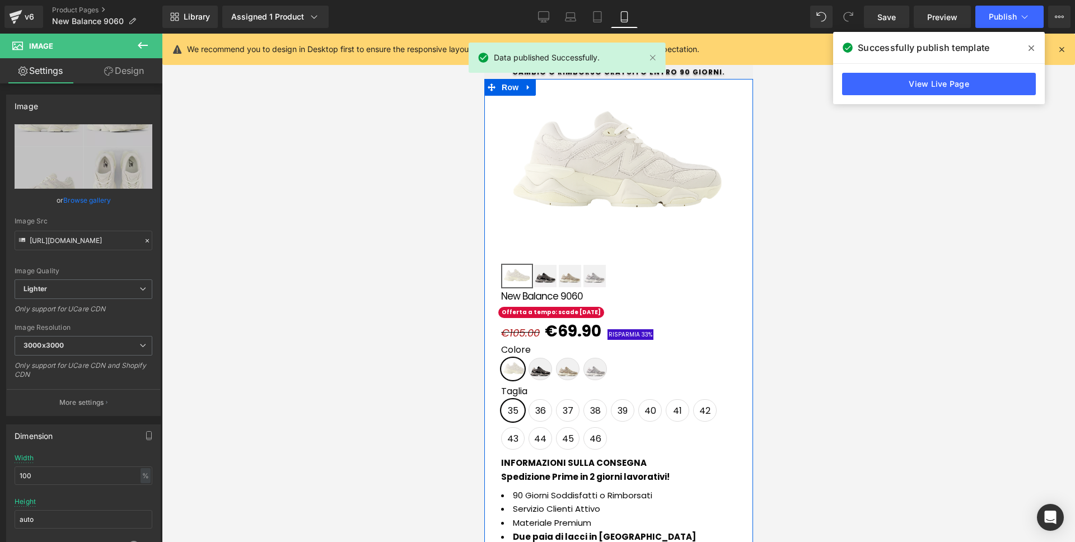
scroll to position [0, 0]
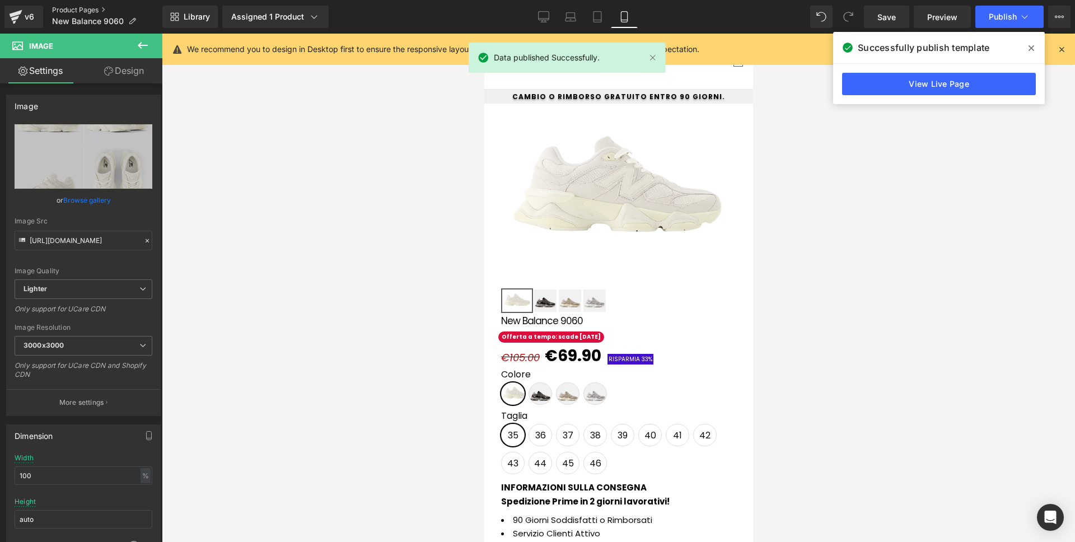
click at [91, 10] on link "Product Pages" at bounding box center [107, 10] width 110 height 9
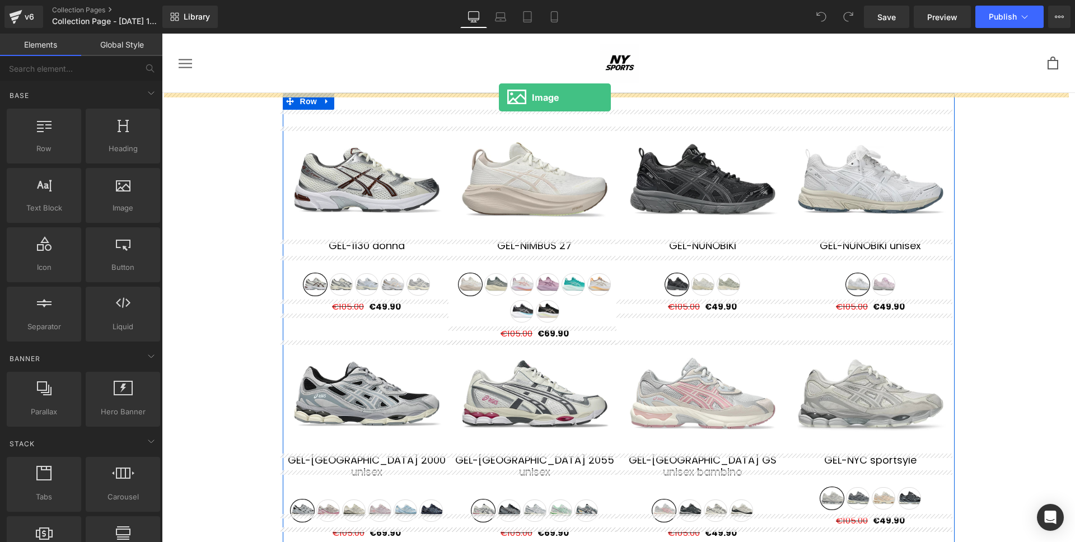
drag, startPoint x: 271, startPoint y: 223, endPoint x: 499, endPoint y: 97, distance: 260.4
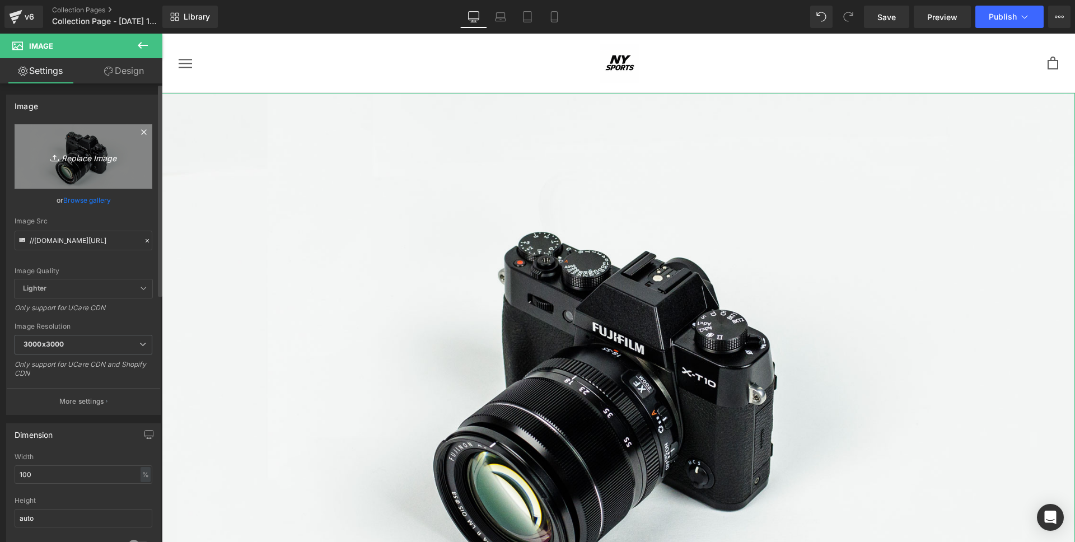
click at [94, 134] on link "Replace Image" at bounding box center [84, 156] width 138 height 64
type input "C:\fakepath\Screenshot [DATE] alle 16.22.24.png"
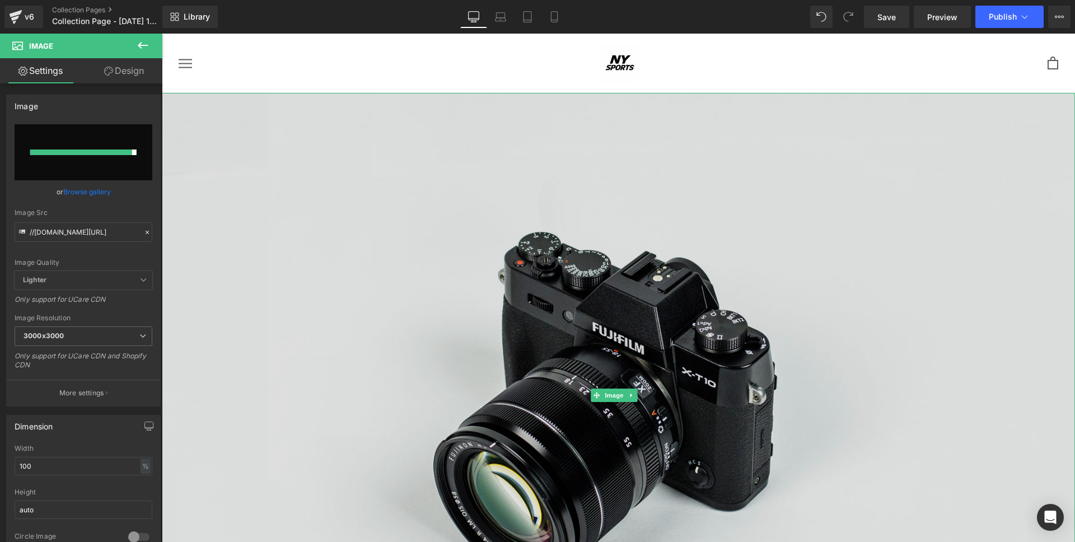
type input "[URL][DOMAIN_NAME]"
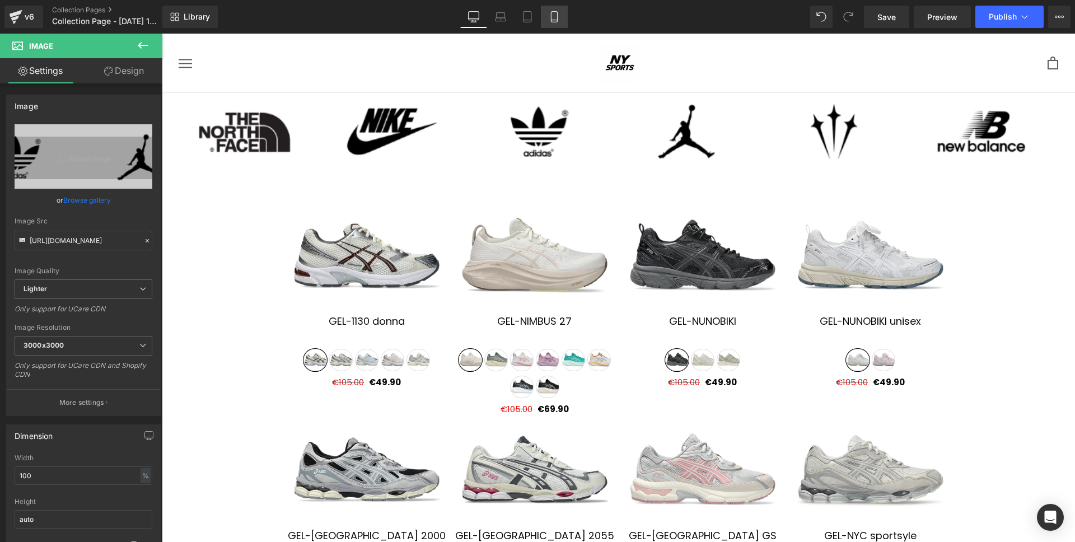
click at [562, 21] on link "Mobile" at bounding box center [554, 17] width 27 height 22
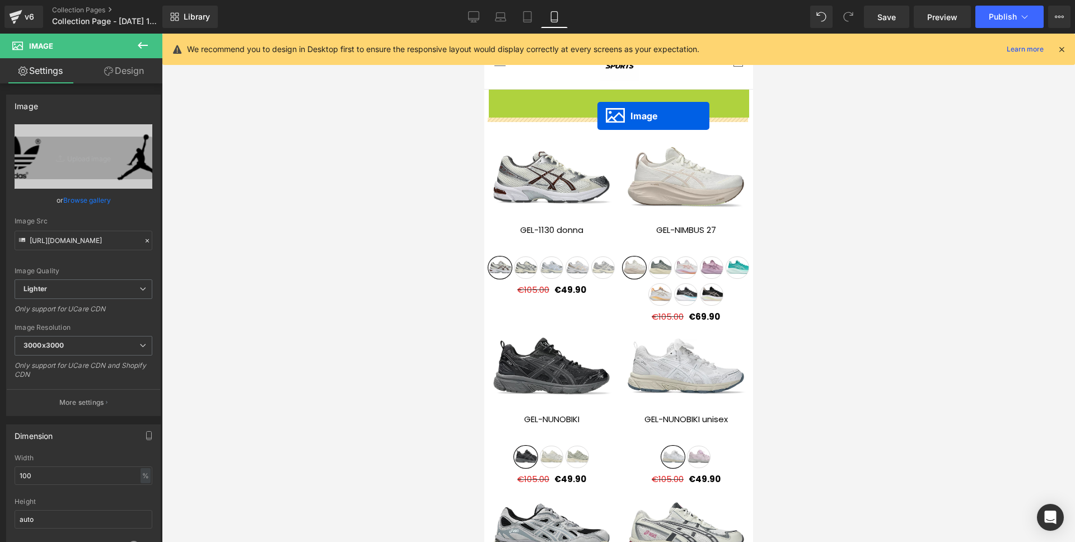
drag, startPoint x: 600, startPoint y: 97, endPoint x: 597, endPoint y: 116, distance: 18.7
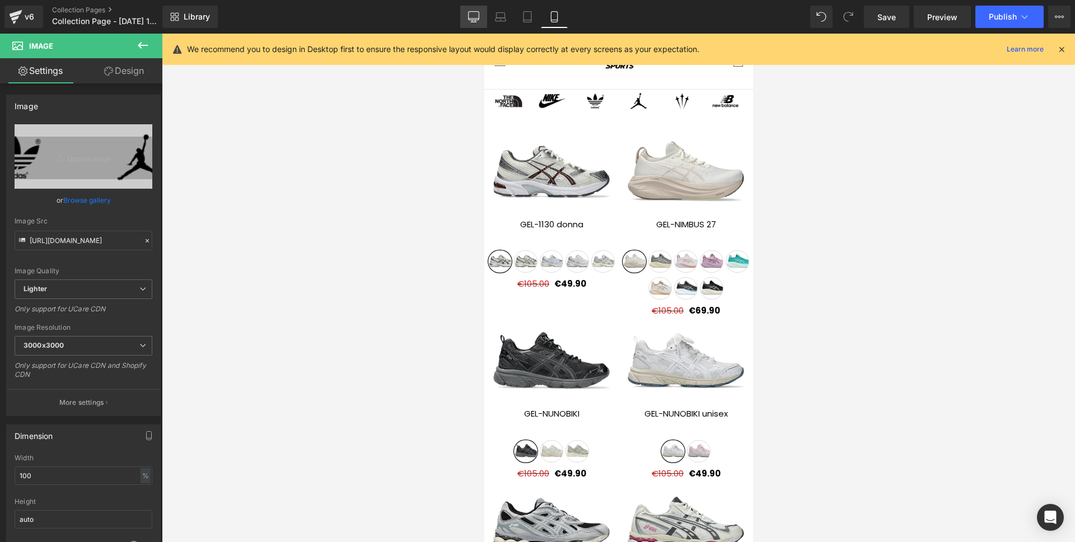
click at [460, 16] on link "Desktop" at bounding box center [473, 17] width 27 height 22
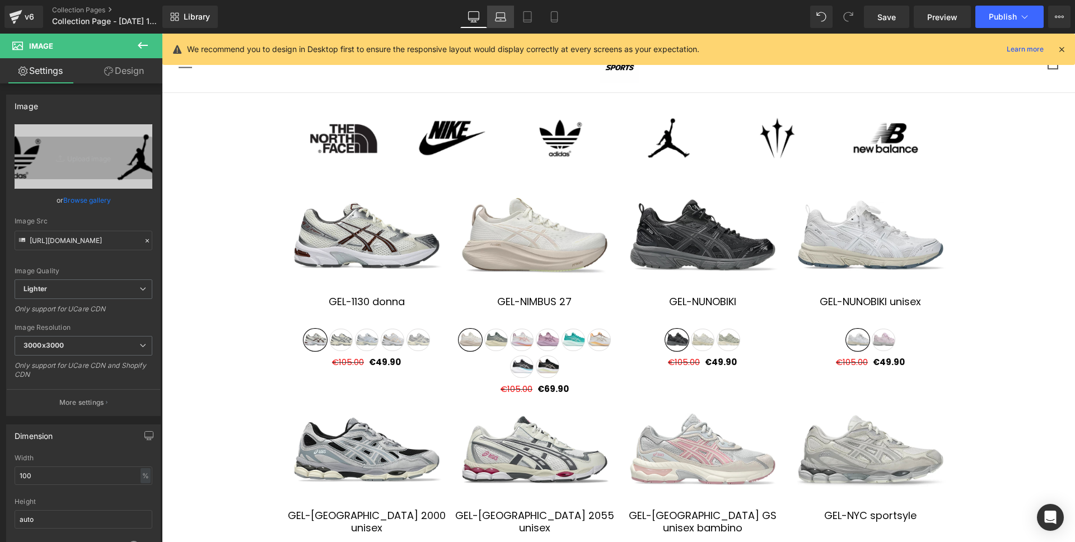
click at [511, 19] on link "Laptop" at bounding box center [500, 17] width 27 height 22
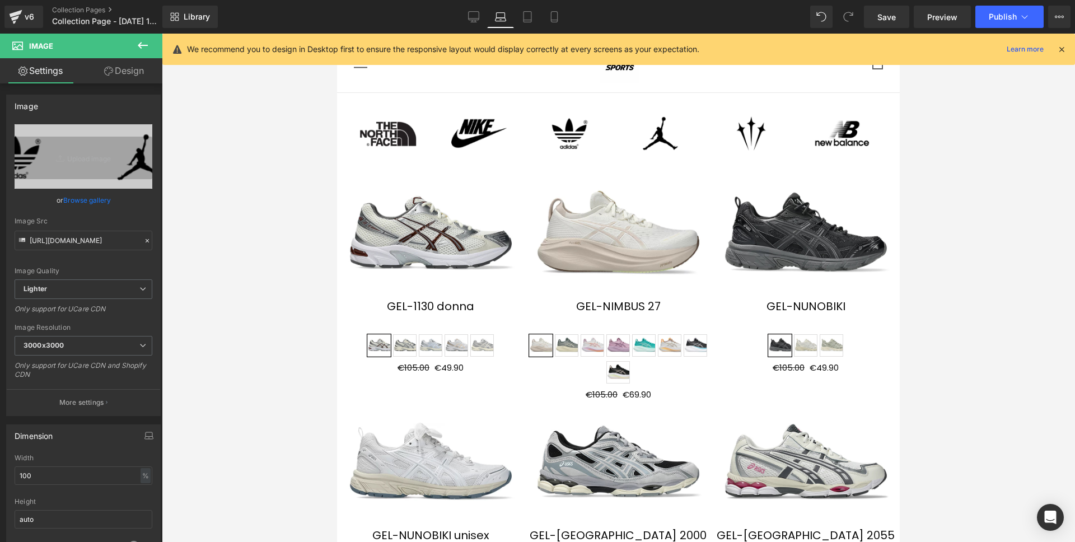
click at [906, 158] on div at bounding box center [618, 288] width 913 height 508
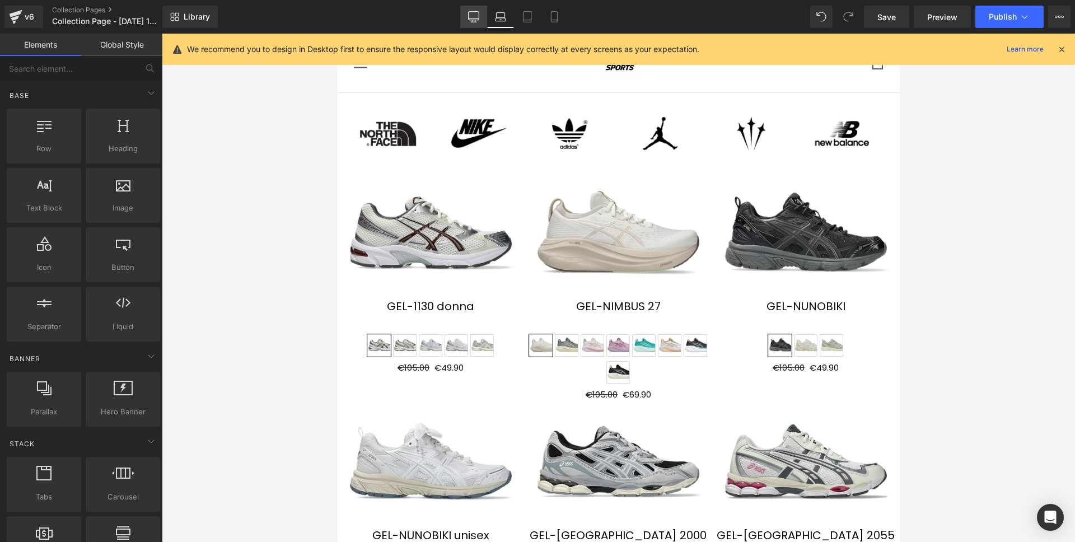
click at [477, 9] on link "Desktop" at bounding box center [473, 17] width 27 height 22
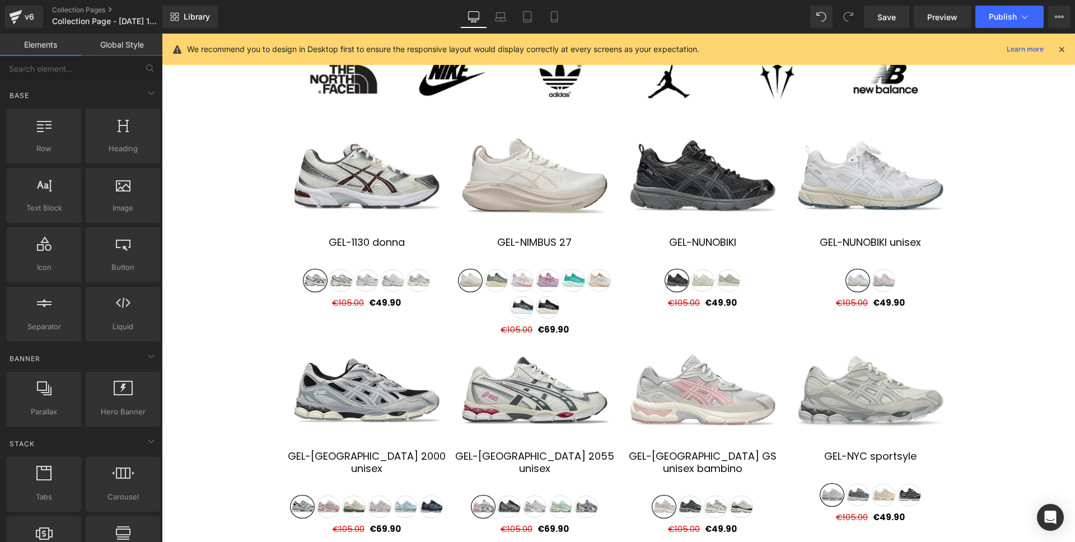
click at [1060, 49] on icon at bounding box center [1062, 49] width 10 height 10
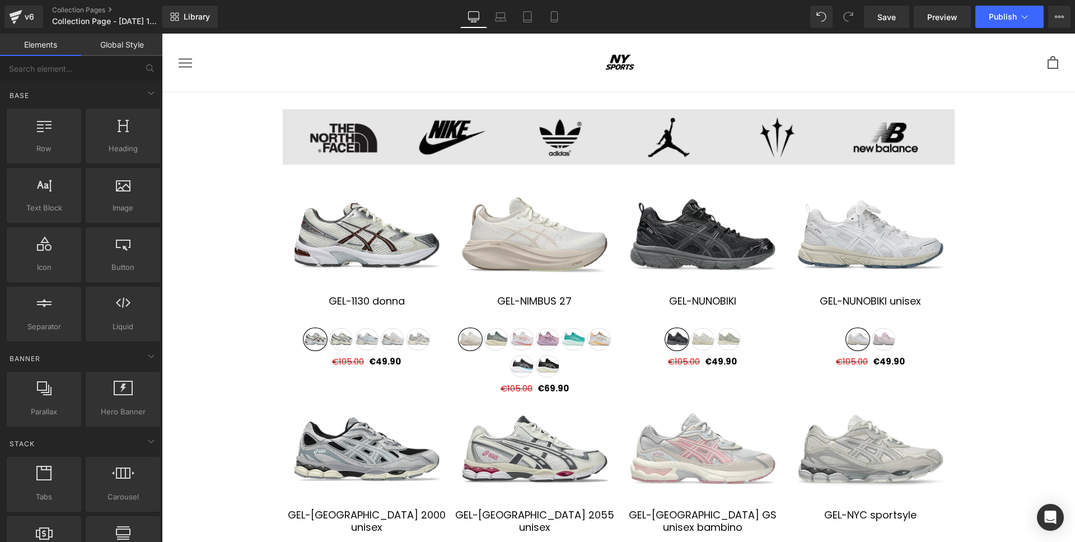
scroll to position [0, 0]
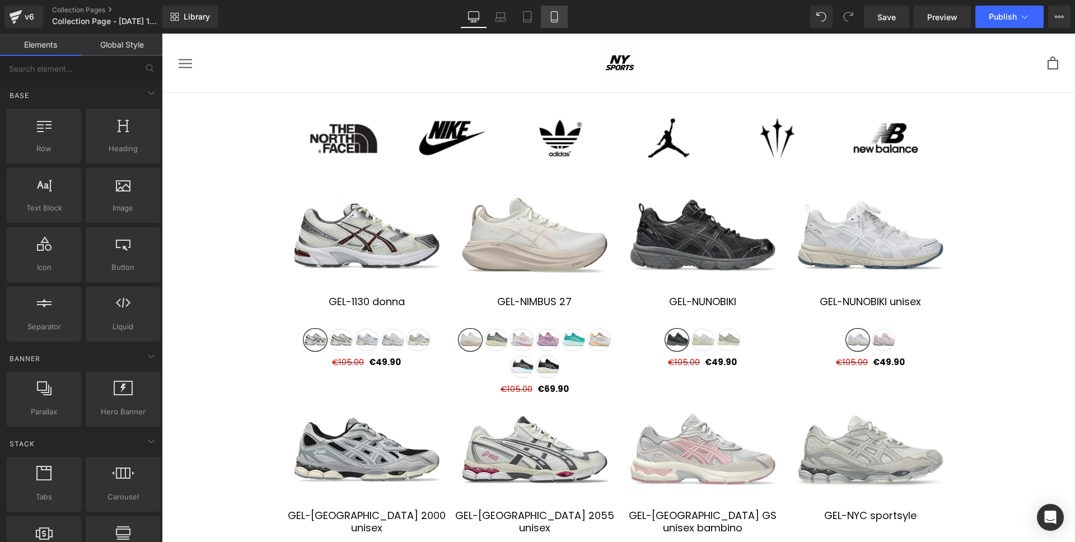
click at [562, 15] on link "Mobile" at bounding box center [554, 17] width 27 height 22
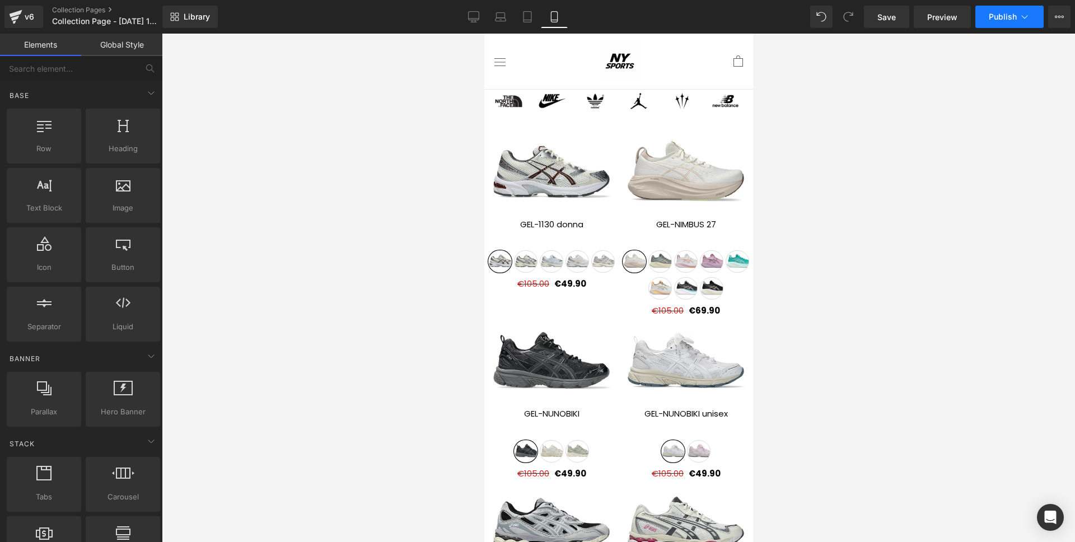
click at [1019, 22] on button "Publish" at bounding box center [1010, 17] width 68 height 22
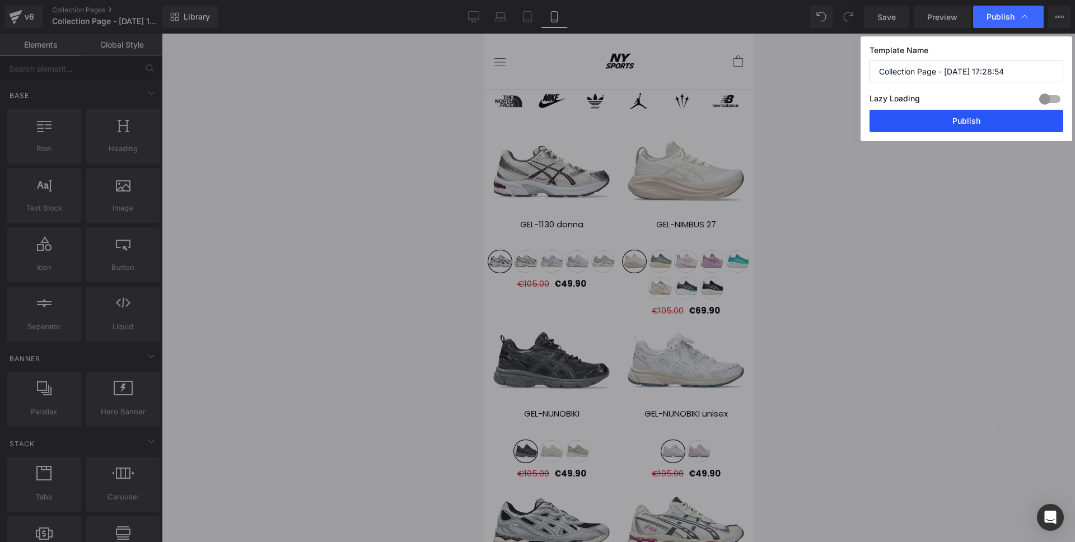
click at [958, 115] on button "Publish" at bounding box center [967, 121] width 194 height 22
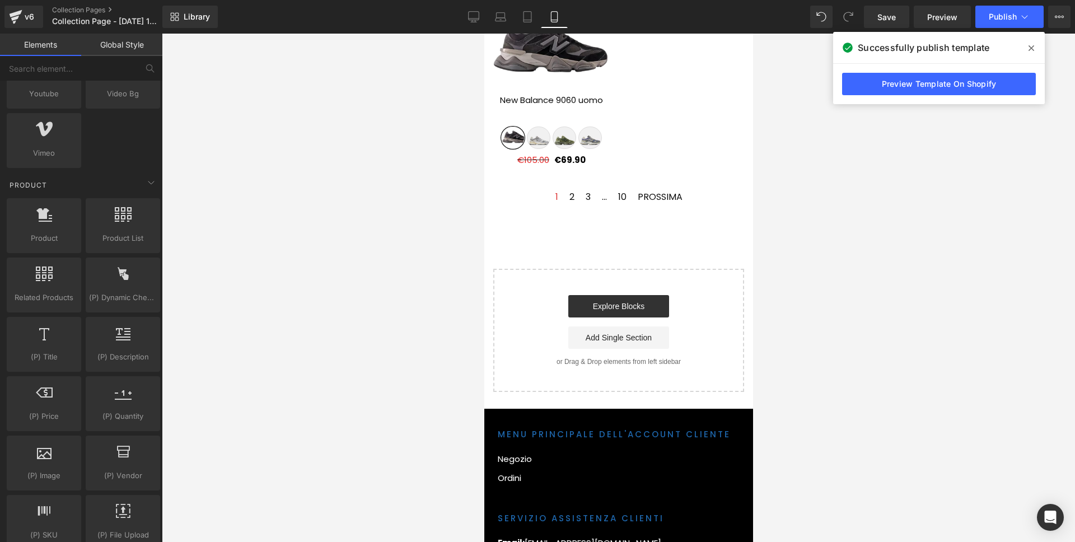
scroll to position [1390, 0]
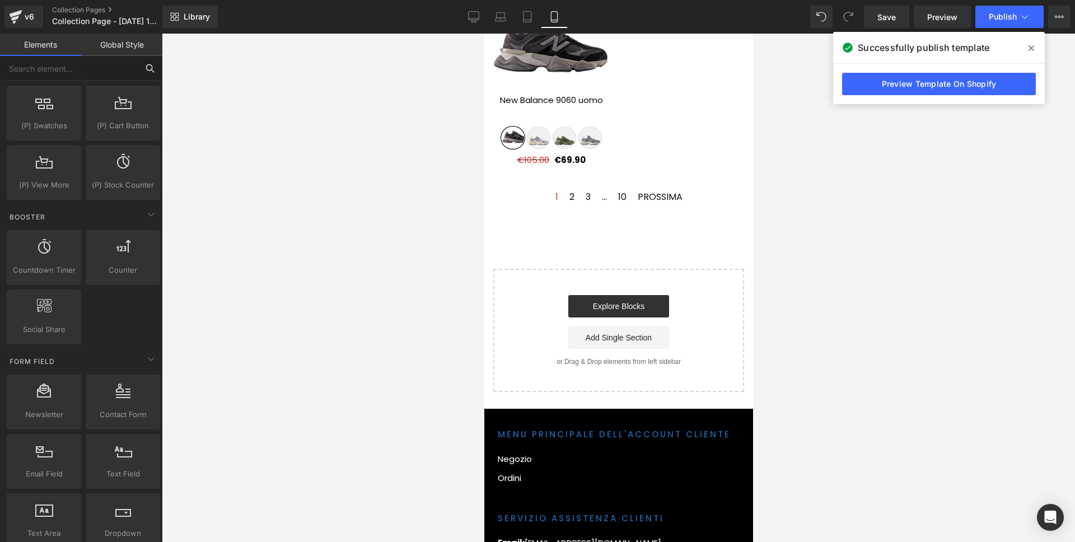
click at [99, 79] on input "text" at bounding box center [69, 68] width 138 height 25
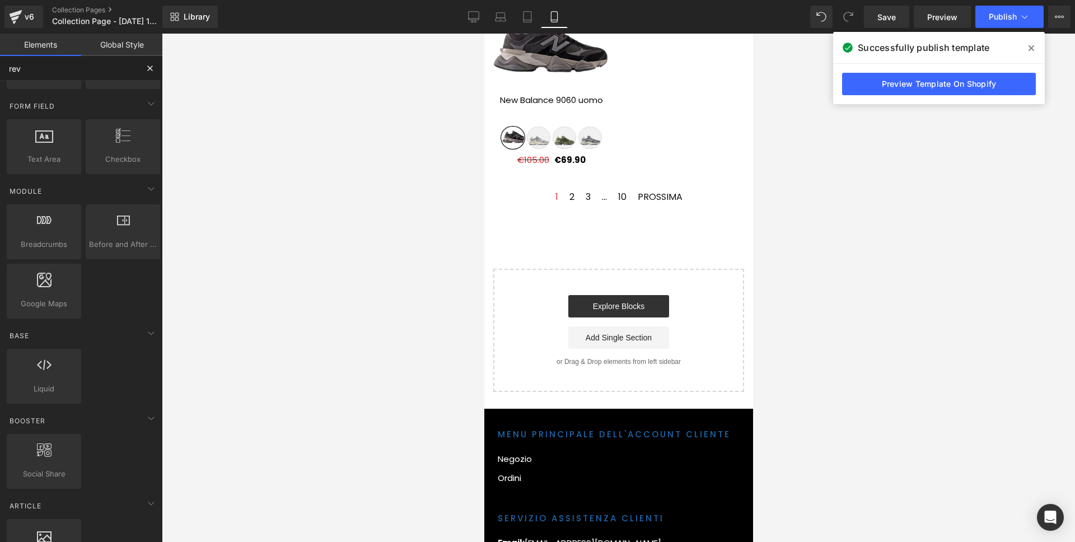
scroll to position [0, 0]
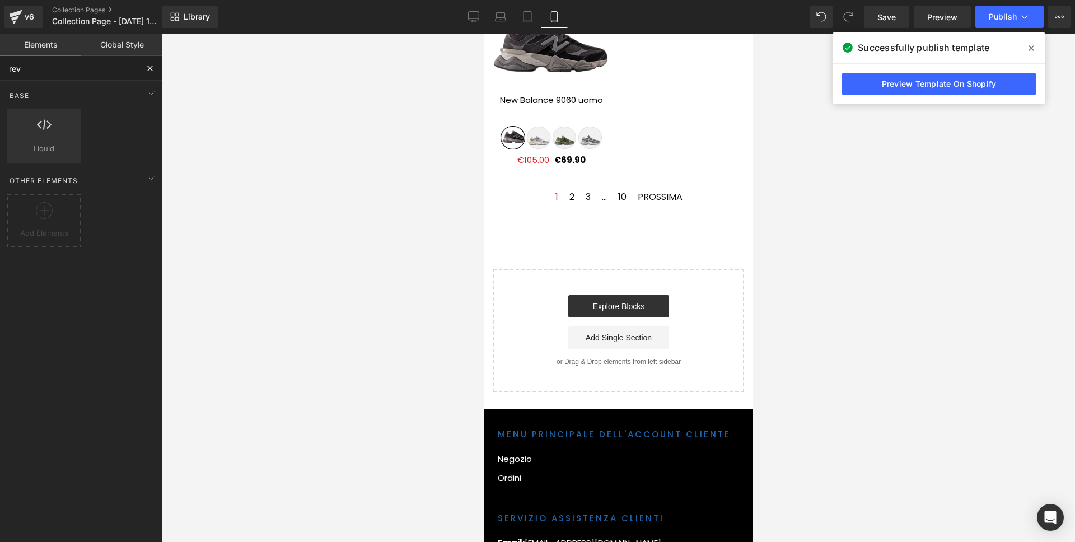
type input "rev"
click at [111, 9] on link "Collection Pages" at bounding box center [116, 10] width 129 height 9
